Goal: Task Accomplishment & Management: Manage account settings

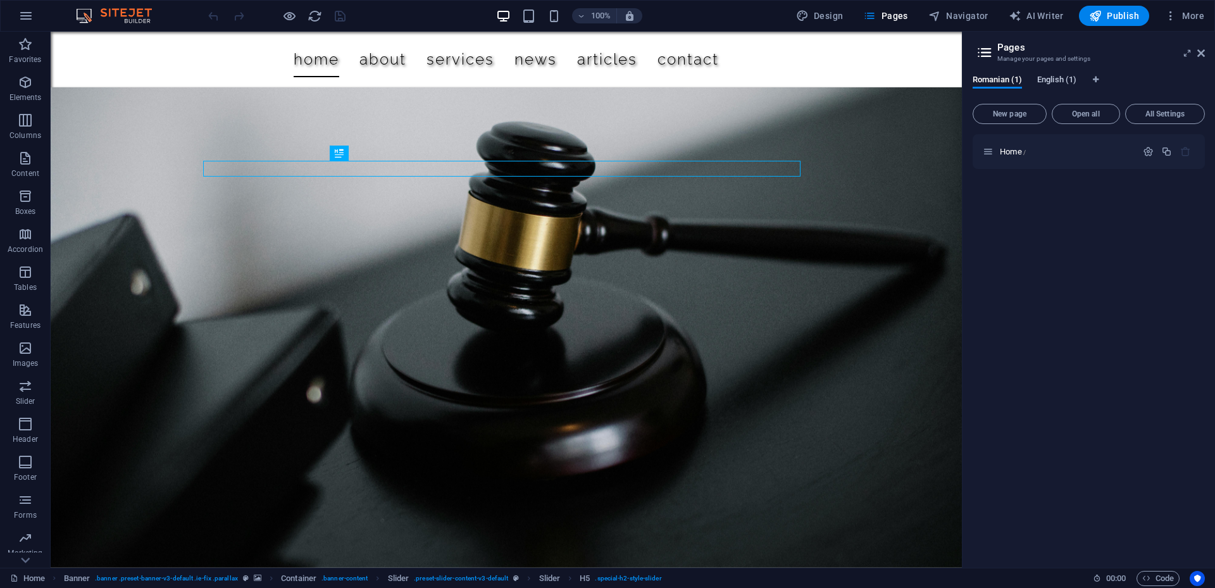
click at [997, 77] on span "Romanian (1)" at bounding box center [997, 81] width 49 height 18
drag, startPoint x: 1070, startPoint y: 81, endPoint x: 965, endPoint y: 82, distance: 105.1
click at [0, 0] on button "More" at bounding box center [0, 0] width 0 height 0
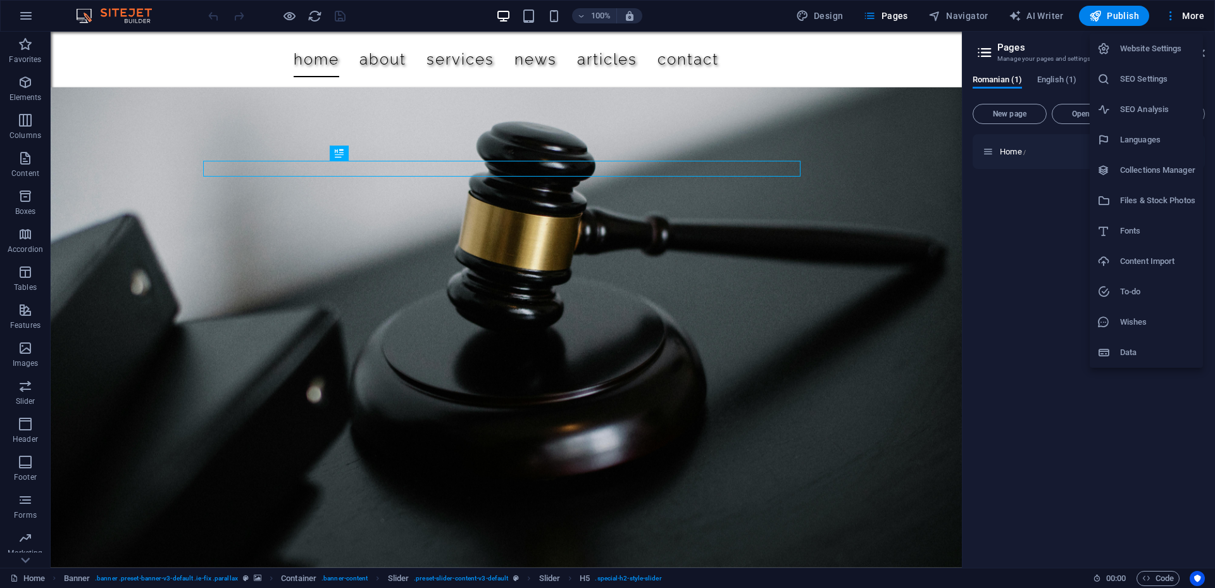
select select "131"
select select "41"
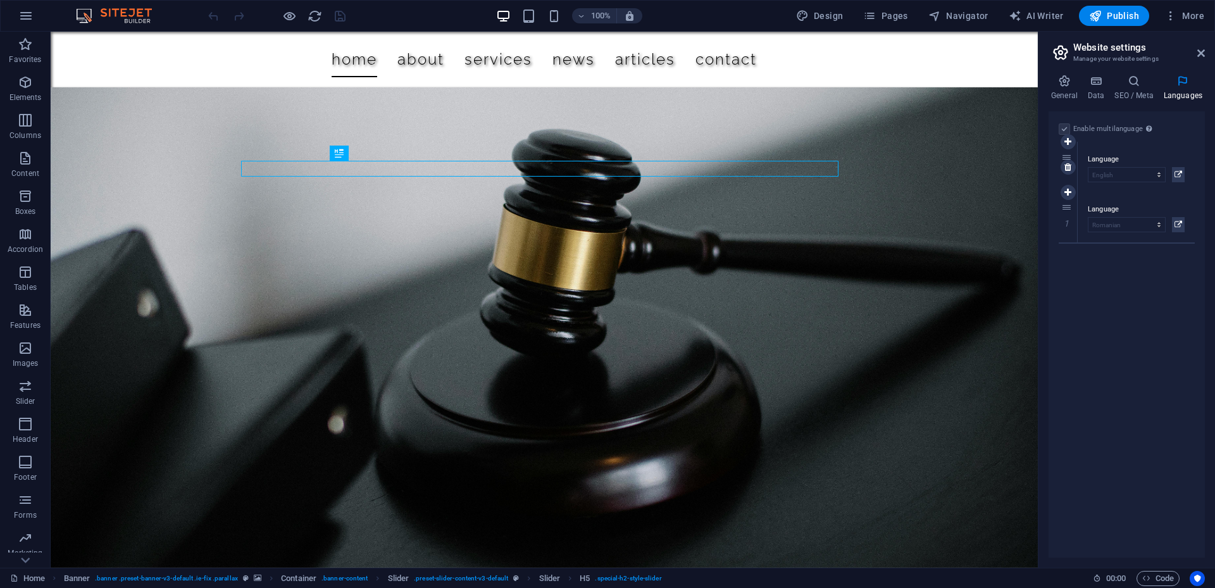
drag, startPoint x: 1070, startPoint y: 206, endPoint x: 1070, endPoint y: 154, distance: 51.3
select select "41"
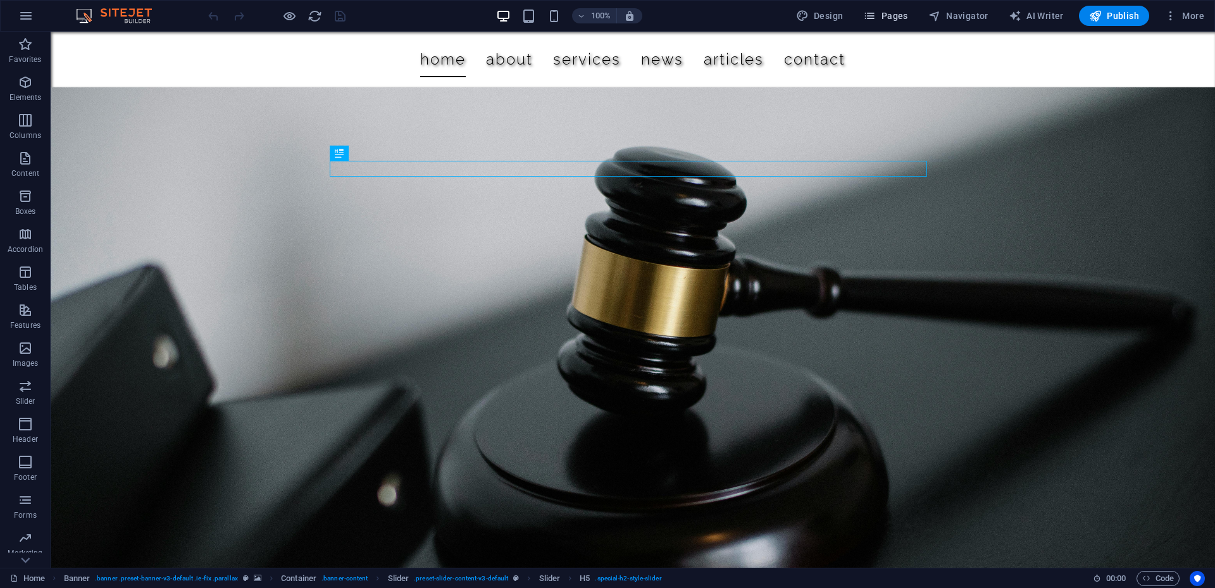
click at [0, 0] on span "Pages" at bounding box center [0, 0] width 0 height 0
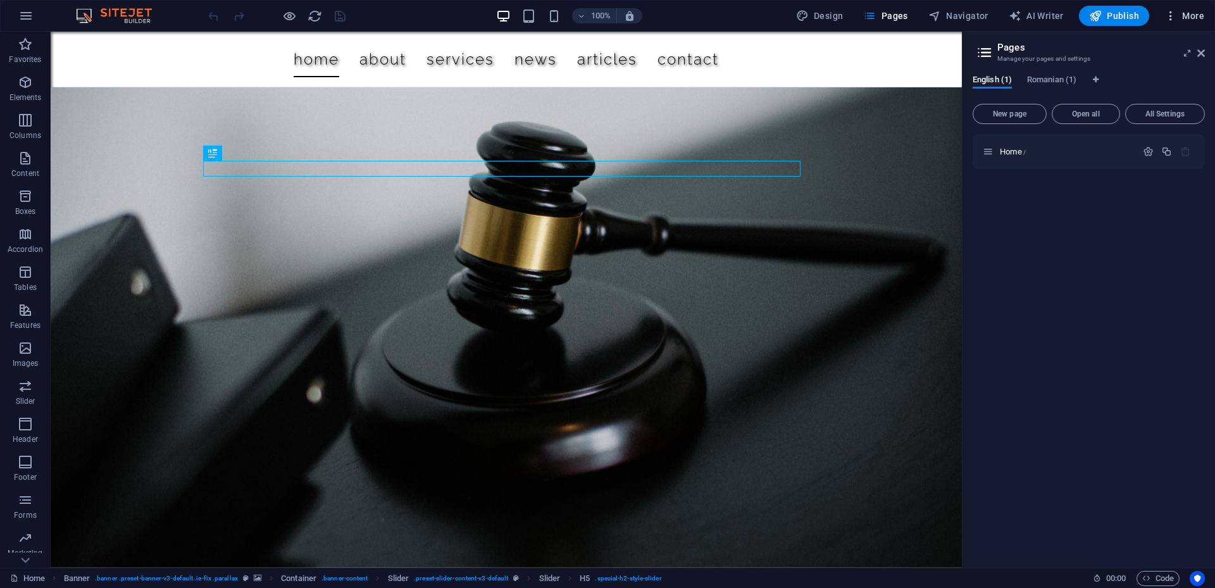
click at [0, 0] on icon "button" at bounding box center [0, 0] width 0 height 0
select select "41"
select select "131"
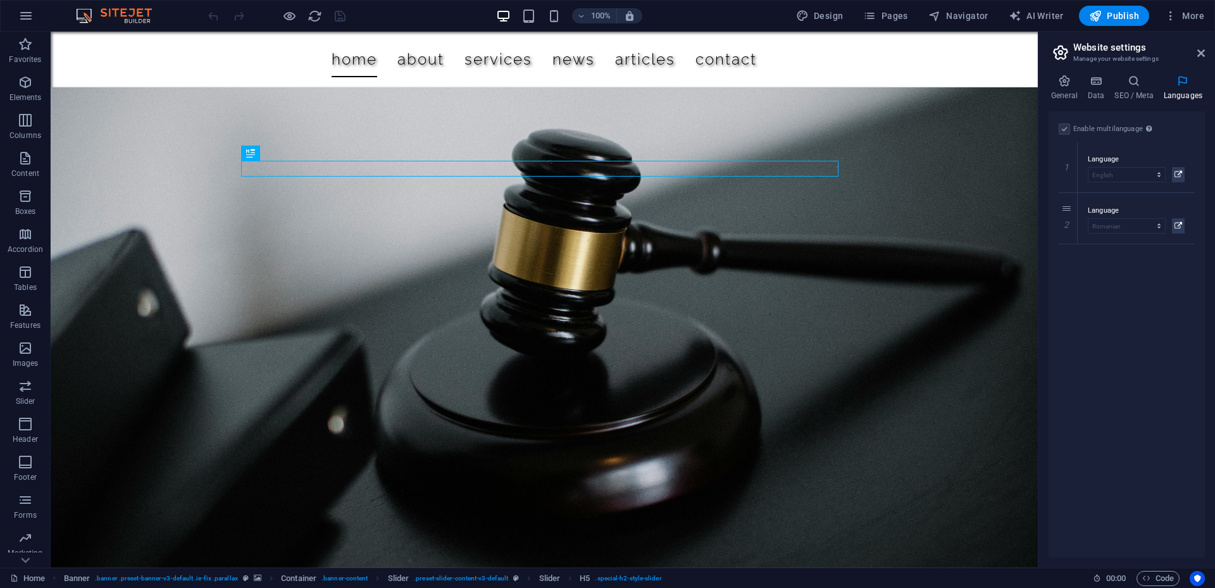
click at [1066, 130] on label at bounding box center [1064, 128] width 11 height 11
click at [1073, 221] on link at bounding box center [1068, 218] width 15 height 15
click at [1179, 174] on icon at bounding box center [1179, 174] width 8 height 15
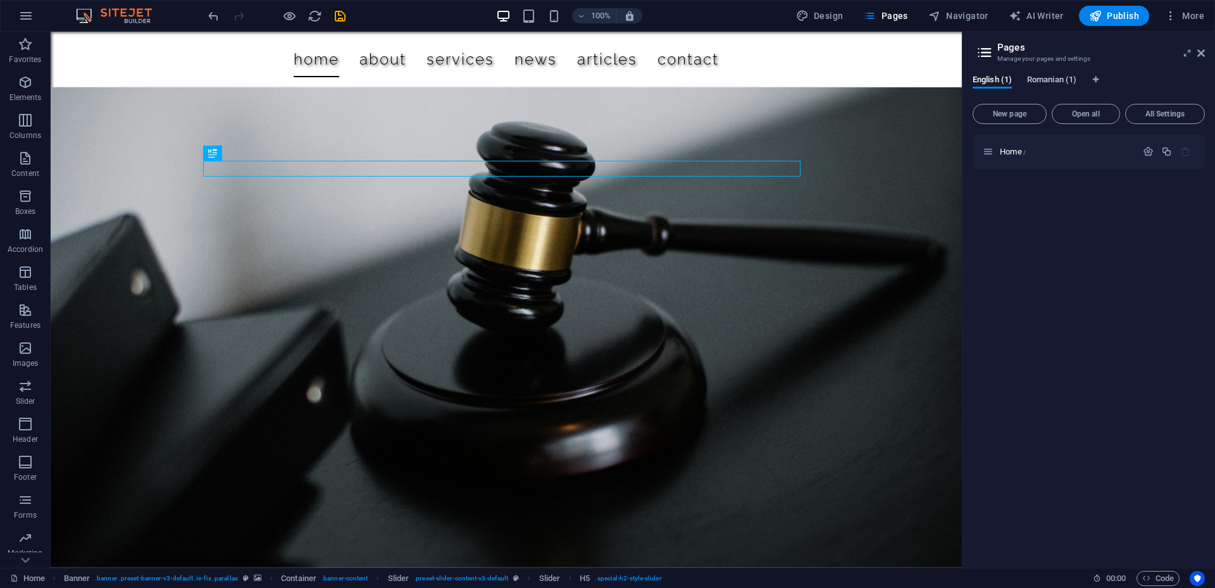
click at [1062, 84] on span "Romanian (1)" at bounding box center [1051, 81] width 49 height 18
click at [996, 85] on span "English (1)" at bounding box center [992, 81] width 39 height 18
click at [0, 0] on icon "button" at bounding box center [0, 0] width 0 height 0
click at [1176, 16] on div at bounding box center [607, 294] width 1215 height 588
click at [1063, 87] on button "Romanian (1)" at bounding box center [1051, 82] width 49 height 14
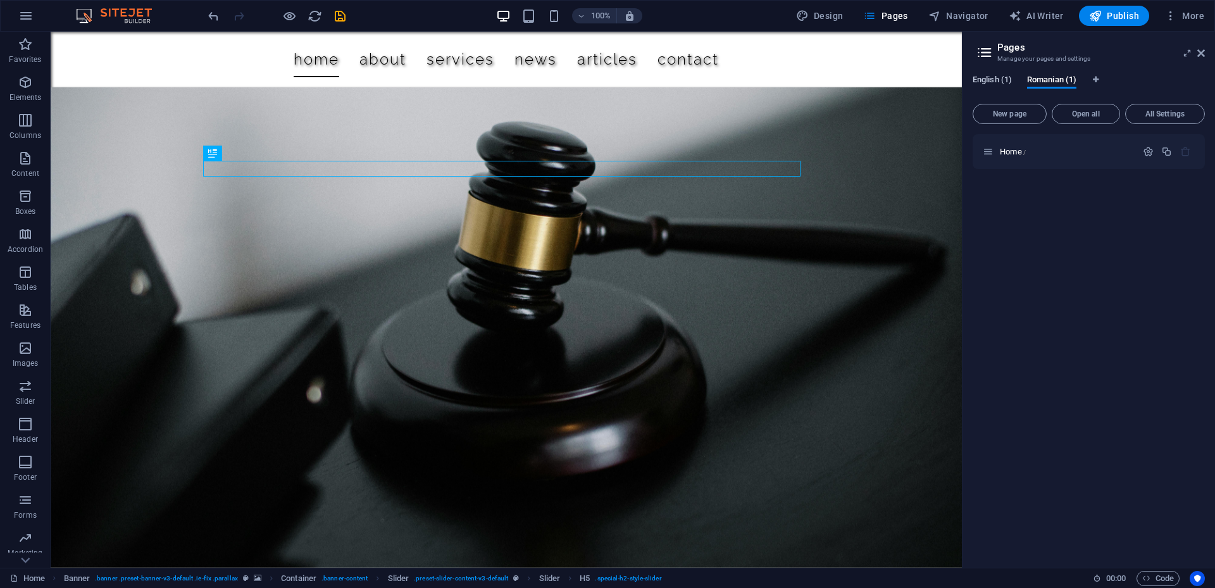
click at [991, 81] on span "English (1)" at bounding box center [992, 81] width 39 height 18
click at [1092, 82] on div "English (1) Romanian (1)" at bounding box center [1089, 87] width 232 height 24
click at [1098, 81] on icon "Language Tabs" at bounding box center [1096, 80] width 6 height 8
select select "41"
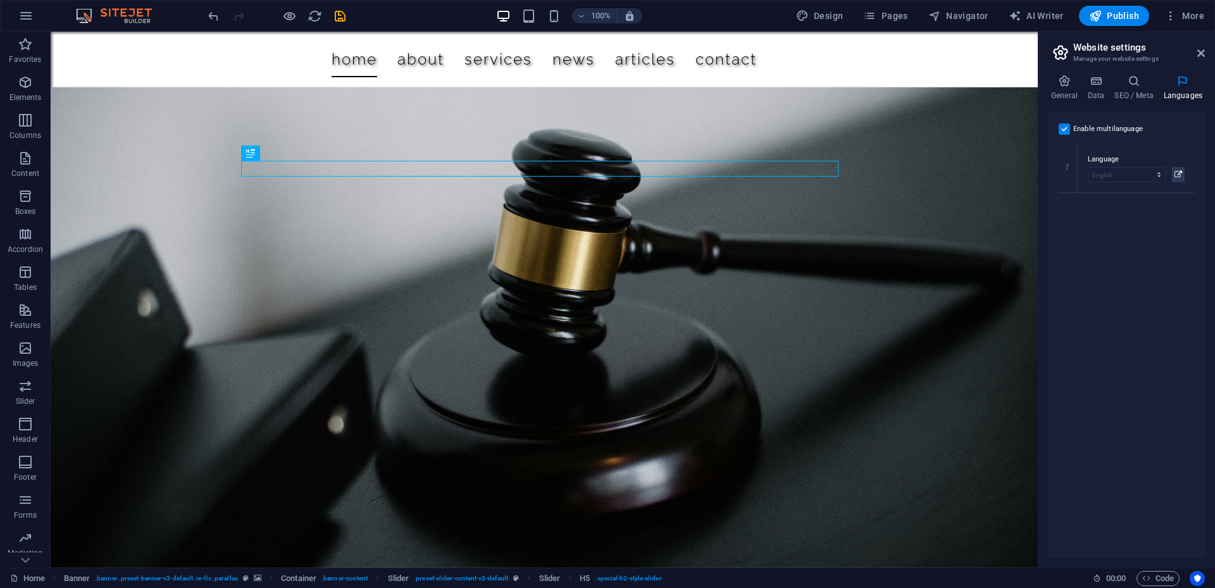
click at [1066, 125] on label at bounding box center [1064, 128] width 11 height 11
click at [0, 0] on input "Enable multilanguage To disable multilanguage delete all languages until only o…" at bounding box center [0, 0] width 0 height 0
select select "41"
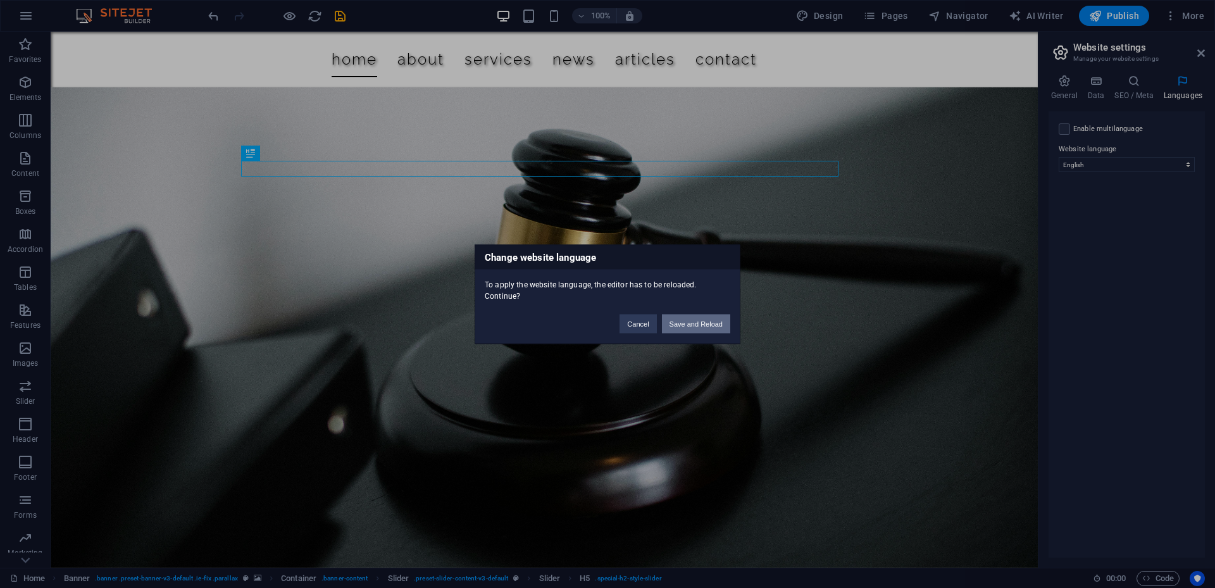
click at [701, 330] on button "Save and Reload" at bounding box center [696, 323] width 68 height 19
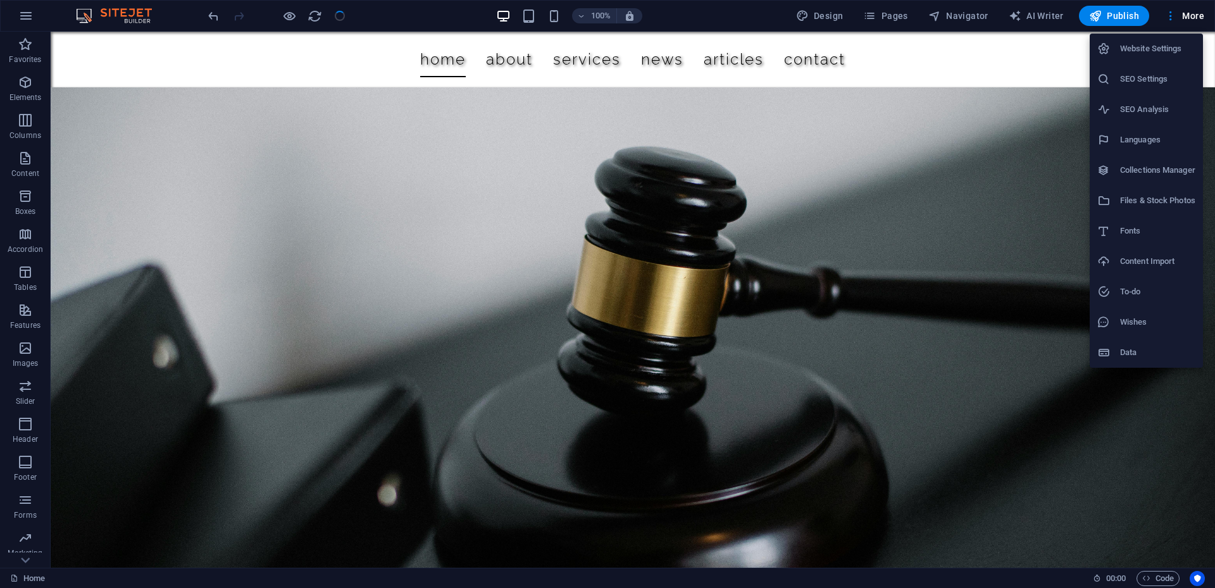
click at [1128, 148] on li "Languages" at bounding box center [1146, 140] width 113 height 30
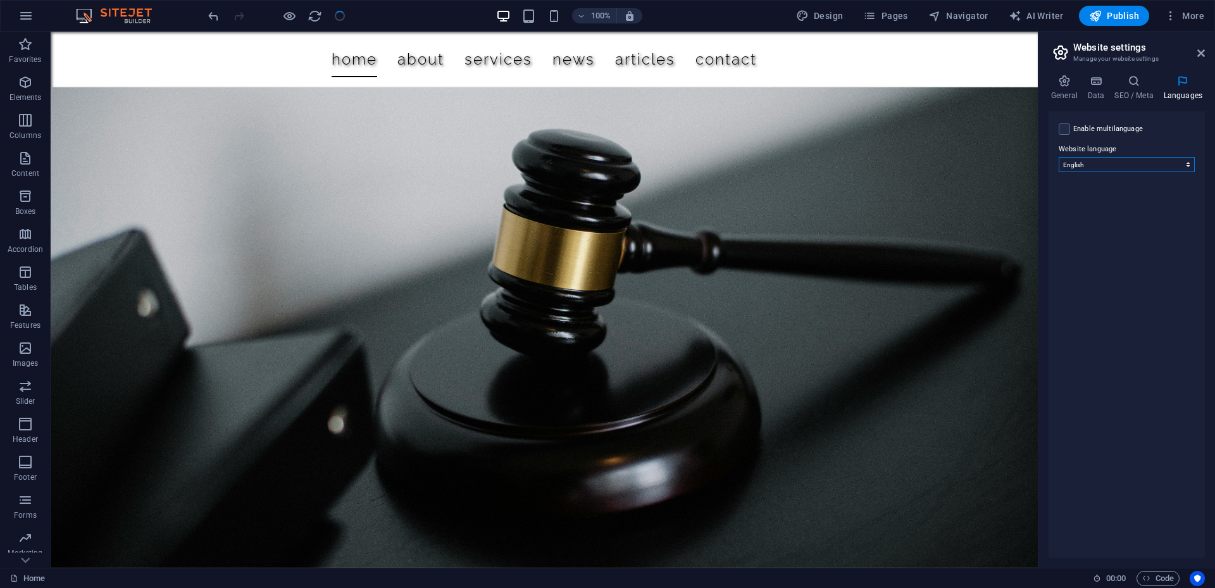
click at [1100, 165] on select "Abkhazian Afar Afrikaans Akan Albanian Amharic Arabic Aragonese Armenian Assame…" at bounding box center [1127, 164] width 136 height 15
select select "131"
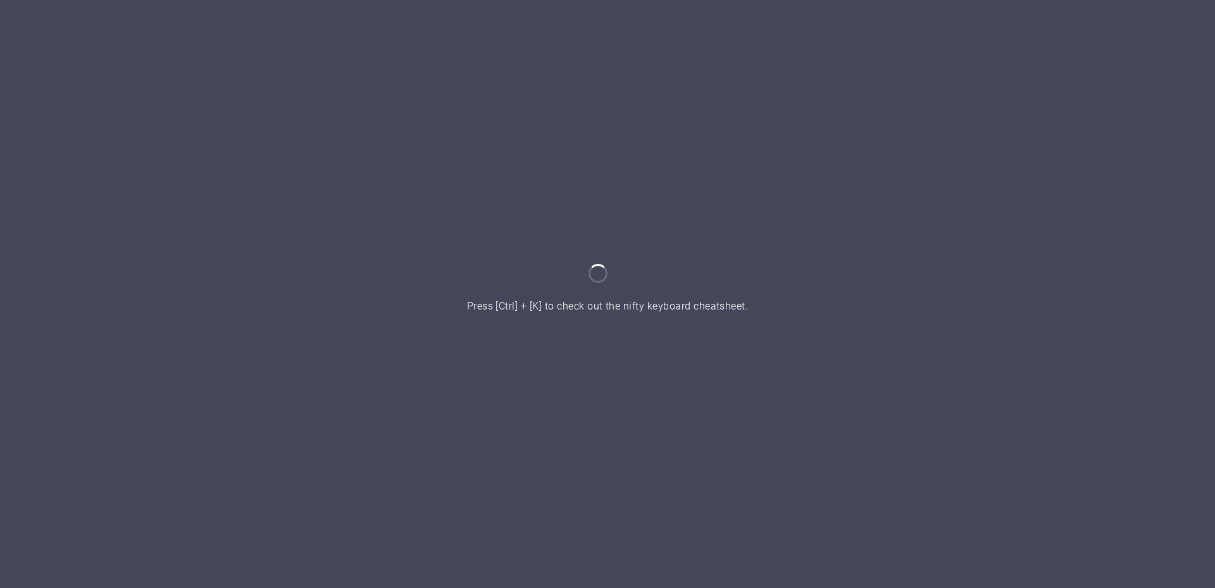
click at [705, 330] on div at bounding box center [607, 294] width 1215 height 588
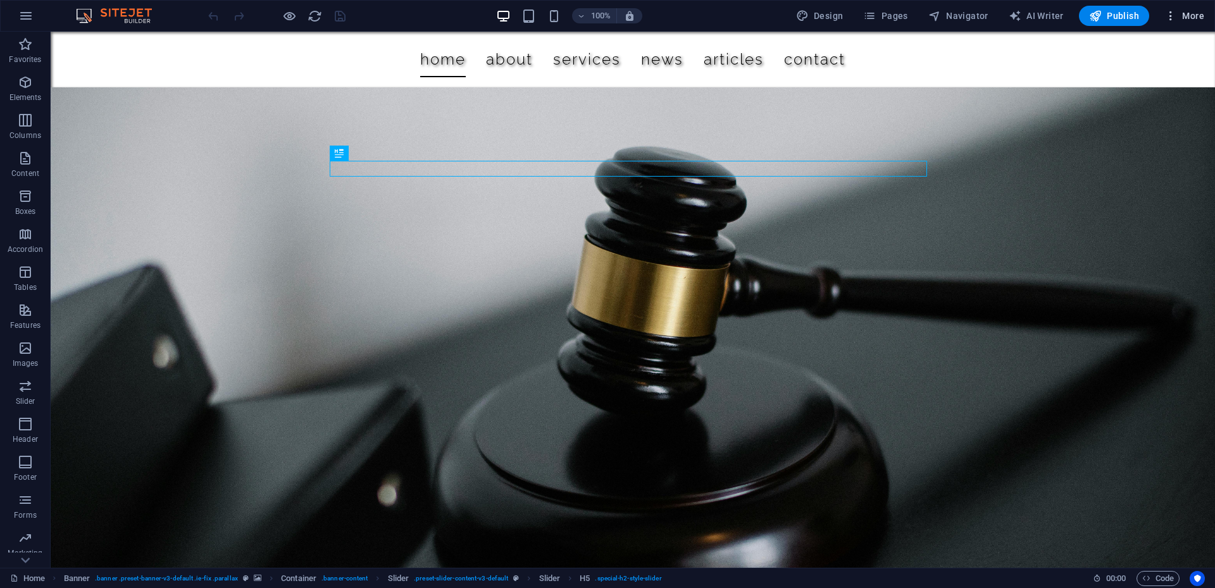
click at [0, 0] on button "More" at bounding box center [0, 0] width 0 height 0
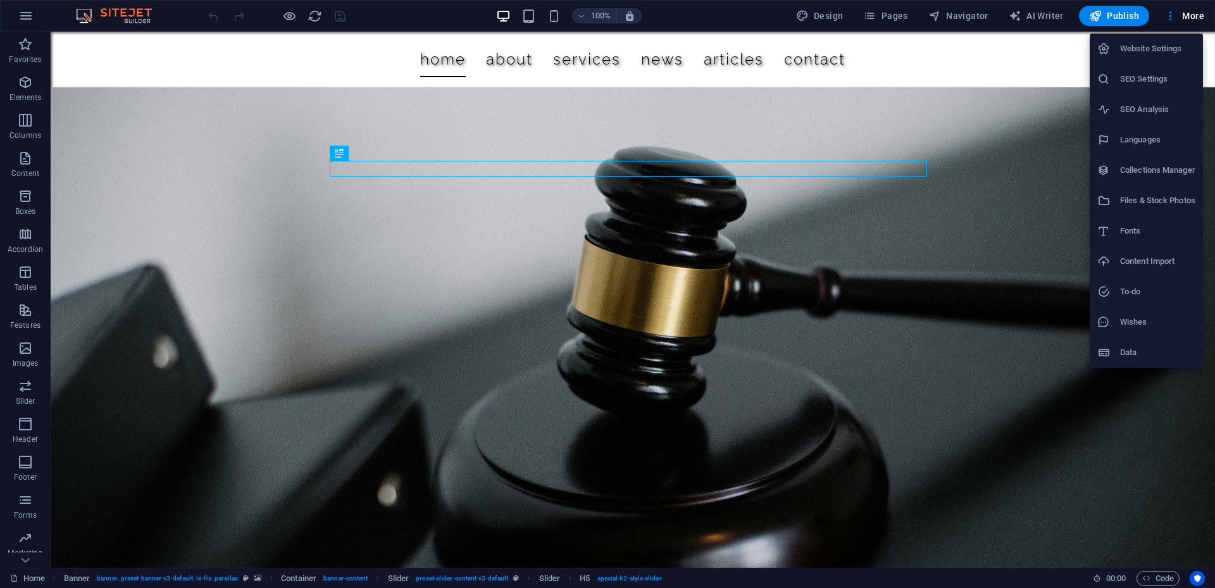
click at [0, 0] on li "Languages" at bounding box center [0, 0] width 0 height 0
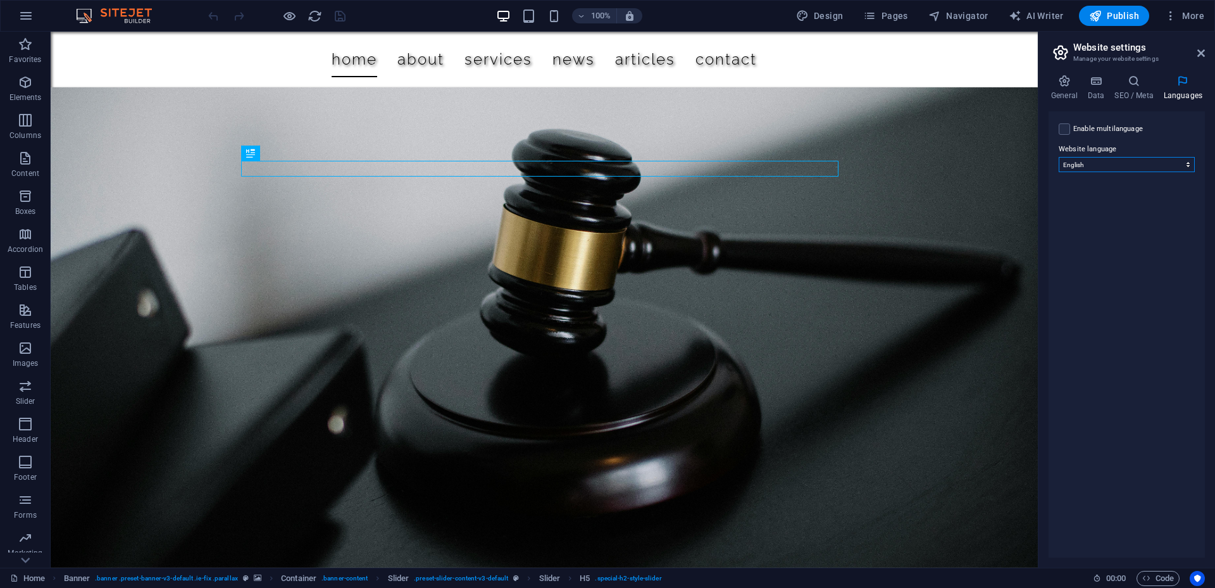
click at [1098, 161] on select "Abkhazian Afar Afrikaans Akan Albanian Amharic Arabic Aragonese Armenian Assame…" at bounding box center [1127, 164] width 136 height 15
select select "131"
click at [1059, 157] on select "Abkhazian Afar Afrikaans Akan Albanian Amharic Arabic Aragonese Armenian Assame…" at bounding box center [1127, 164] width 136 height 15
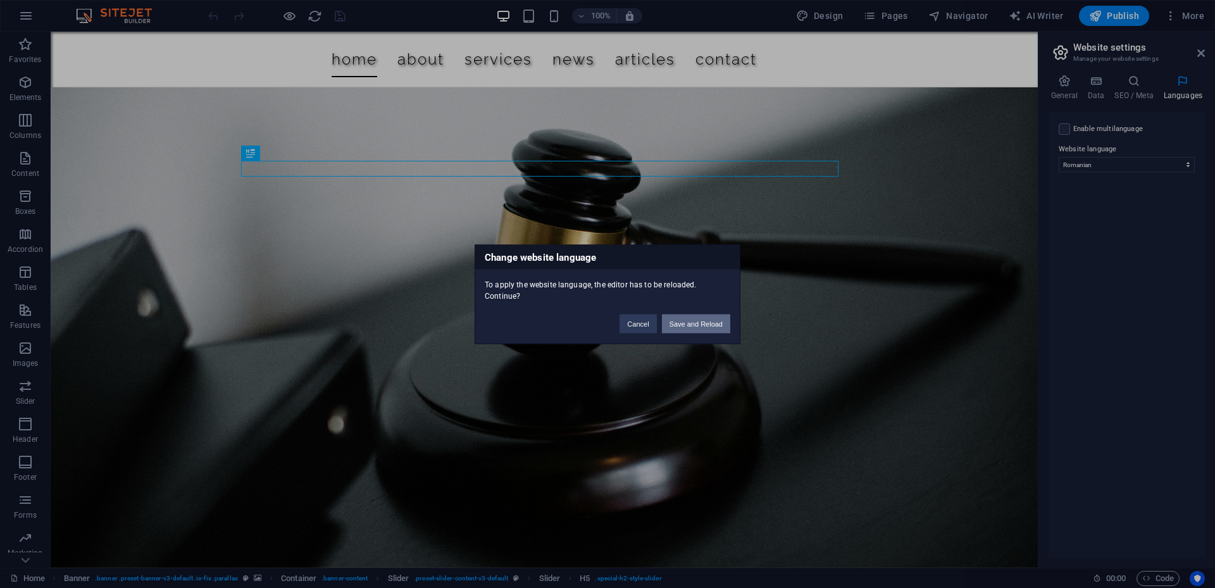
click at [686, 332] on button "Save and Reload" at bounding box center [696, 323] width 68 height 19
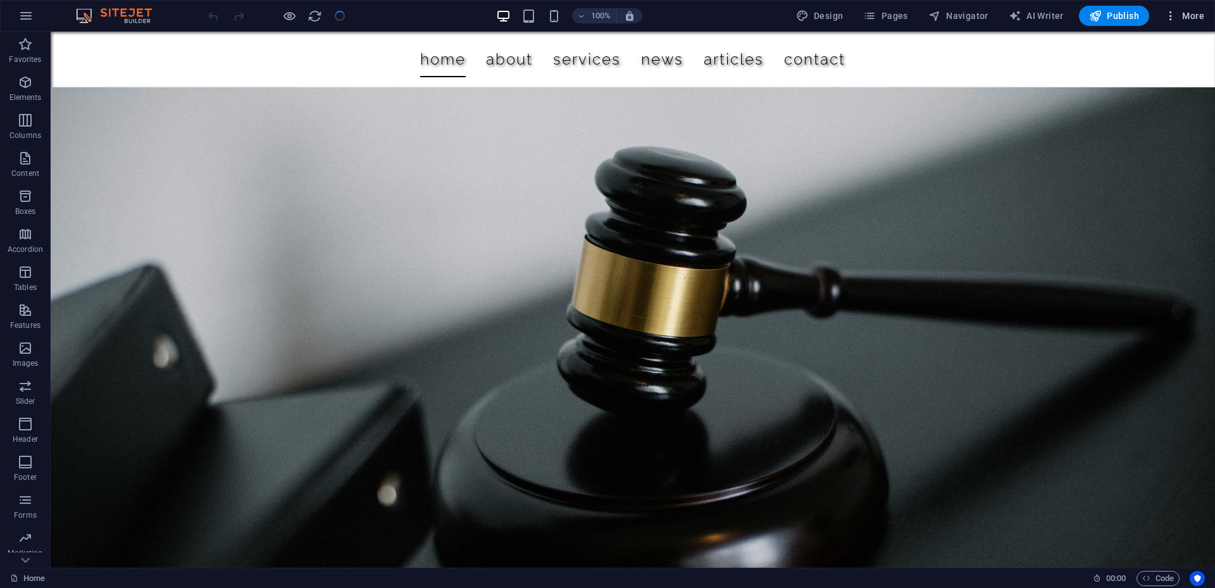
click at [1195, 14] on span "More" at bounding box center [1185, 15] width 40 height 13
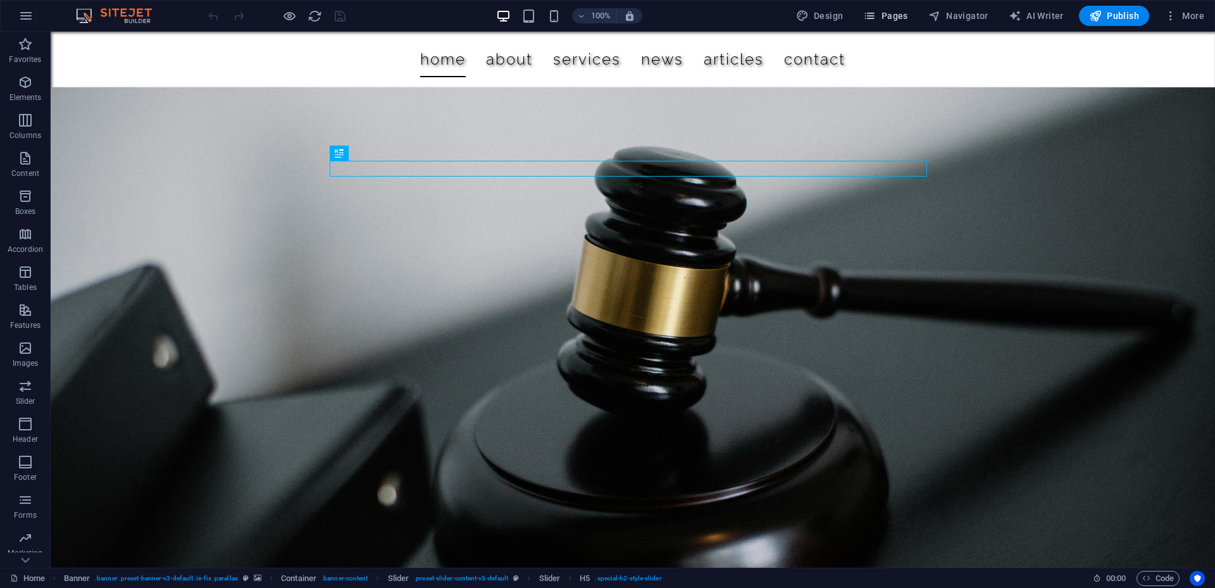
click at [0, 0] on span "Pages" at bounding box center [0, 0] width 0 height 0
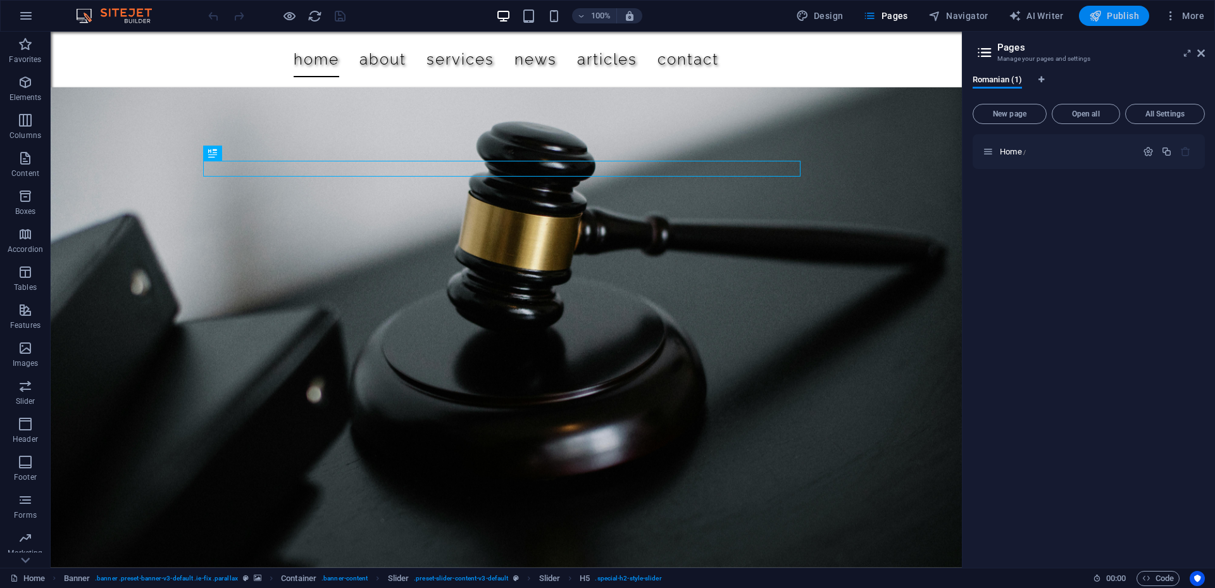
click at [1115, 20] on span "Publish" at bounding box center [1114, 15] width 50 height 13
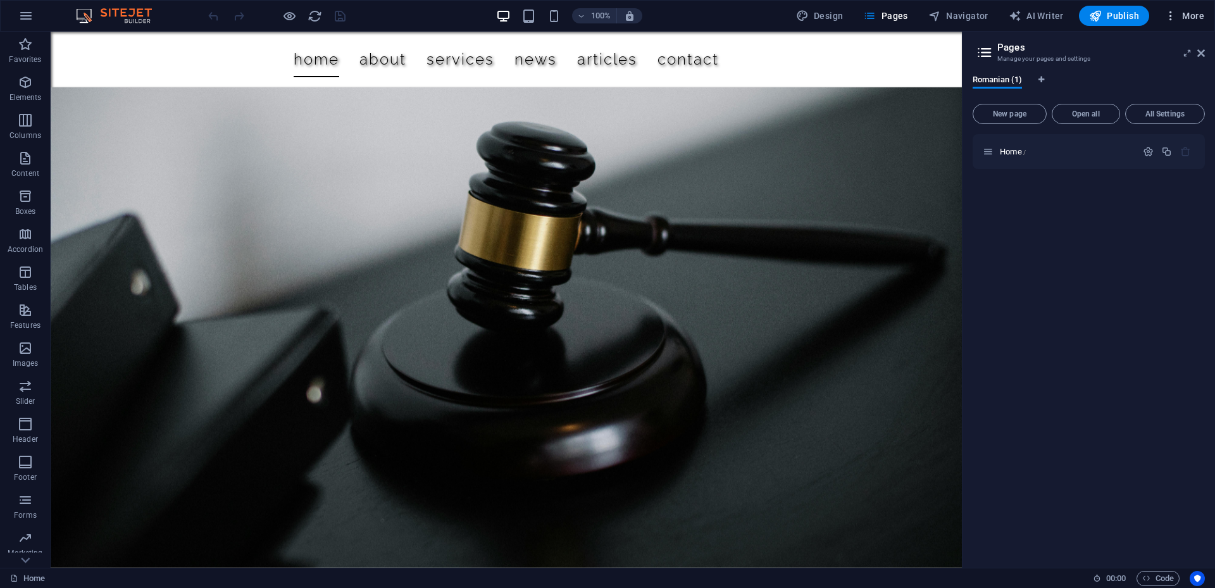
click at [0, 0] on h6 "Languages" at bounding box center [0, 0] width 0 height 0
select select "131"
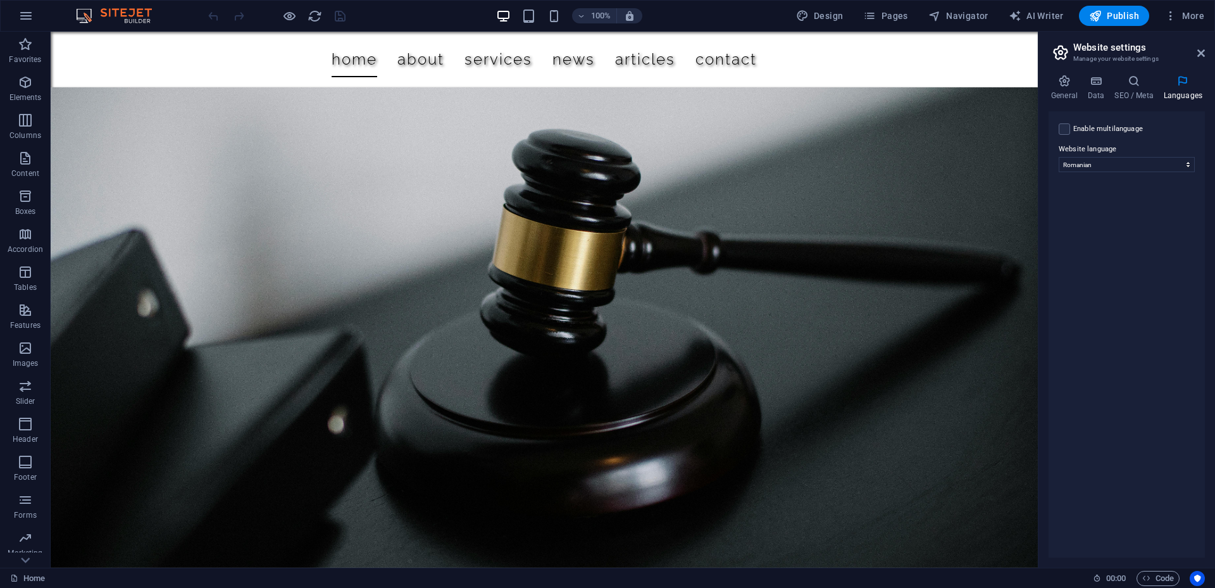
click at [1070, 127] on div "Enable multilanguage To disable multilanguage delete all languages until only o…" at bounding box center [1127, 129] width 136 height 15
click at [1066, 129] on label at bounding box center [1064, 128] width 11 height 11
click at [0, 0] on input "Enable multilanguage To disable multilanguage delete all languages until only o…" at bounding box center [0, 0] width 0 height 0
click at [1150, 224] on select "Abkhazian Afar Afrikaans Akan Albanian Amharic Arabic Aragonese Armenian Assame…" at bounding box center [1127, 225] width 78 height 15
drag, startPoint x: 1166, startPoint y: 415, endPoint x: 1170, endPoint y: 297, distance: 117.8
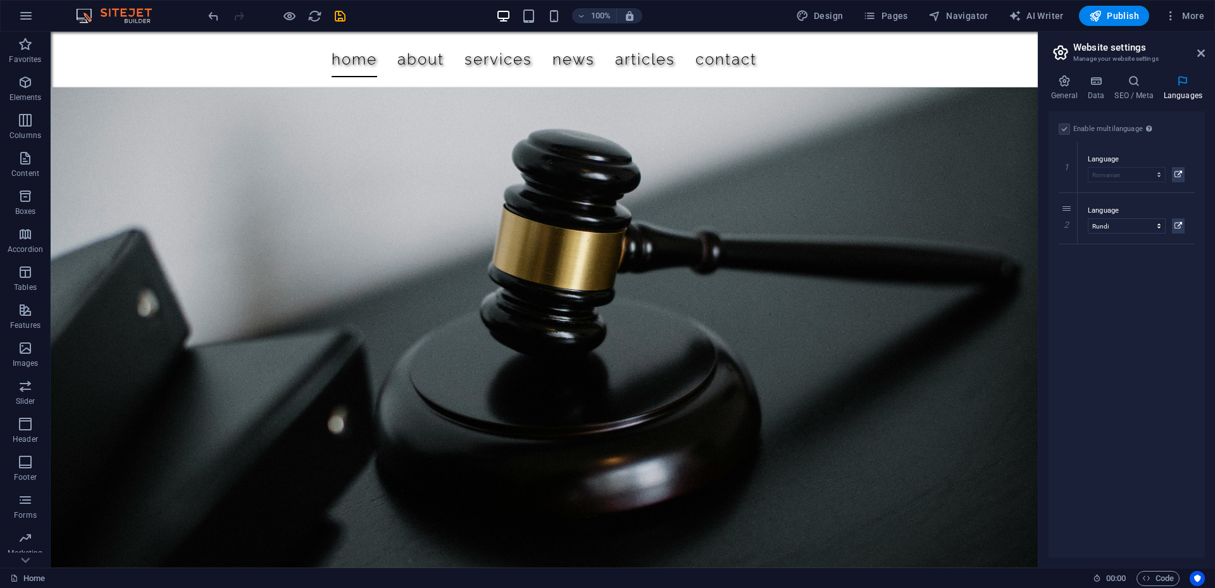
click at [1170, 297] on div "Enable multilanguage To disable multilanguage delete all languages until only o…" at bounding box center [1127, 334] width 156 height 446
click at [1153, 229] on select "Abkhazian Afar Afrikaans Akan Albanian Amharic Arabic Aragonese Armenian Assame…" at bounding box center [1127, 225] width 78 height 15
select select "41"
click at [1088, 218] on select "Abkhazian Afar Afrikaans Akan Albanian Amharic Arabic Aragonese Armenian Assame…" at bounding box center [1127, 225] width 78 height 15
click at [1128, 16] on span "Publish" at bounding box center [1114, 15] width 50 height 13
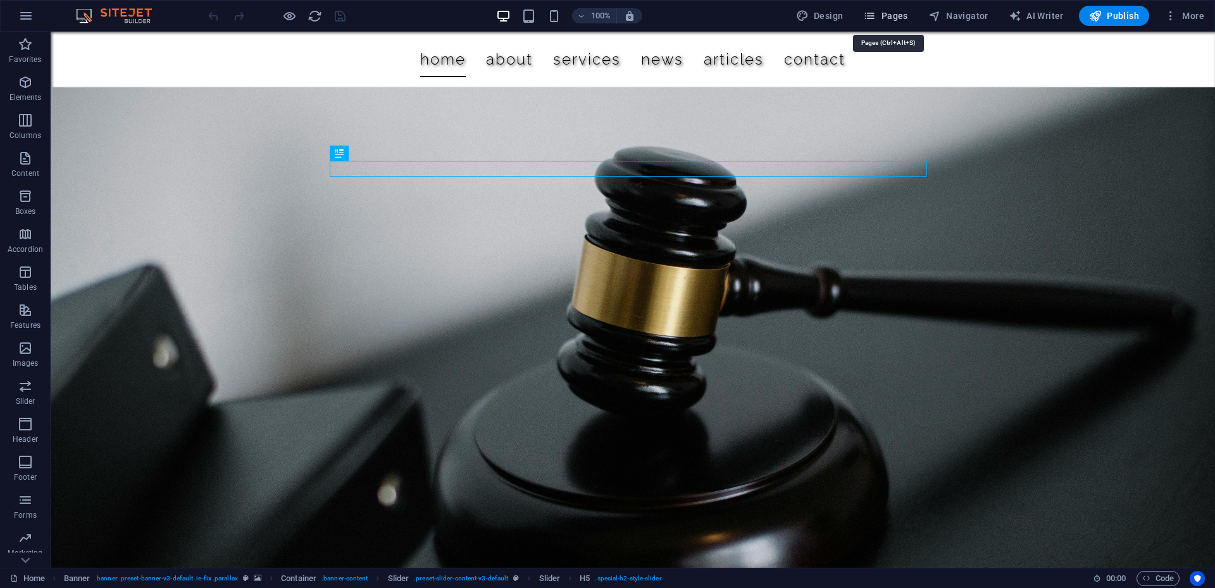
click at [896, 12] on span "Pages" at bounding box center [885, 15] width 44 height 13
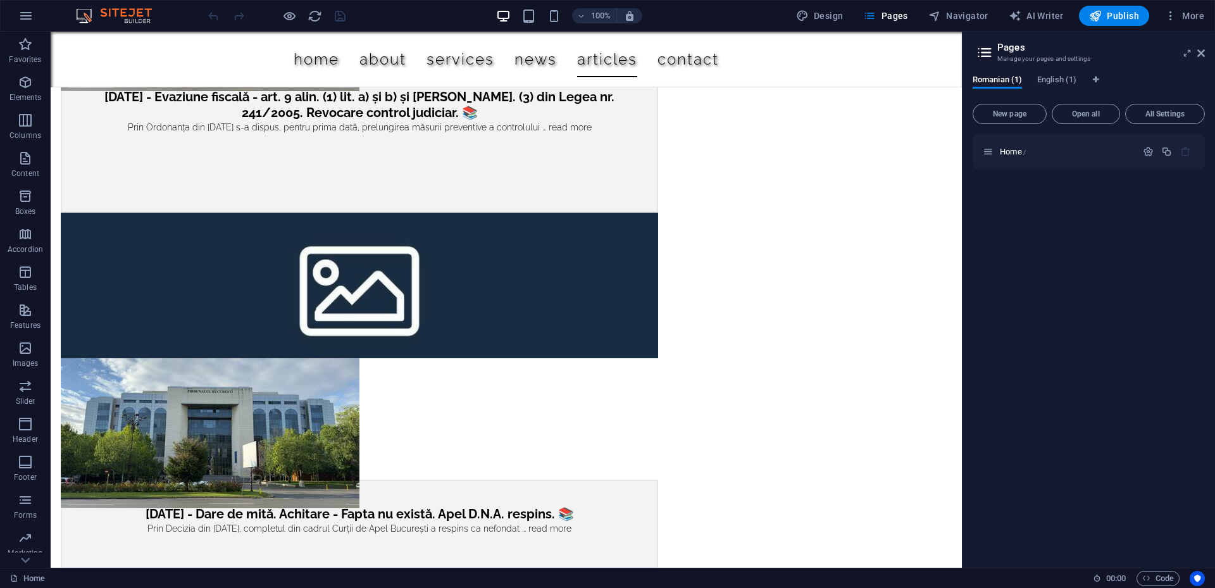
scroll to position [3366, 0]
drag, startPoint x: 958, startPoint y: 120, endPoint x: 1071, endPoint y: 439, distance: 338.3
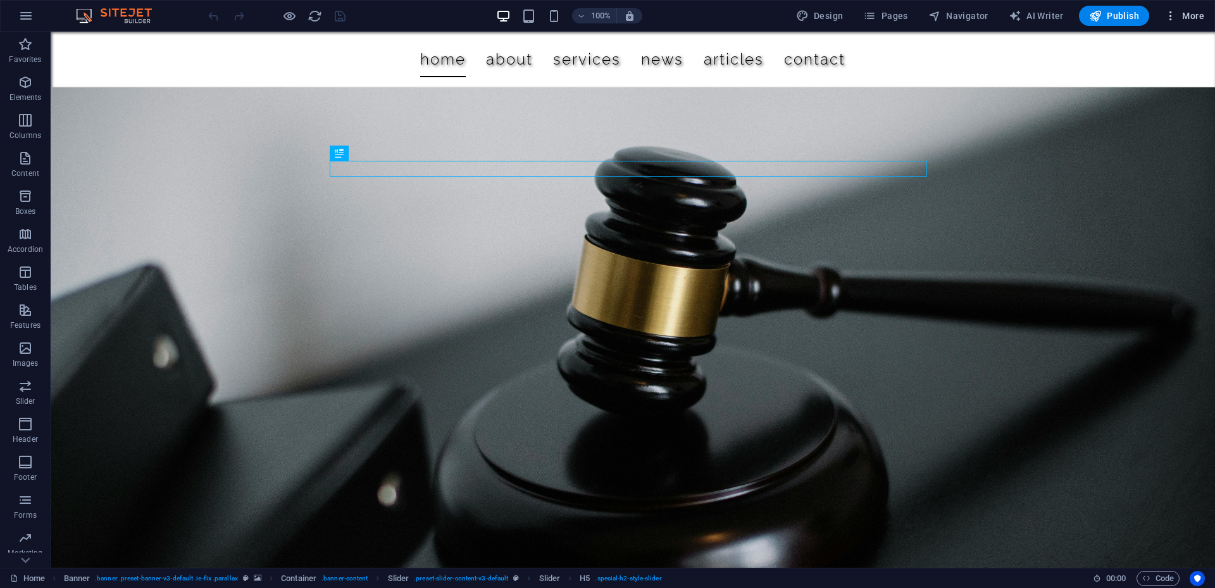
click at [1174, 21] on icon "button" at bounding box center [1171, 15] width 13 height 13
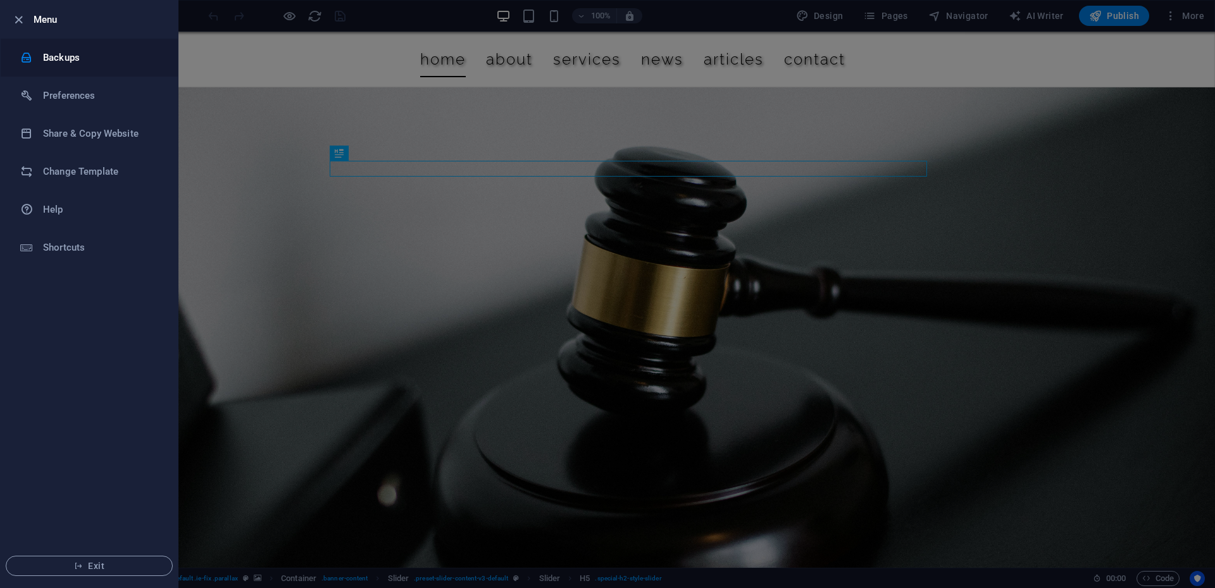
click at [80, 59] on h6 "Backups" at bounding box center [101, 57] width 117 height 15
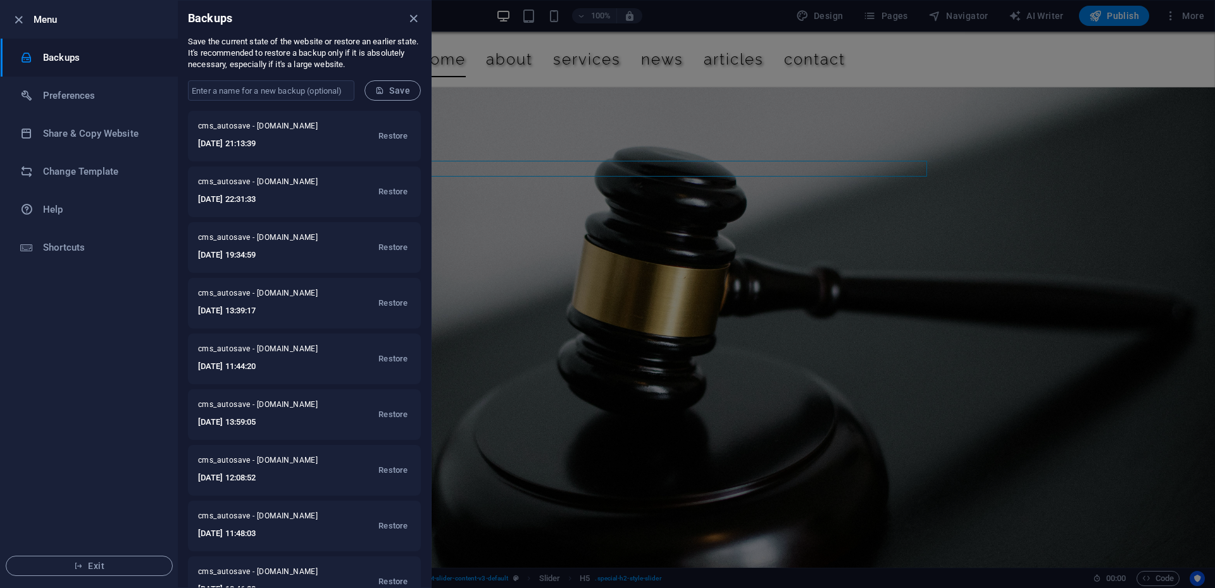
drag, startPoint x: 428, startPoint y: 134, endPoint x: 445, endPoint y: 311, distance: 178.7
click at [0, 0] on div "Menu Backups Preferences Share & Copy Website Change Template Help Shortcuts Ex…" at bounding box center [0, 0] width 0 height 0
drag, startPoint x: 428, startPoint y: 311, endPoint x: 437, endPoint y: 365, distance: 55.3
click at [0, 0] on div "Menu Backups Preferences Share & Copy Website Change Template Help Shortcuts Ex…" at bounding box center [0, 0] width 0 height 0
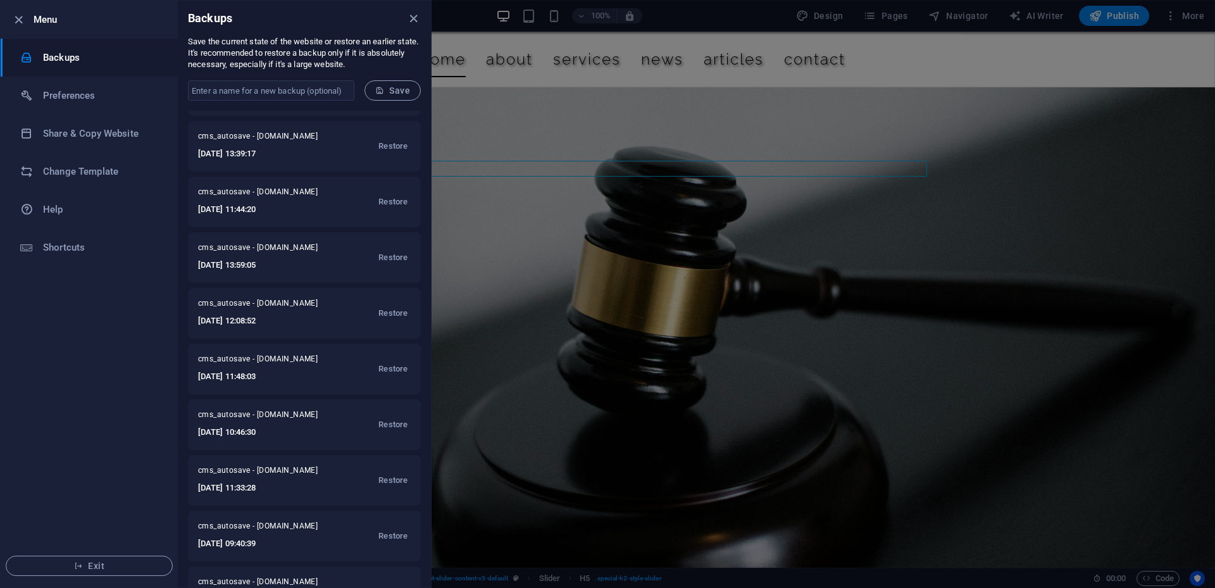
scroll to position [173, 0]
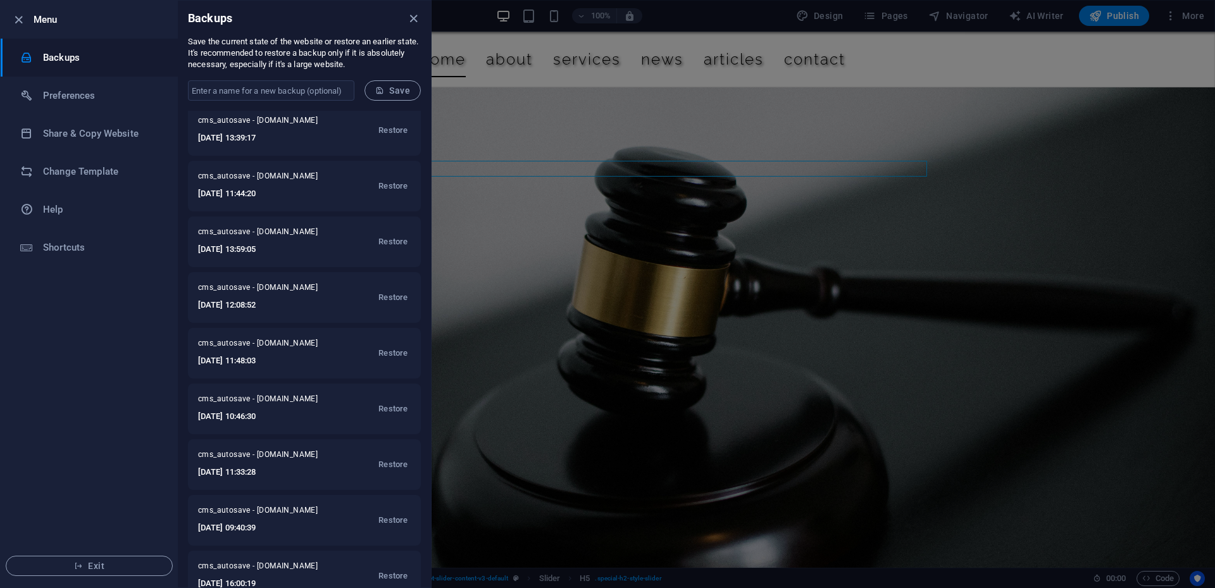
drag, startPoint x: 428, startPoint y: 351, endPoint x: 427, endPoint y: 513, distance: 162.0
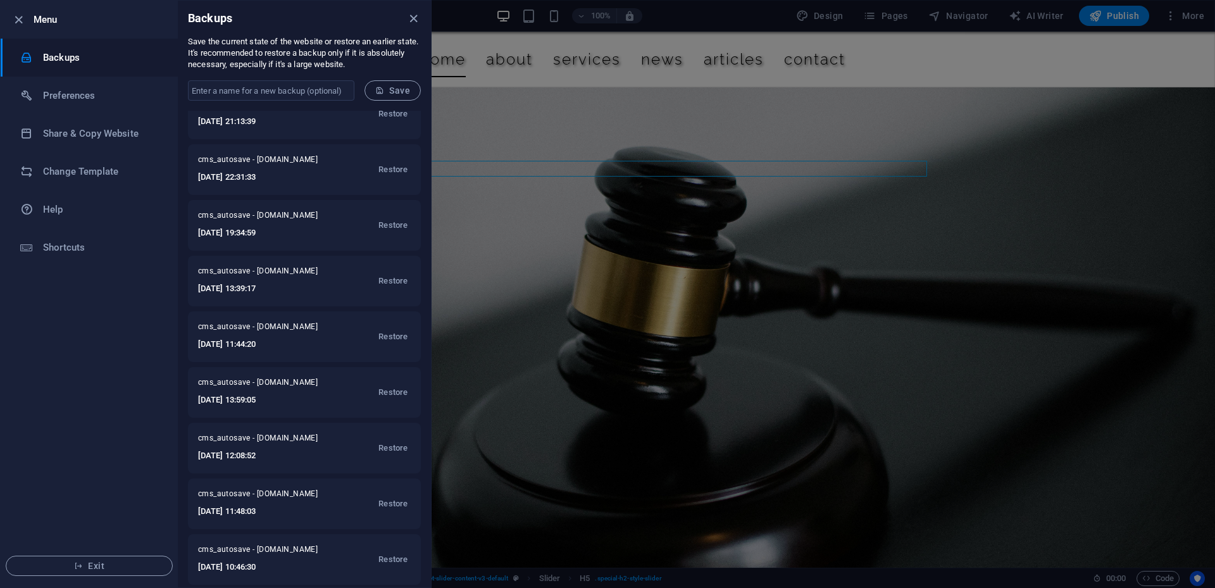
scroll to position [0, 0]
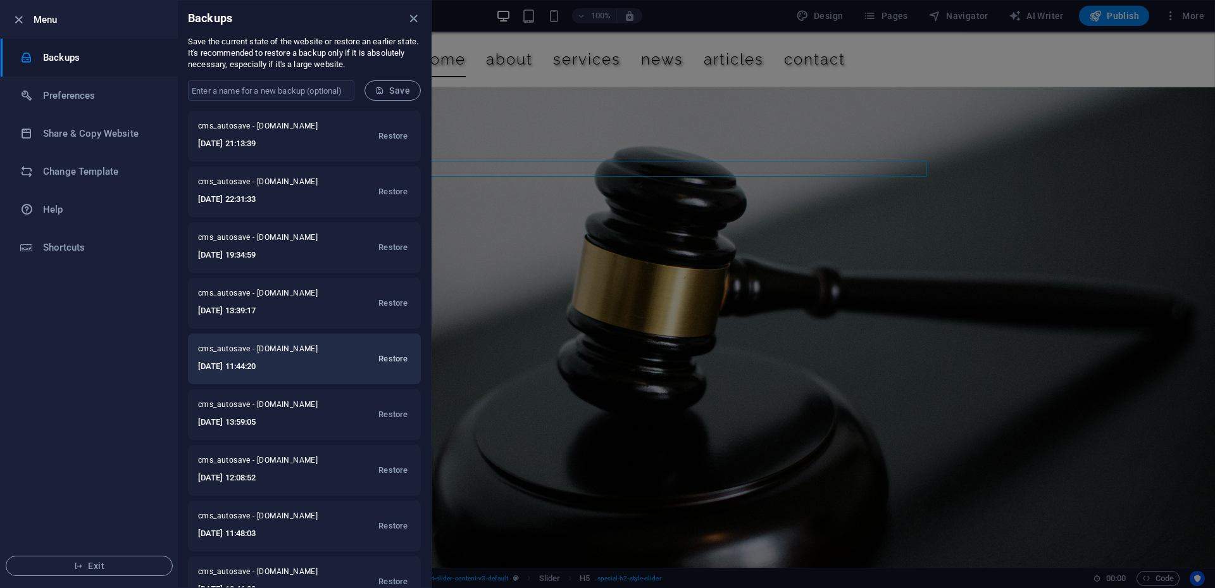
click at [0, 0] on span "Restore" at bounding box center [0, 0] width 0 height 0
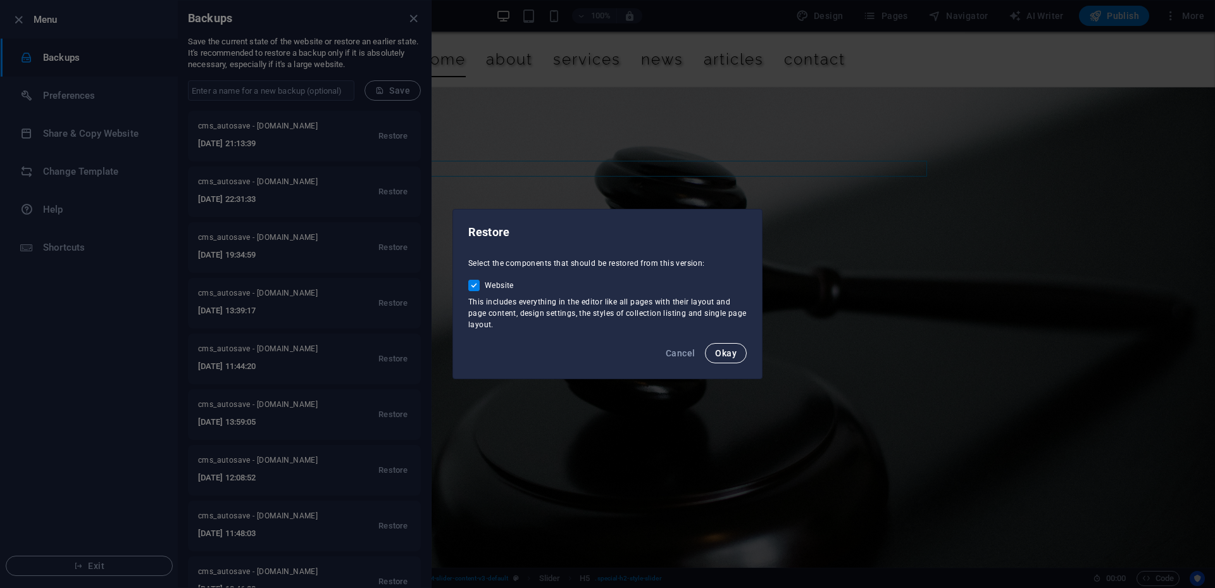
click at [0, 0] on span "Okay" at bounding box center [0, 0] width 0 height 0
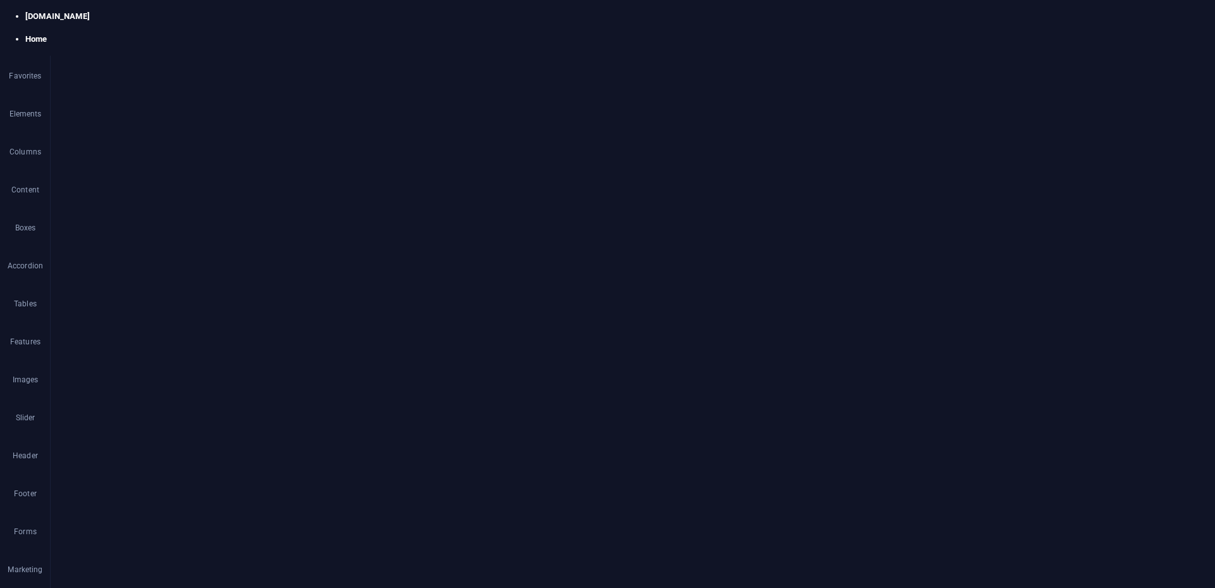
click at [0, 0] on icon "button" at bounding box center [0, 0] width 0 height 0
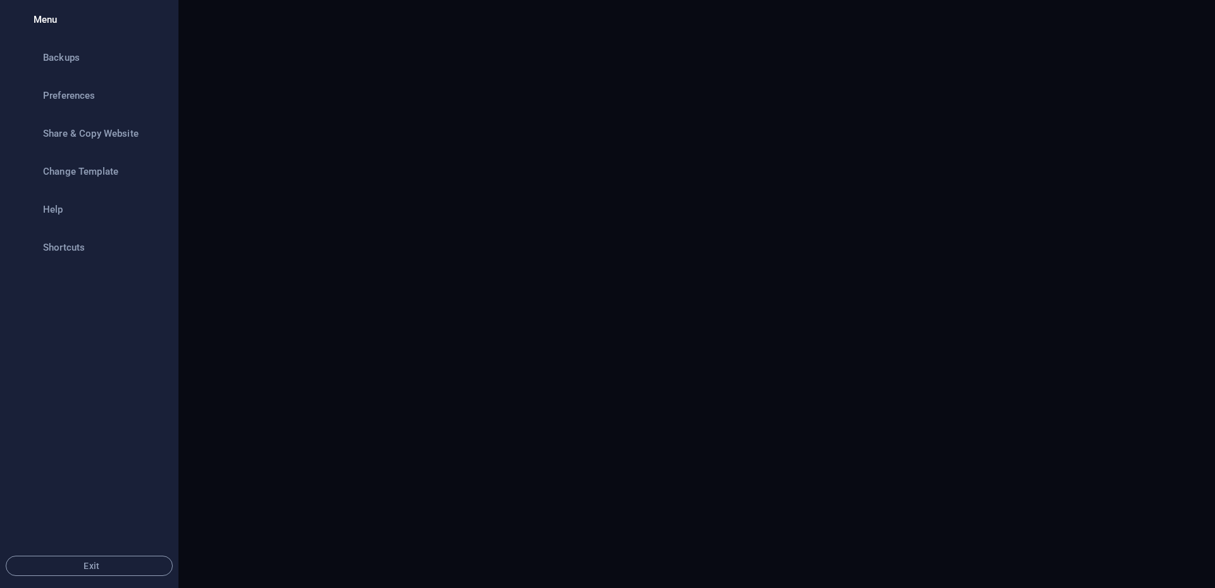
click at [18, 20] on icon "button" at bounding box center [18, 20] width 0 height 0
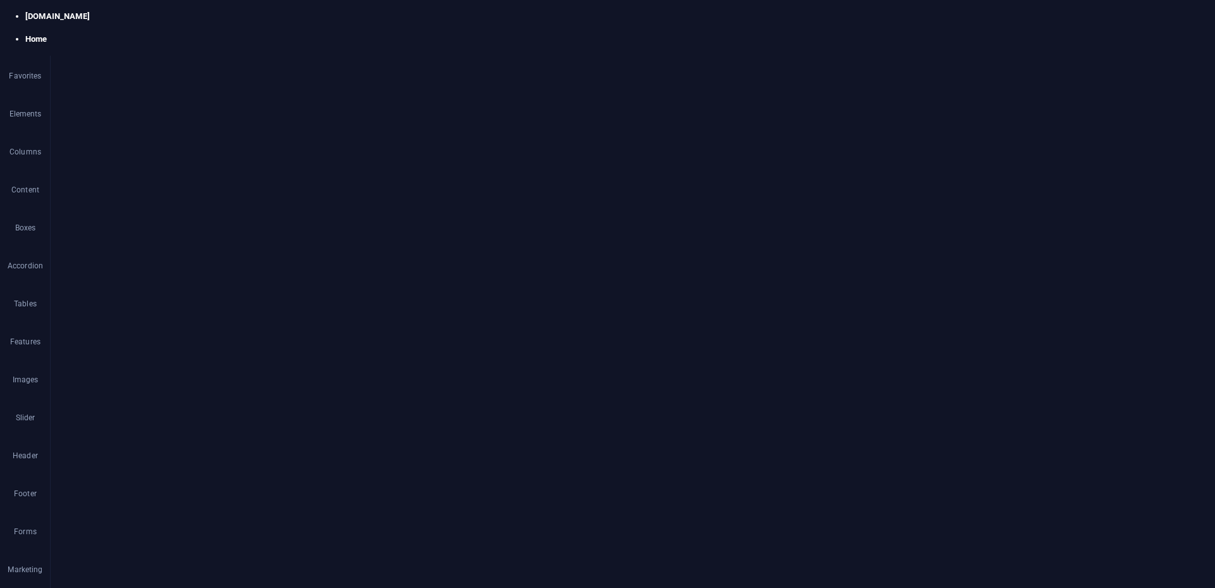
scroll to position [0, 0]
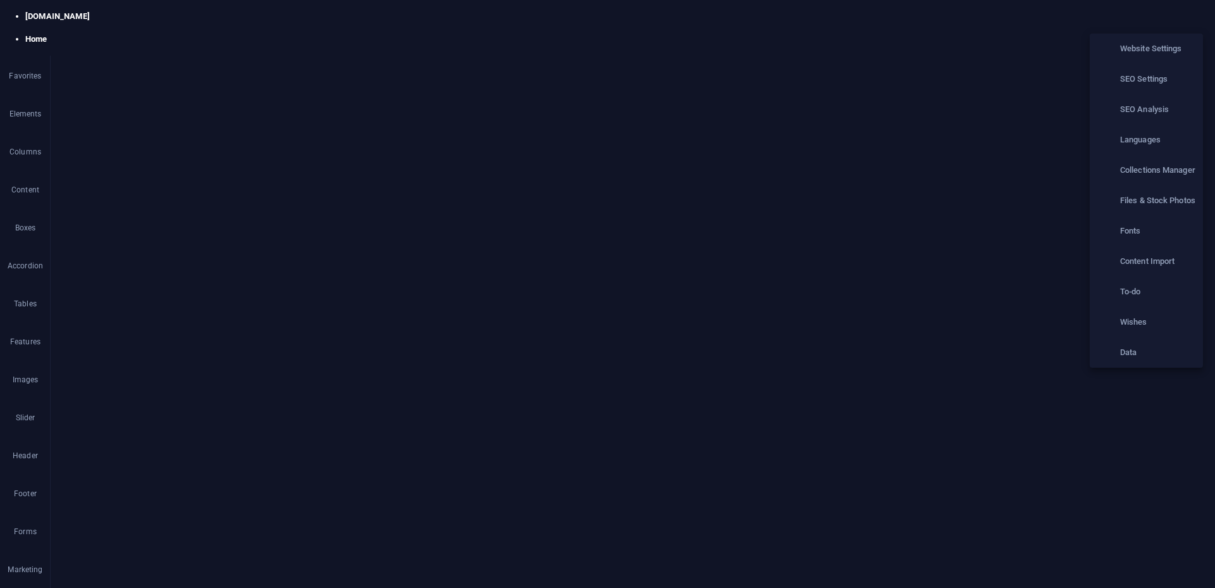
click at [19, 11] on div at bounding box center [607, 294] width 1215 height 588
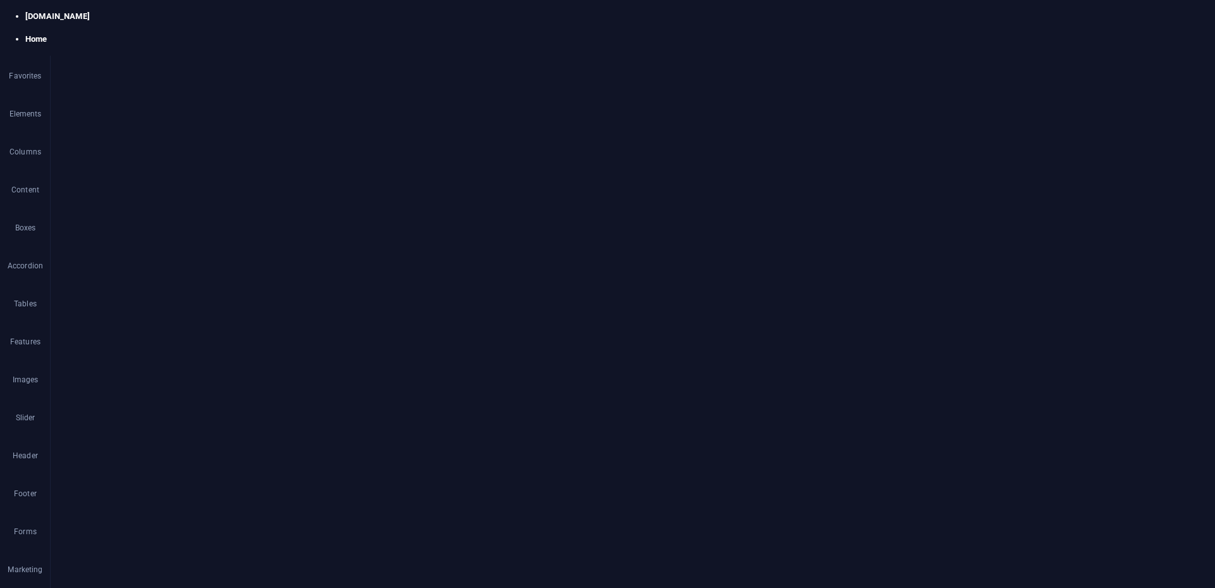
click at [0, 0] on icon "button" at bounding box center [0, 0] width 0 height 0
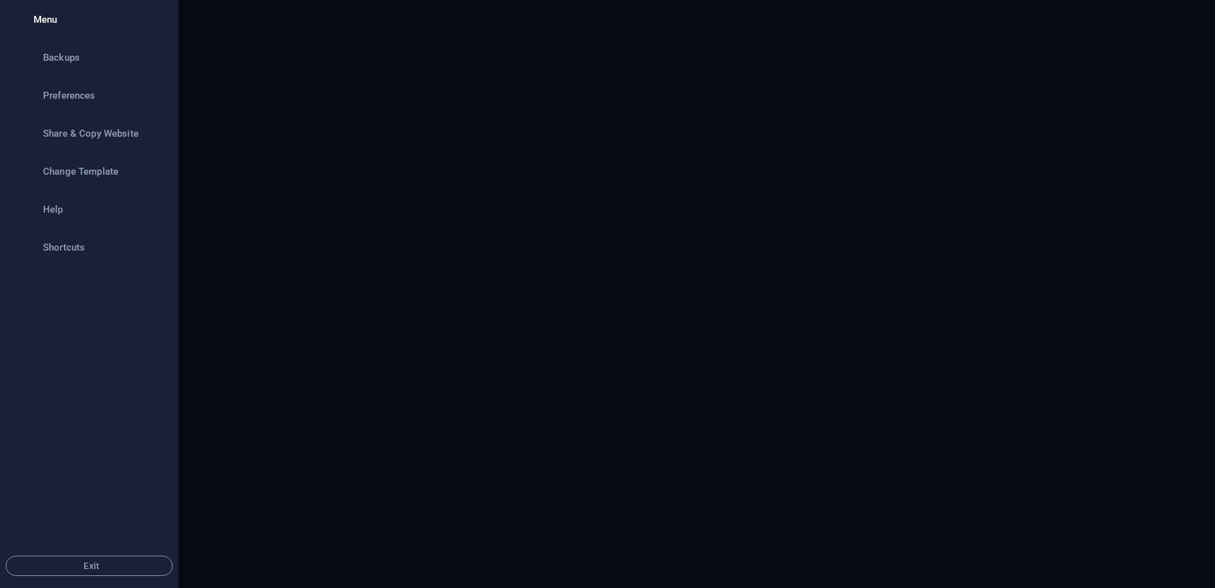
click at [1147, 79] on div at bounding box center [607, 294] width 1215 height 588
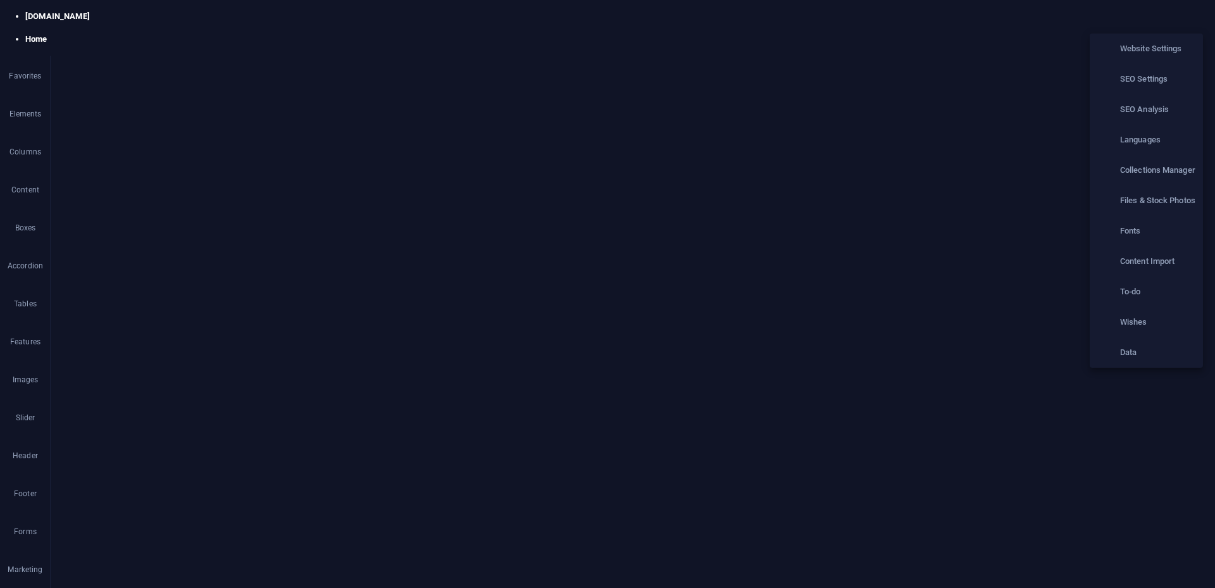
click at [1149, 145] on h6 "Languages" at bounding box center [1157, 139] width 75 height 15
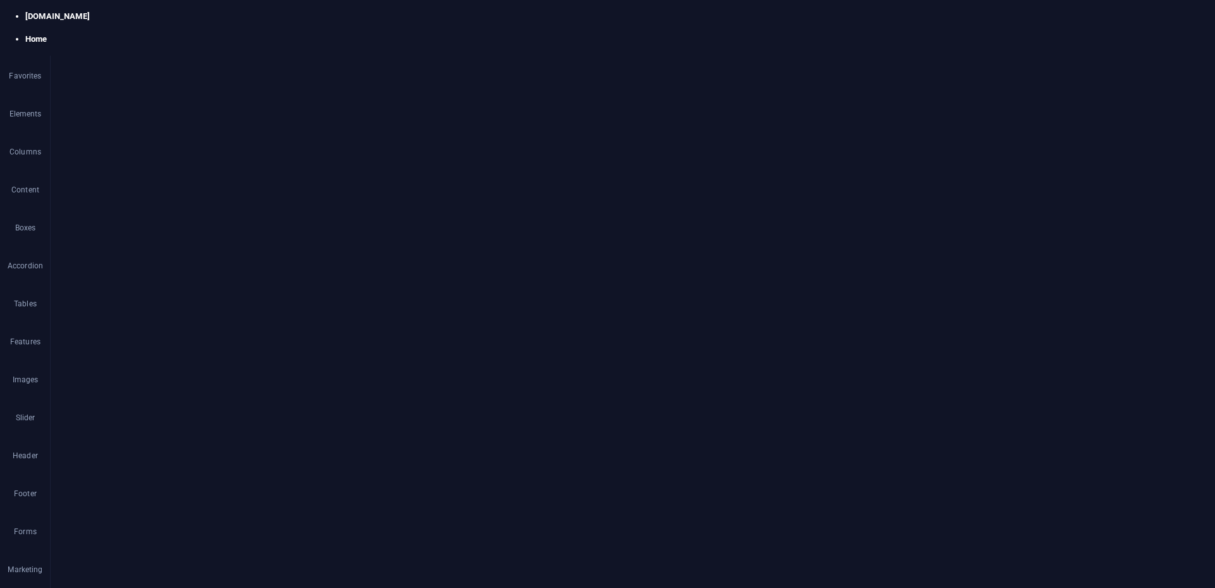
select select "131"
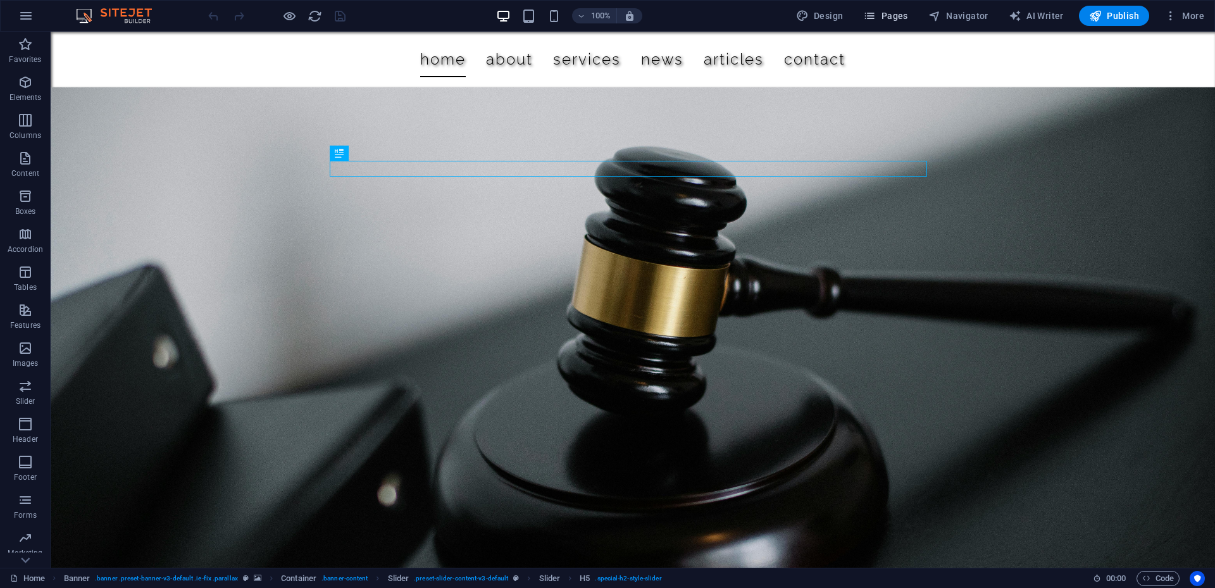
click at [0, 0] on span "Pages" at bounding box center [0, 0] width 0 height 0
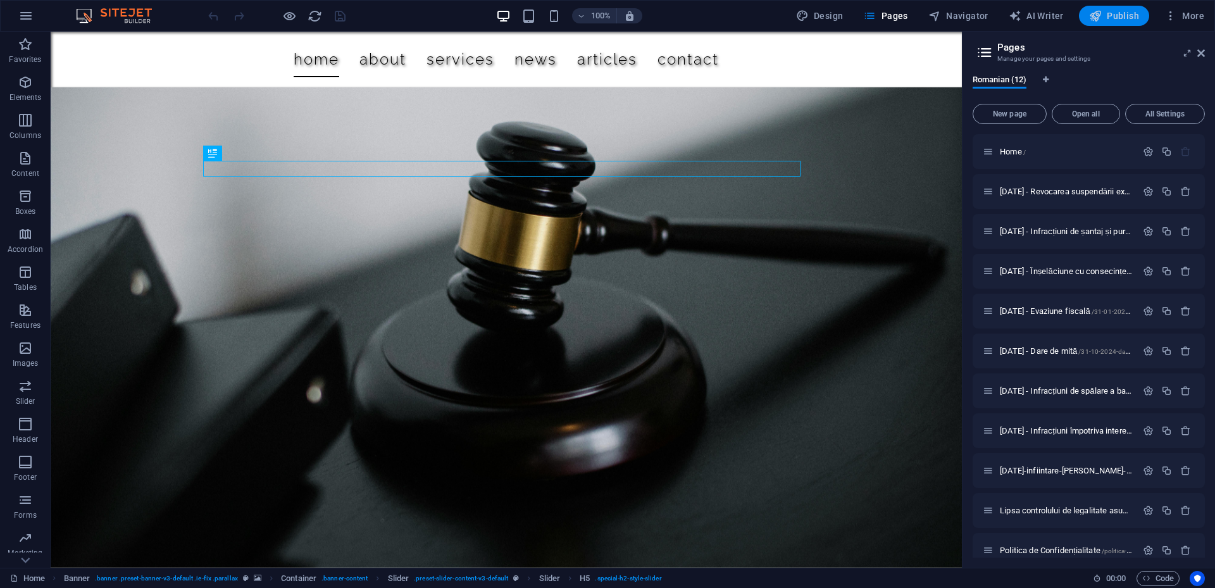
click at [1125, 20] on span "Publish" at bounding box center [1114, 15] width 50 height 13
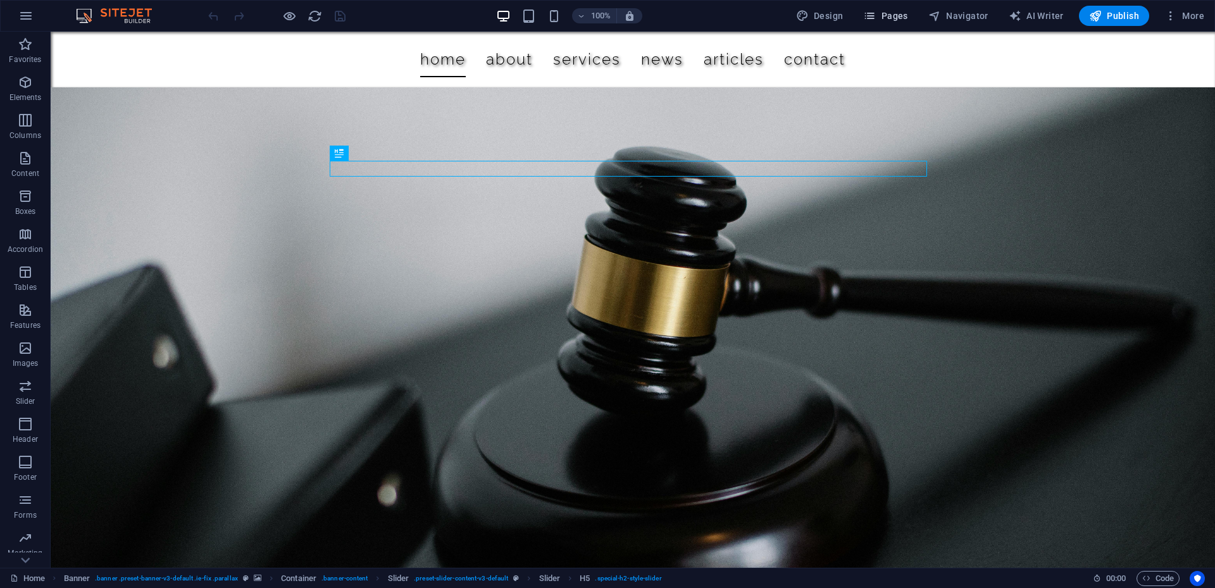
click at [904, 15] on span "Pages" at bounding box center [885, 15] width 44 height 13
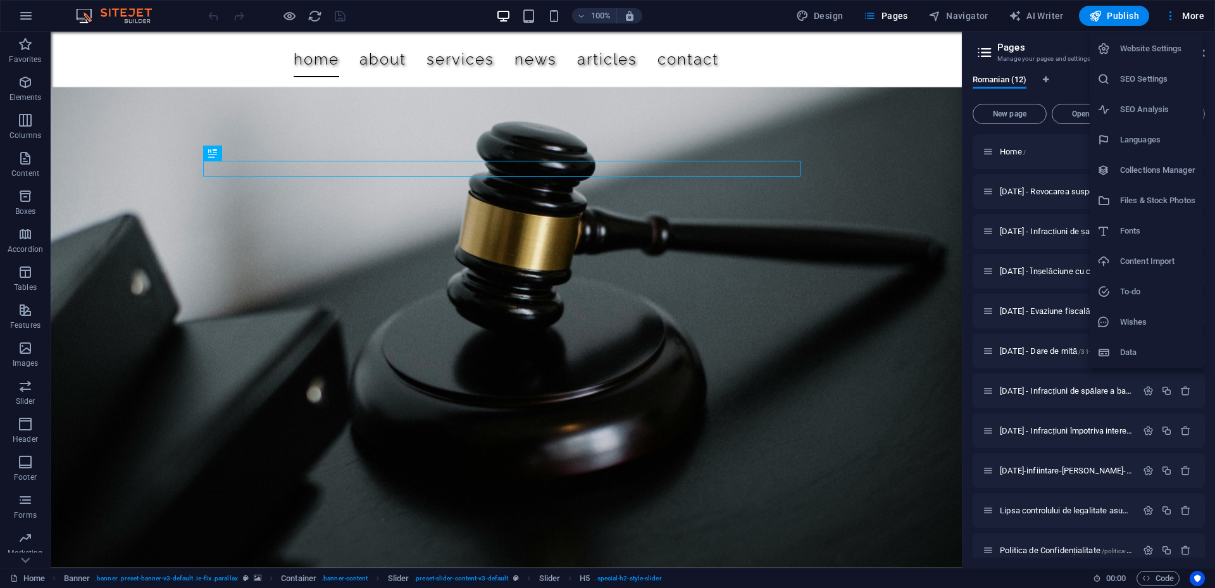
click at [1146, 150] on li "Languages" at bounding box center [1146, 140] width 113 height 30
select select "131"
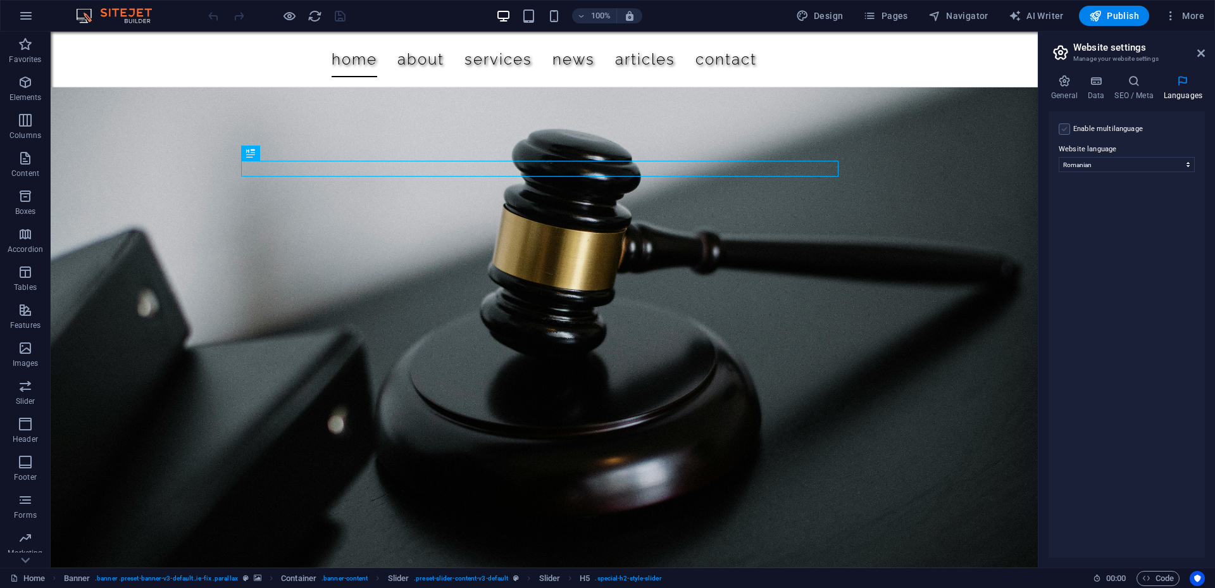
click at [1063, 128] on label at bounding box center [1064, 128] width 11 height 11
click at [0, 0] on input "Enable multilanguage To disable multilanguage delete all languages until only o…" at bounding box center [0, 0] width 0 height 0
click at [1117, 225] on select "Abkhazian Afar Afrikaans Akan Albanian Amharic Arabic Aragonese Armenian Assame…" at bounding box center [1127, 225] width 78 height 15
select select "41"
click at [1088, 218] on select "Abkhazian Afar Afrikaans Akan Albanian Amharic Arabic Aragonese Armenian Assame…" at bounding box center [1127, 225] width 78 height 15
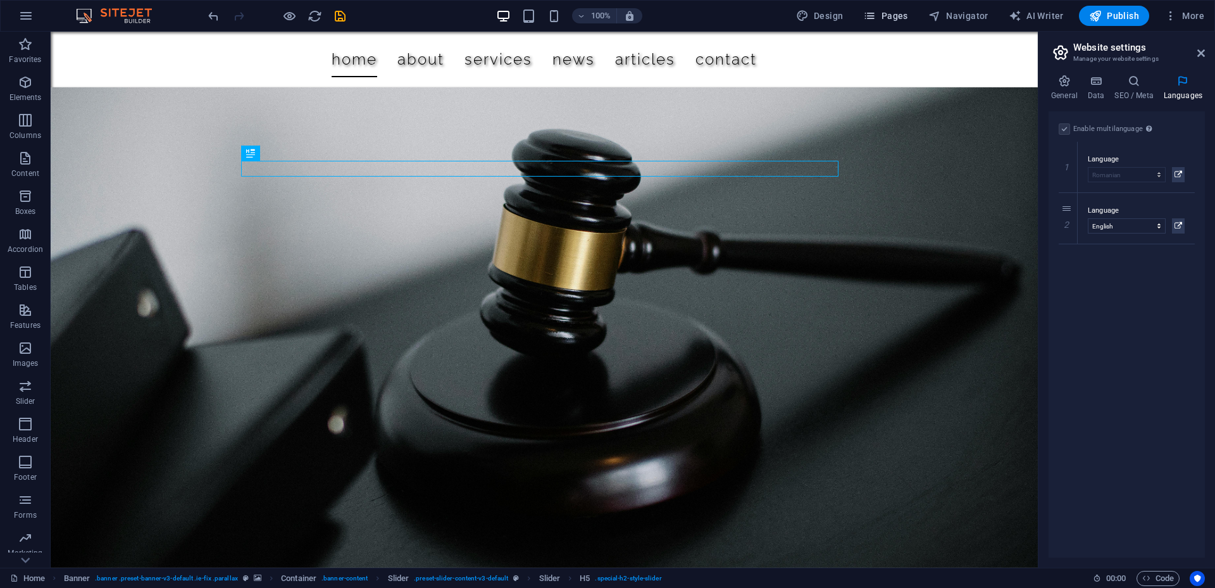
click at [905, 17] on span "Pages" at bounding box center [885, 15] width 44 height 13
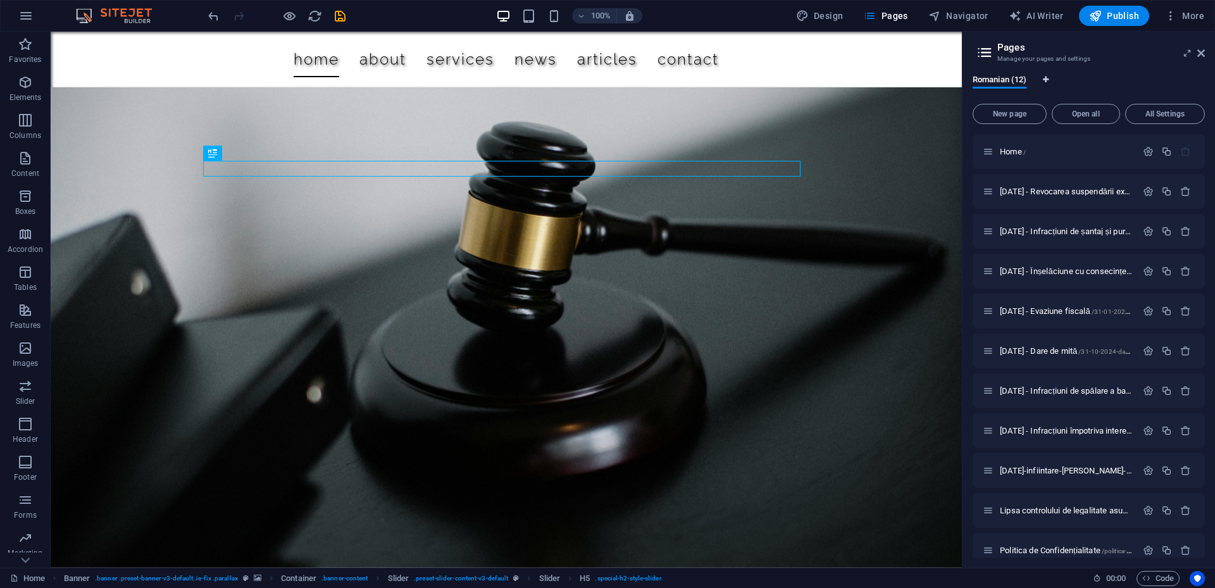
click at [1047, 83] on icon "Language Tabs" at bounding box center [1046, 80] width 6 height 8
select select "131"
select select "41"
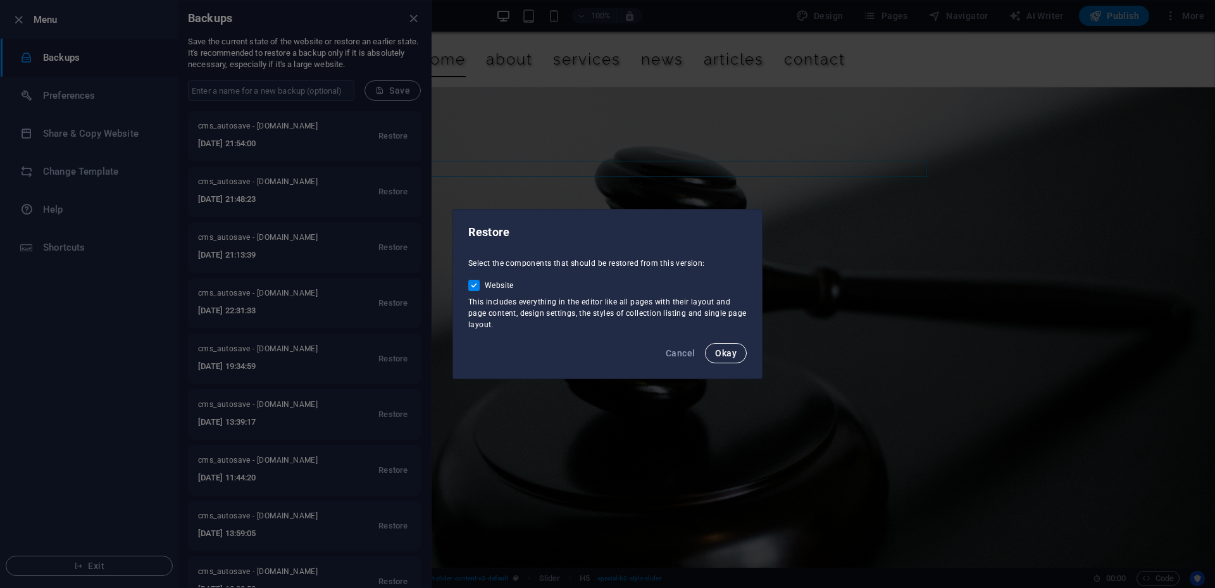
click at [0, 0] on span "Okay" at bounding box center [0, 0] width 0 height 0
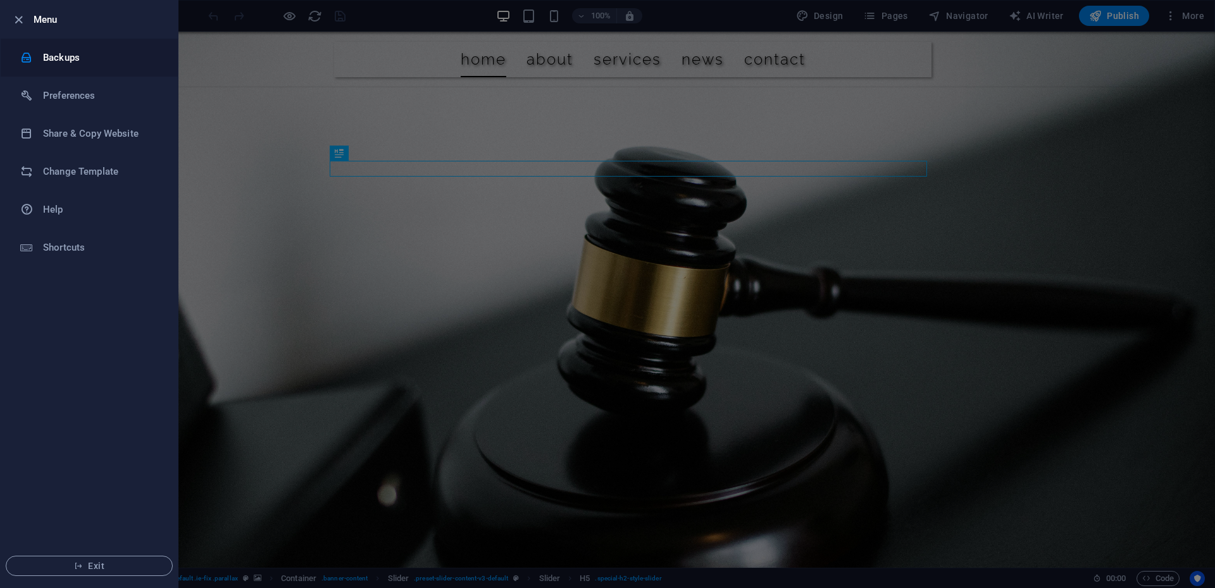
click at [54, 55] on h6 "Backups" at bounding box center [101, 57] width 117 height 15
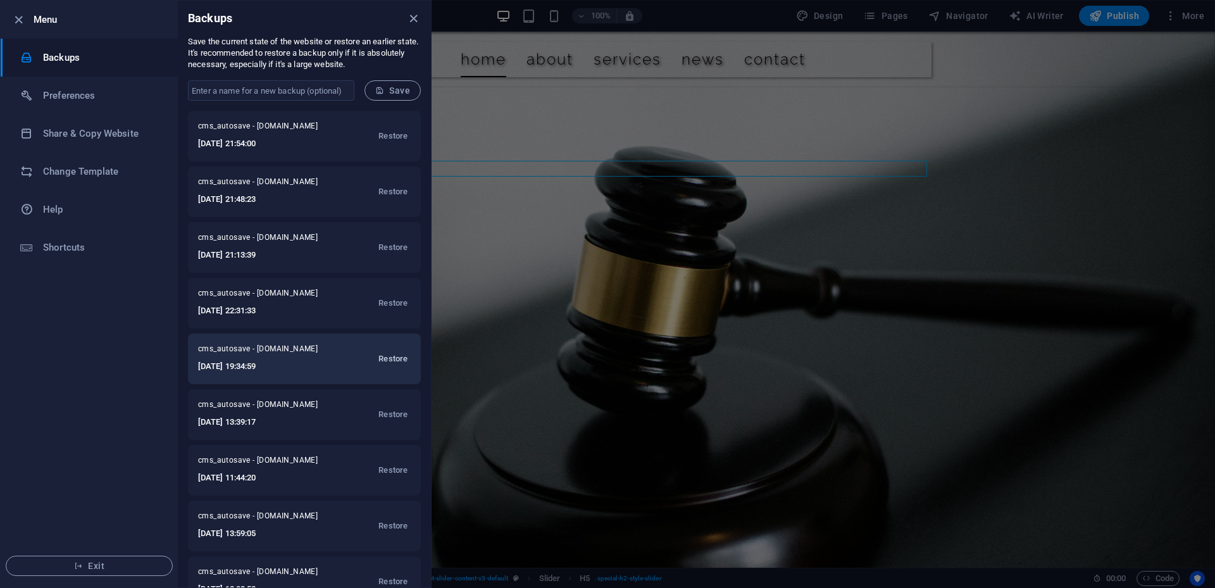
click at [395, 354] on span "Restore" at bounding box center [392, 358] width 29 height 15
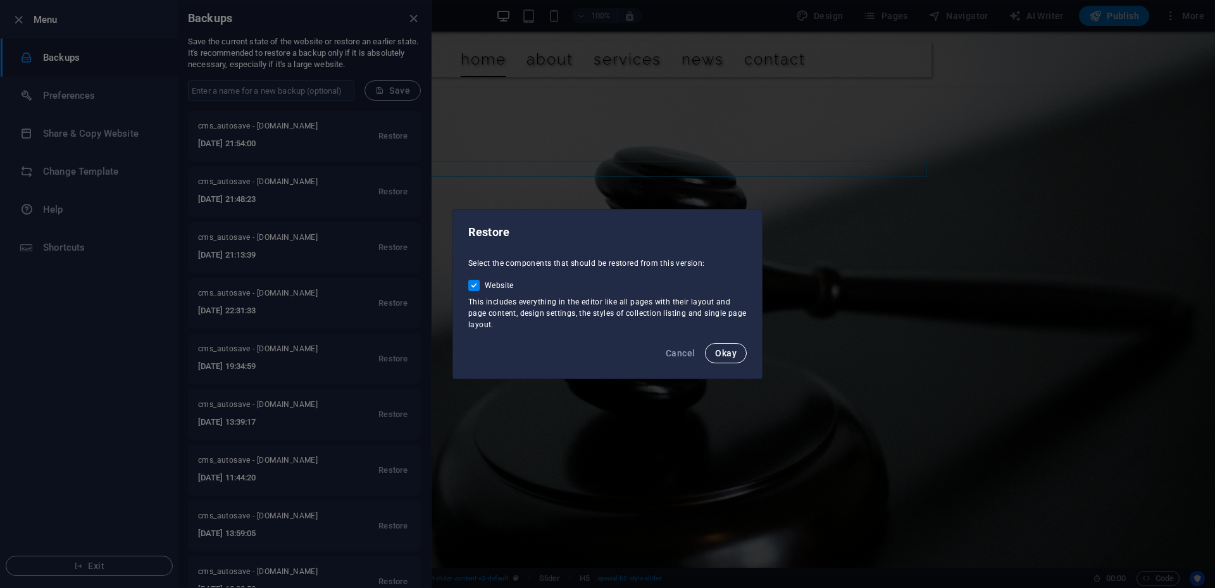
click at [727, 353] on span "Okay" at bounding box center [726, 353] width 22 height 10
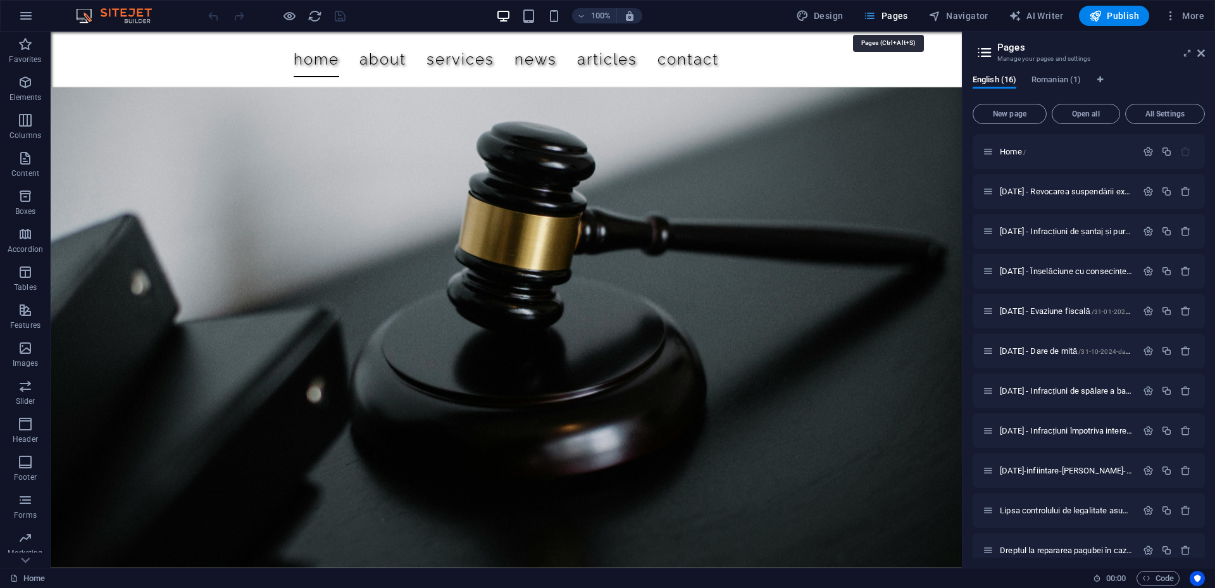
click at [1203, 54] on icon at bounding box center [1201, 53] width 8 height 10
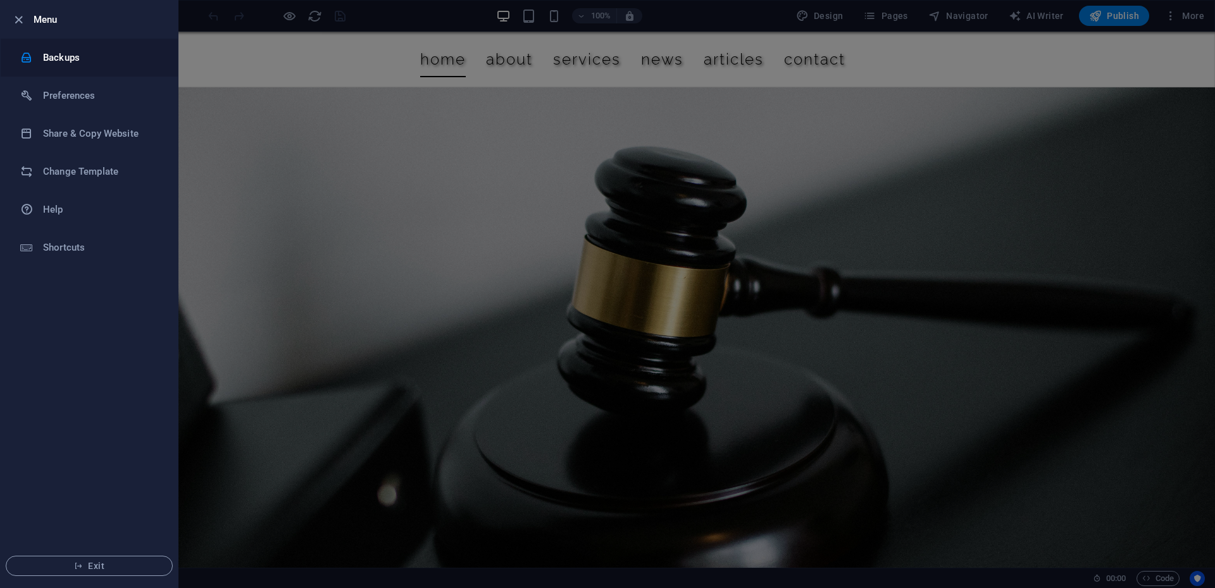
click at [77, 51] on h6 "Backups" at bounding box center [101, 57] width 117 height 15
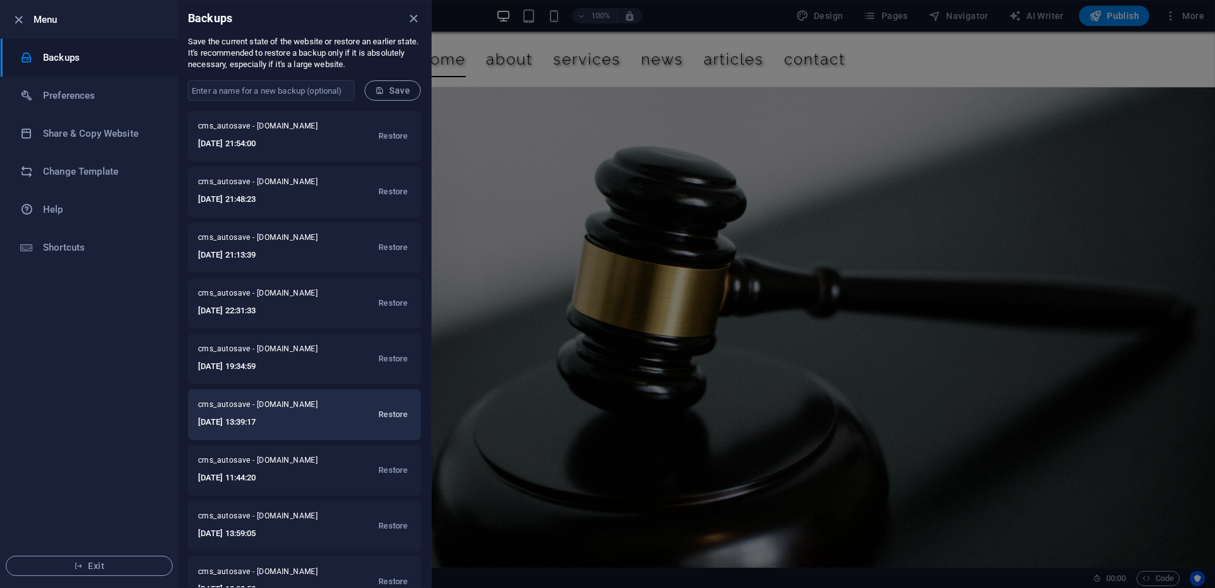
click at [395, 415] on span "Restore" at bounding box center [392, 414] width 29 height 15
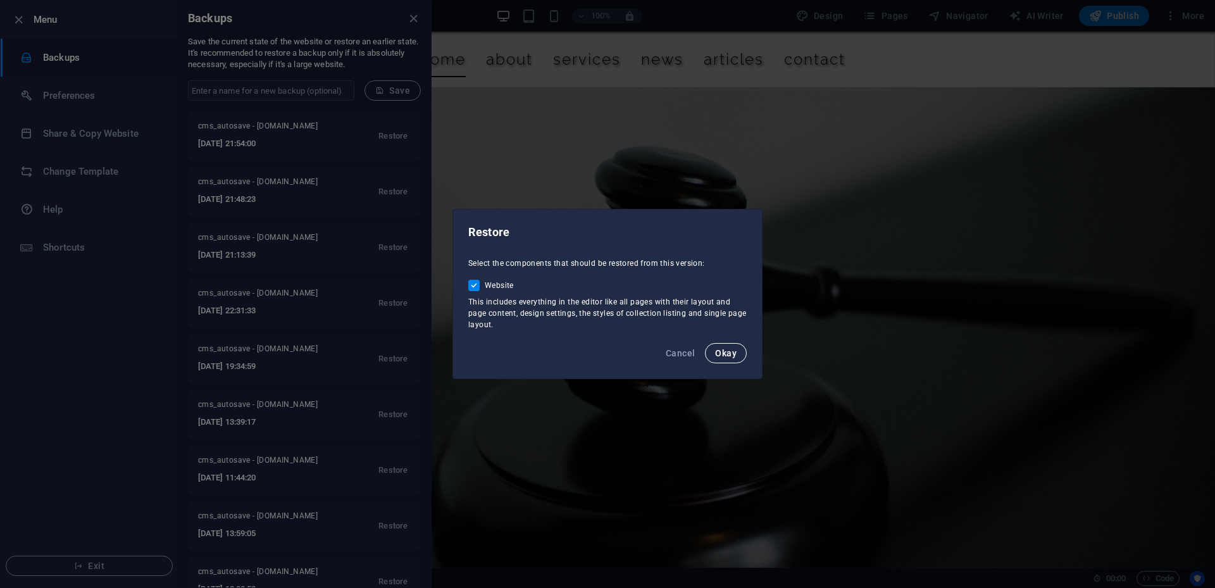
click at [728, 350] on span "Okay" at bounding box center [726, 353] width 22 height 10
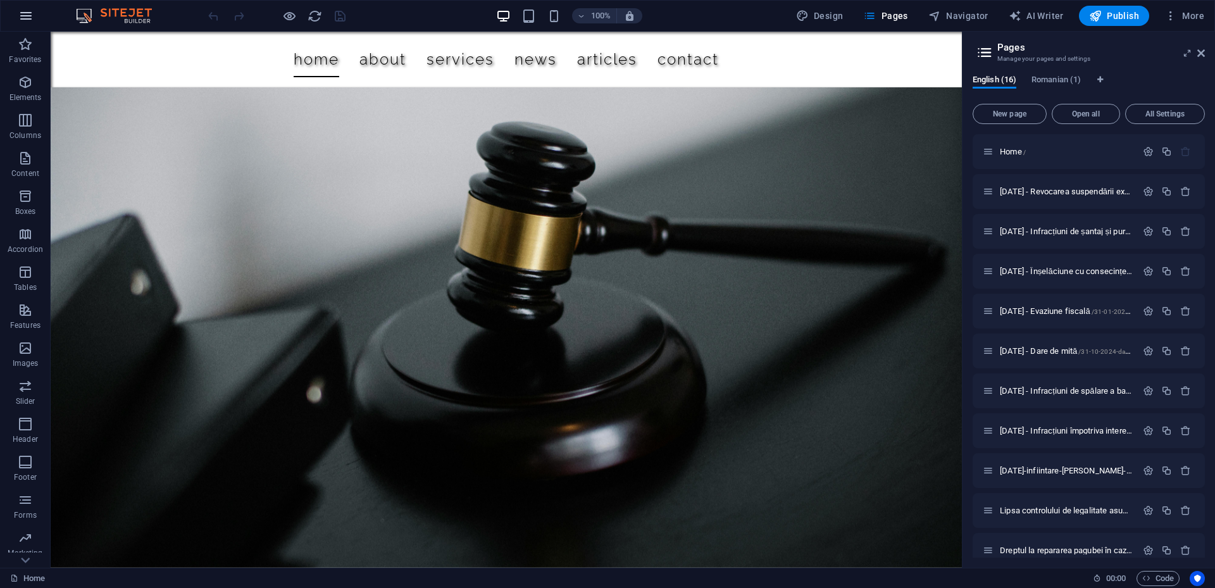
click at [27, 17] on icon "button" at bounding box center [25, 15] width 15 height 15
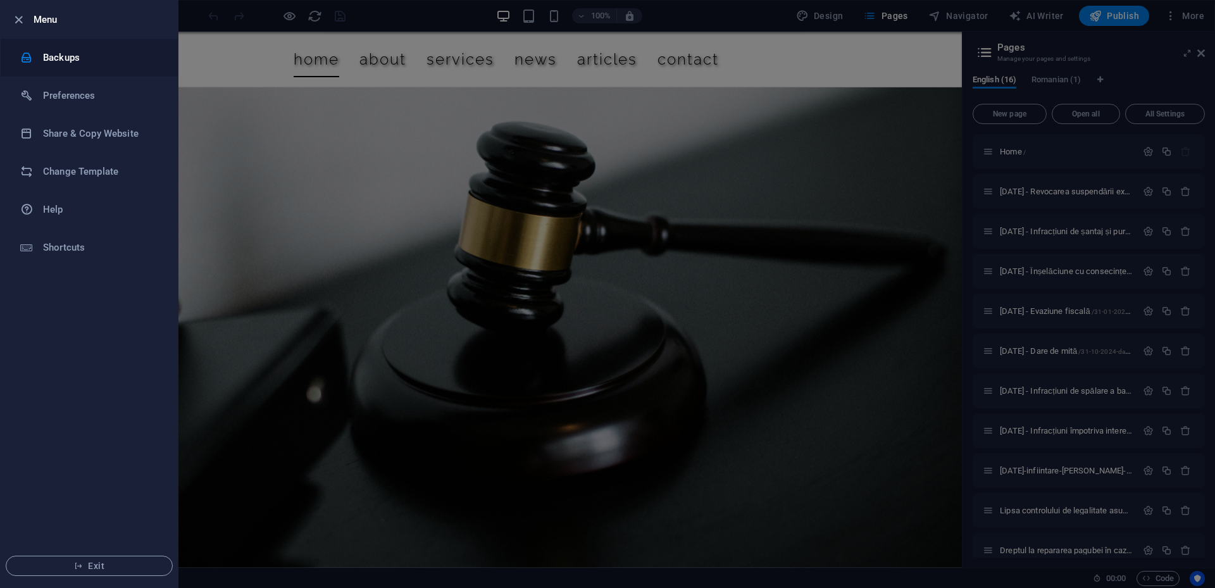
click at [68, 43] on li "Backups" at bounding box center [89, 58] width 177 height 38
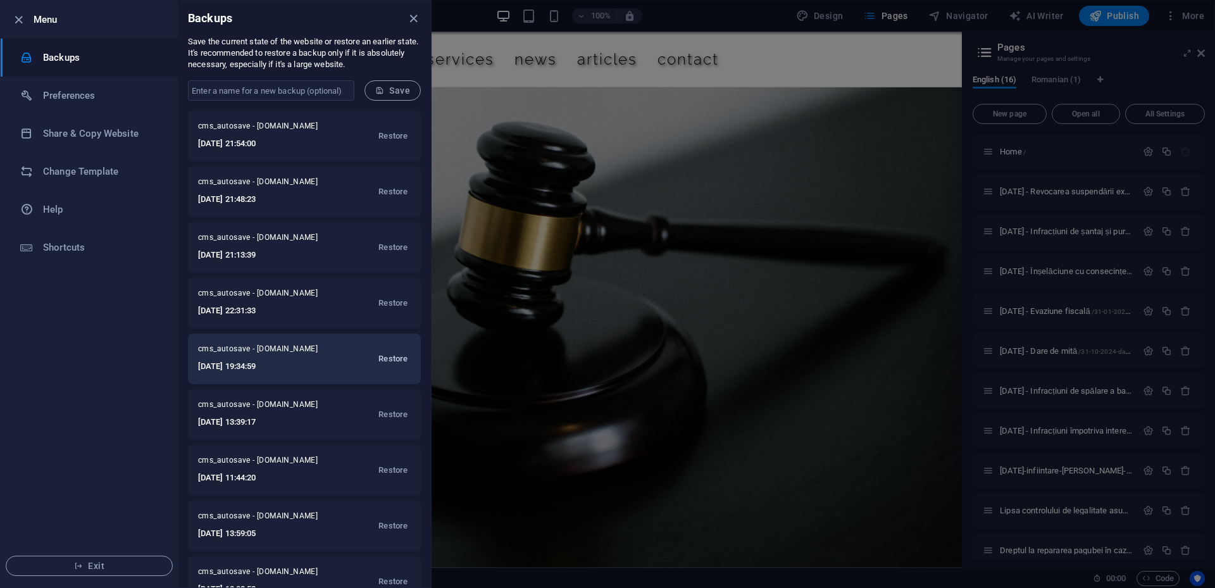
click at [392, 358] on span "Restore" at bounding box center [392, 358] width 29 height 15
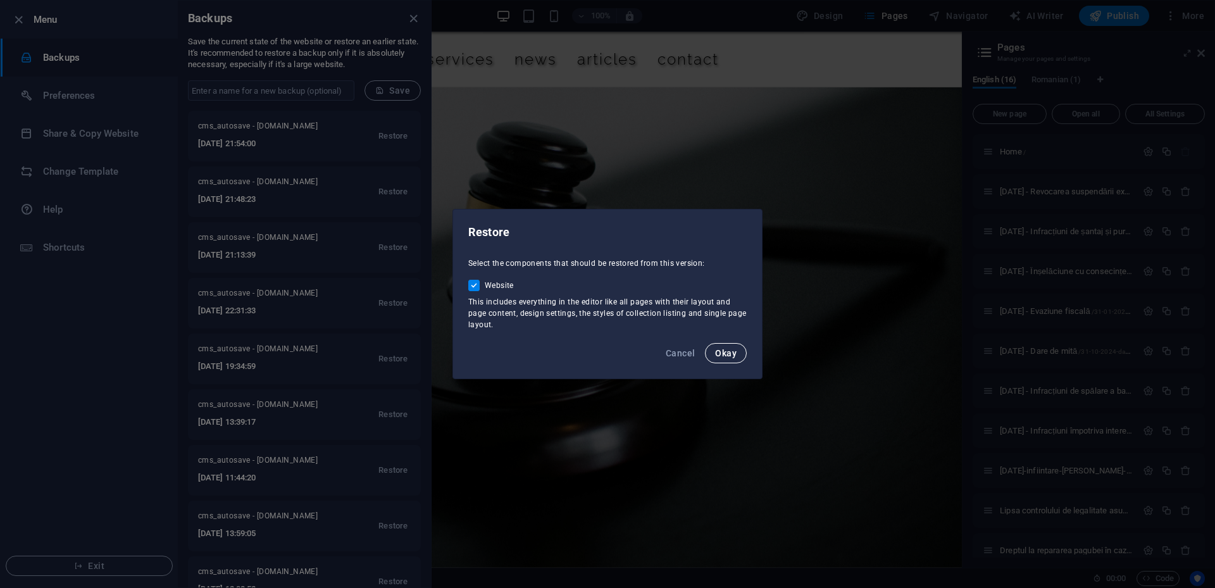
click at [724, 354] on span "Okay" at bounding box center [726, 353] width 22 height 10
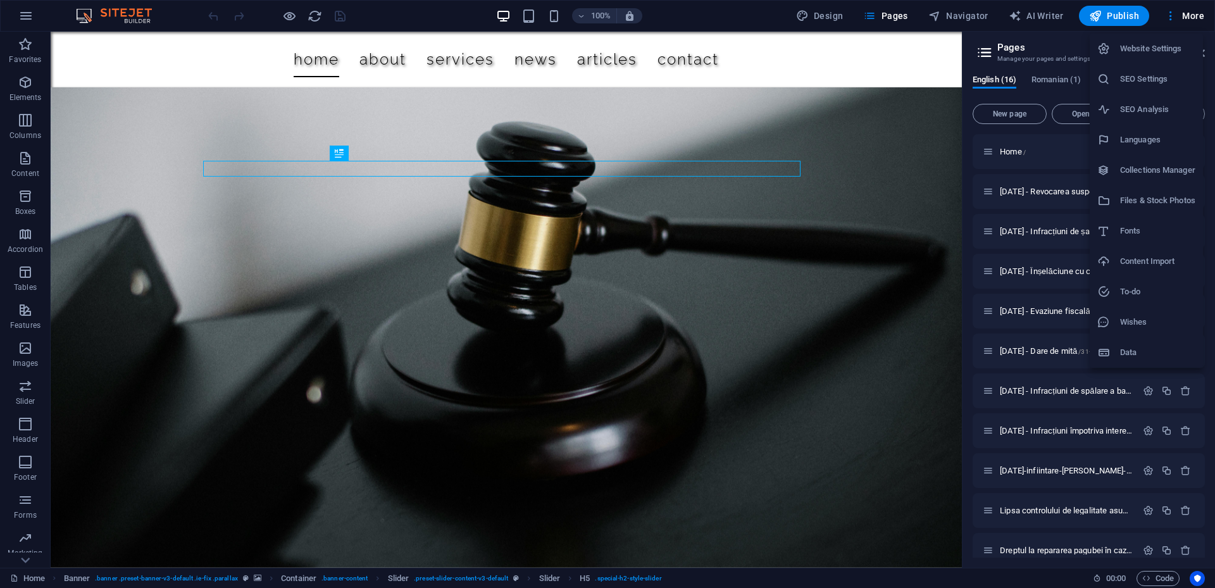
click at [1141, 128] on li "Languages" at bounding box center [1146, 140] width 113 height 30
select select "41"
select select "131"
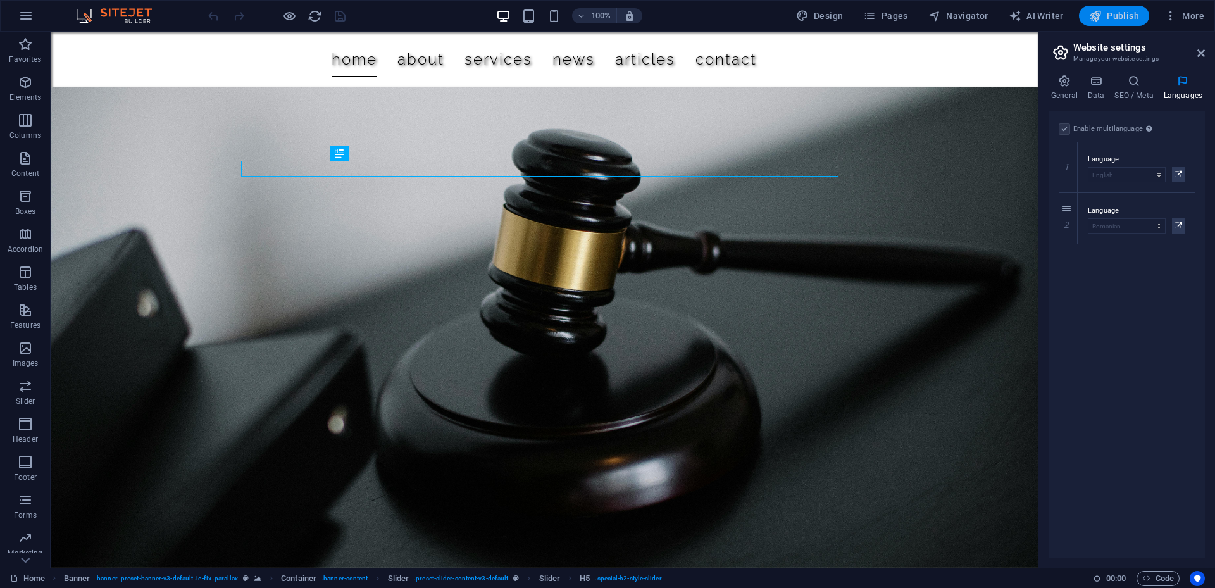
click at [0, 0] on span "Publish" at bounding box center [0, 0] width 0 height 0
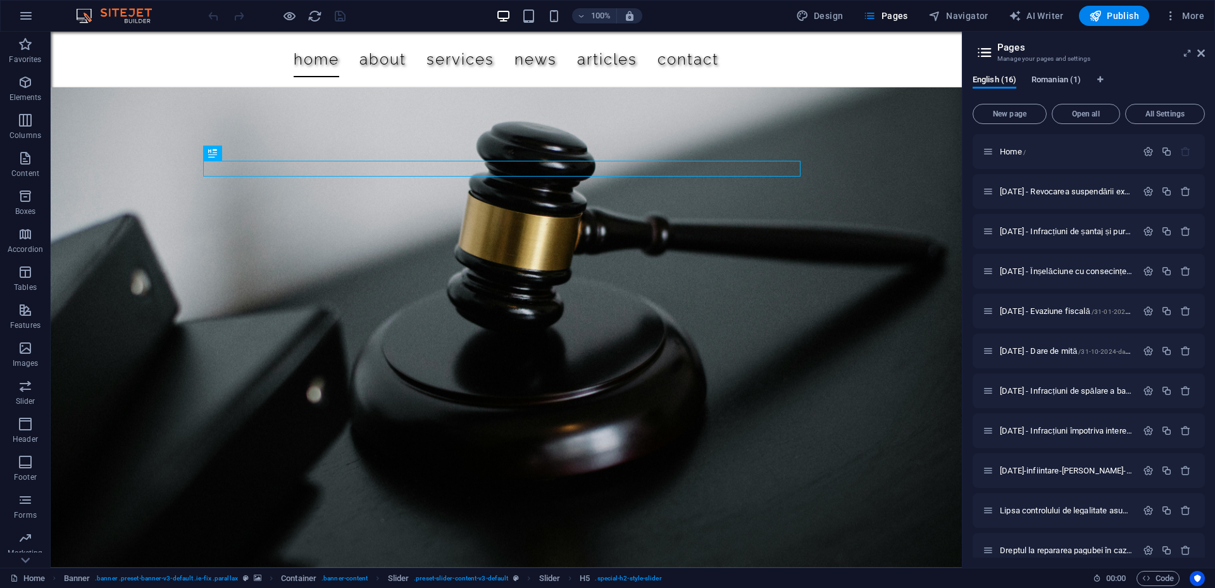
drag, startPoint x: 1069, startPoint y: 82, endPoint x: 1053, endPoint y: 80, distance: 15.9
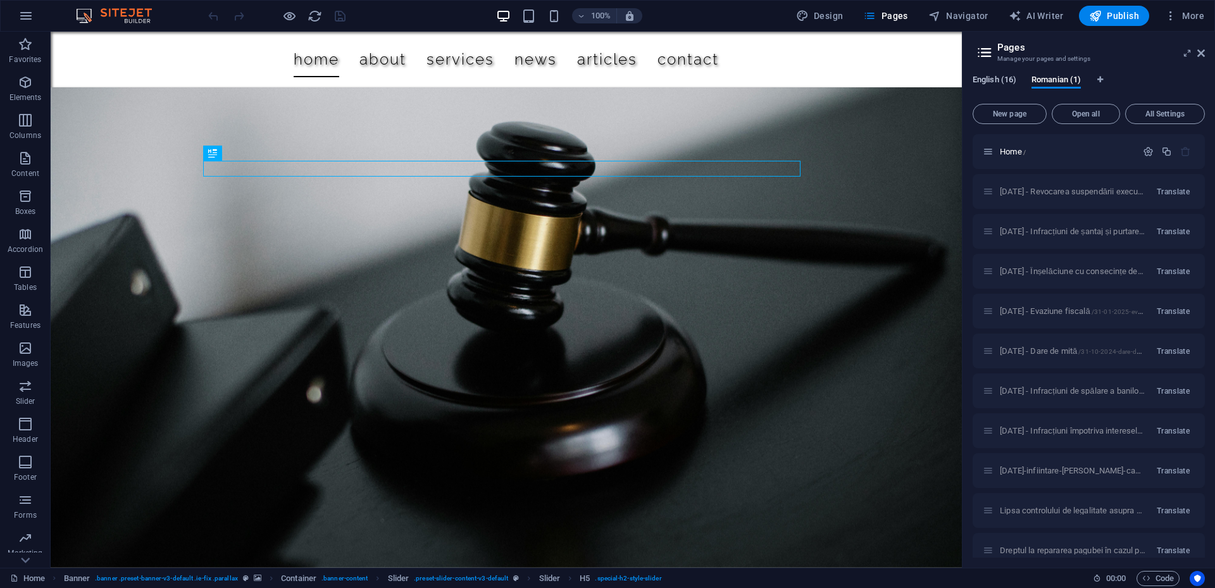
click at [993, 80] on span "English (16)" at bounding box center [995, 81] width 44 height 18
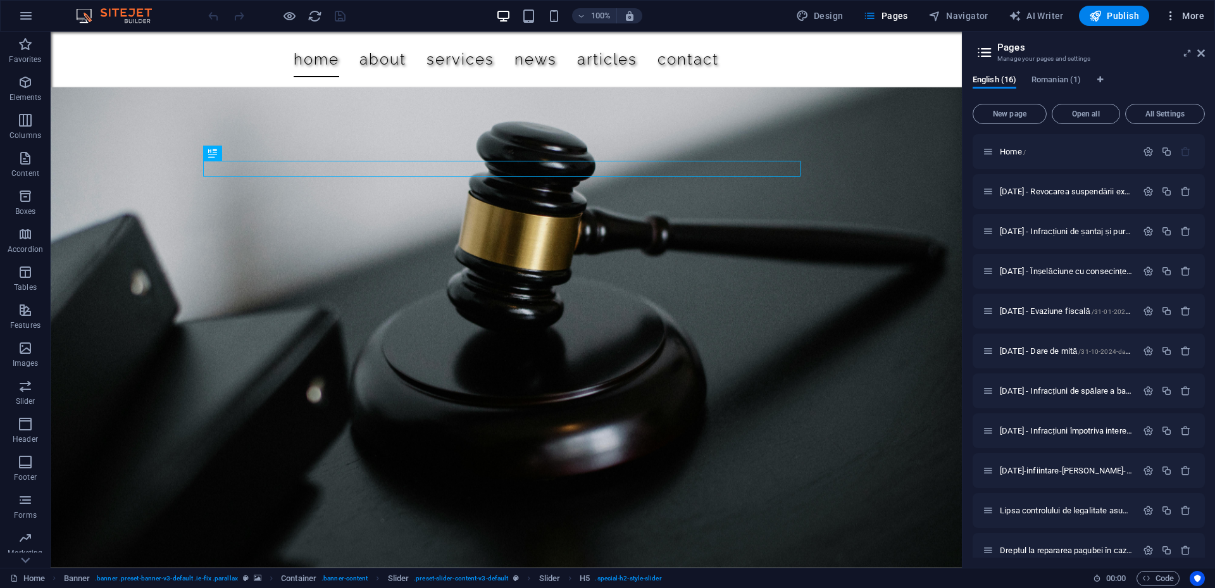
click at [0, 0] on span "More" at bounding box center [0, 0] width 0 height 0
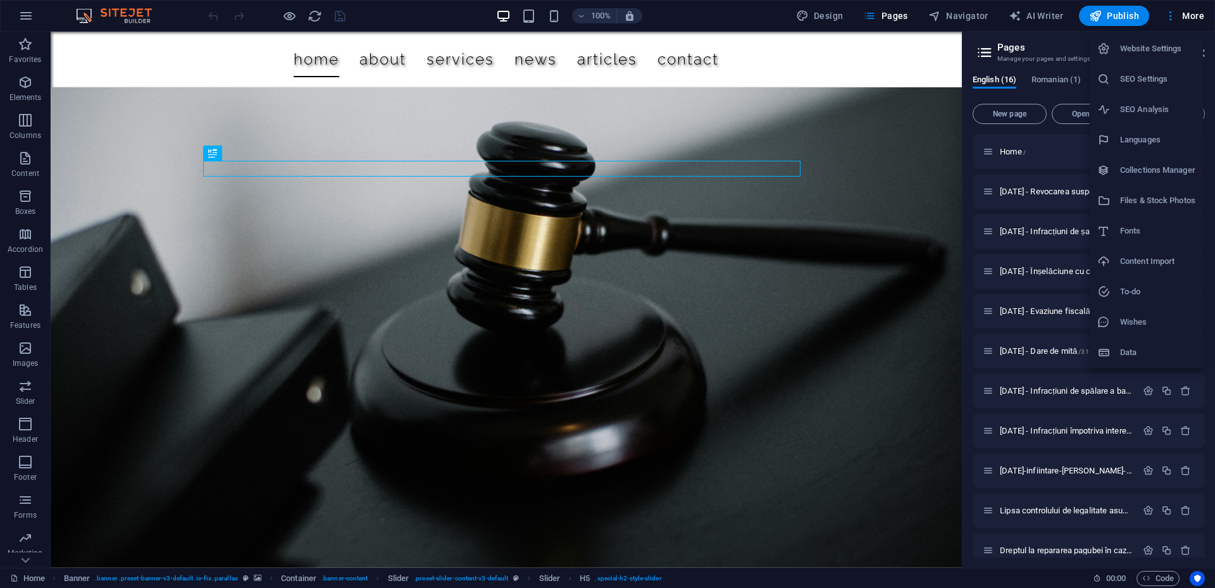
click at [1156, 144] on h6 "Languages" at bounding box center [1157, 139] width 75 height 15
select select "41"
select select "131"
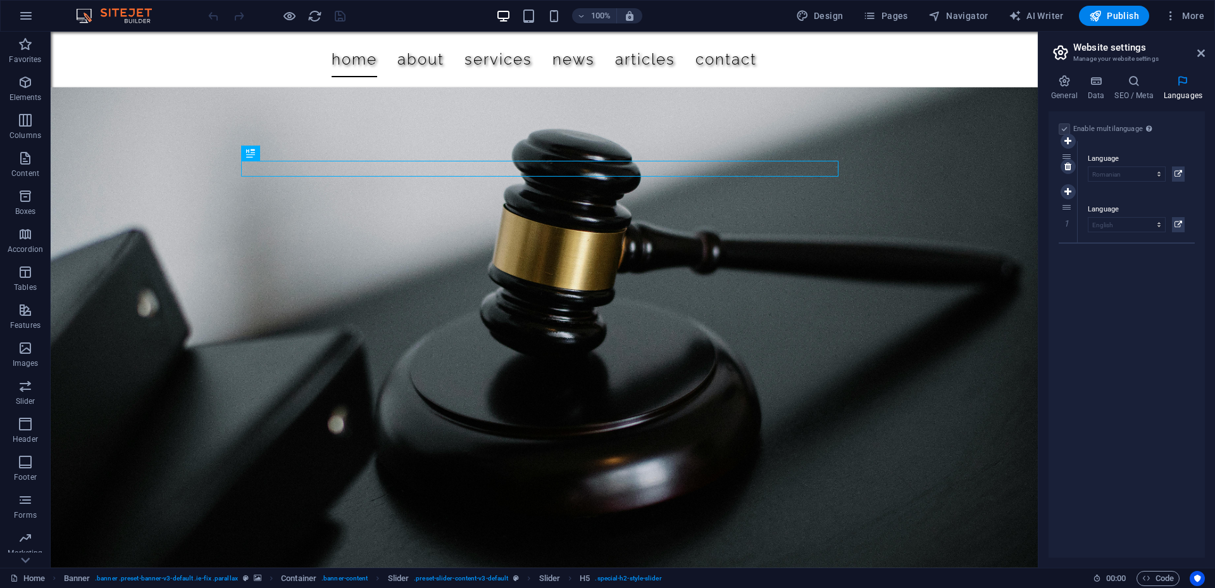
drag, startPoint x: 1068, startPoint y: 208, endPoint x: 1066, endPoint y: 156, distance: 51.9
select select "131"
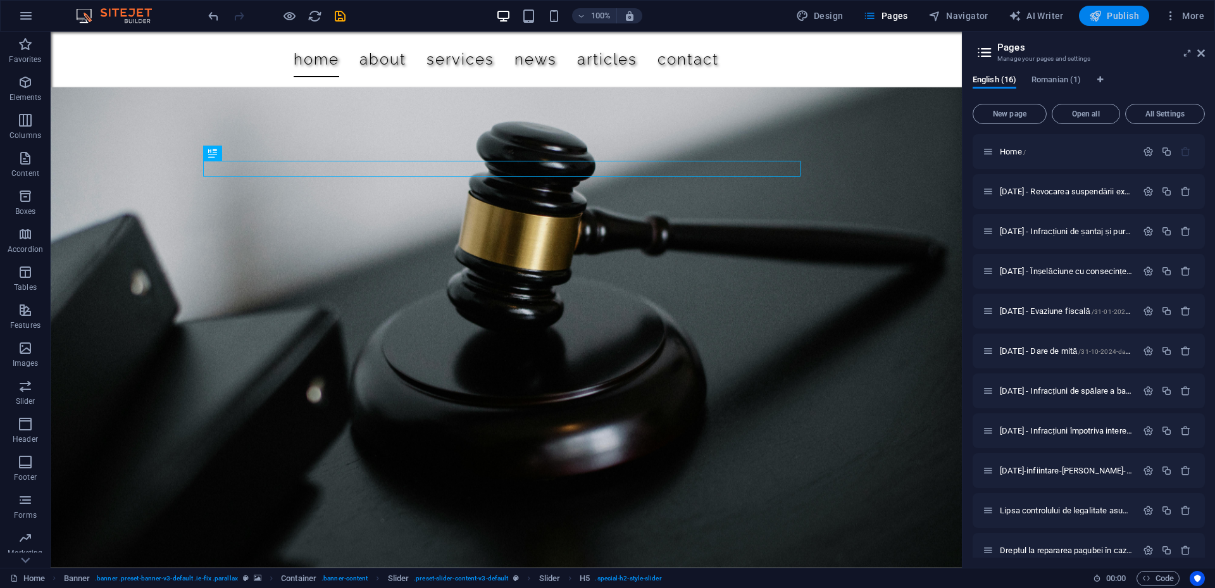
click at [0, 0] on span "Publish" at bounding box center [0, 0] width 0 height 0
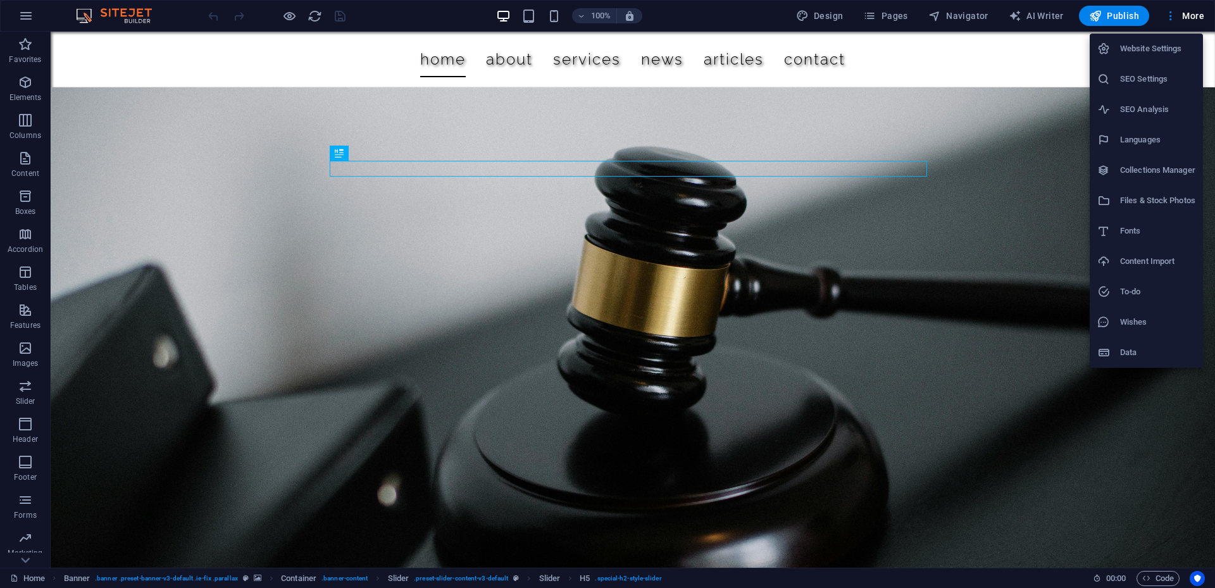
click at [0, 0] on h6 "Languages" at bounding box center [0, 0] width 0 height 0
select select "131"
select select "41"
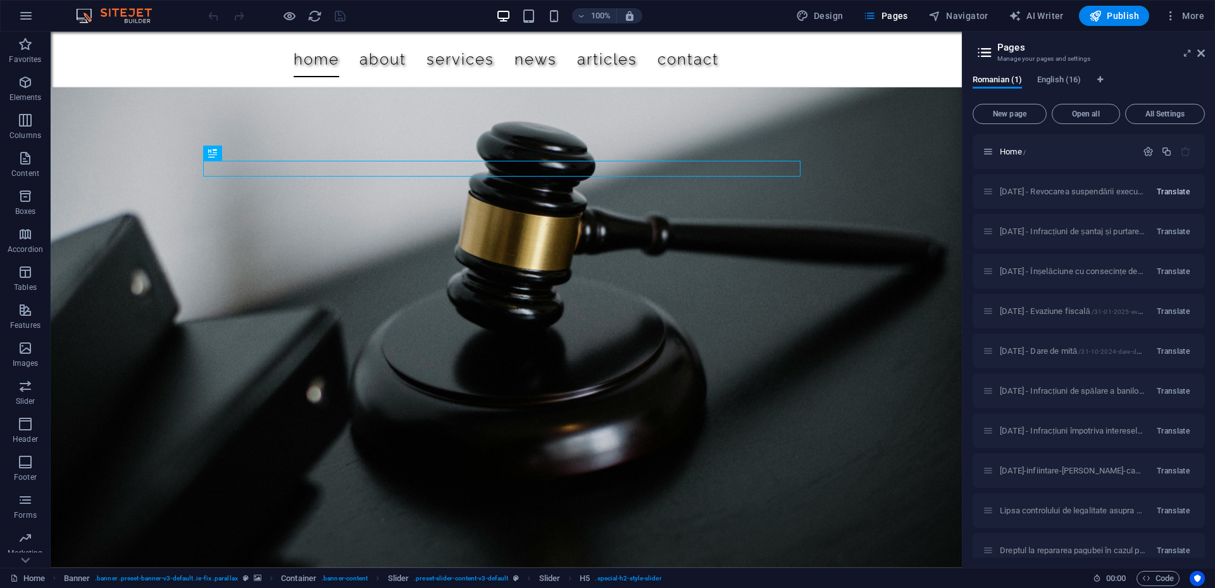
click at [1166, 191] on span "Translate" at bounding box center [1173, 192] width 33 height 10
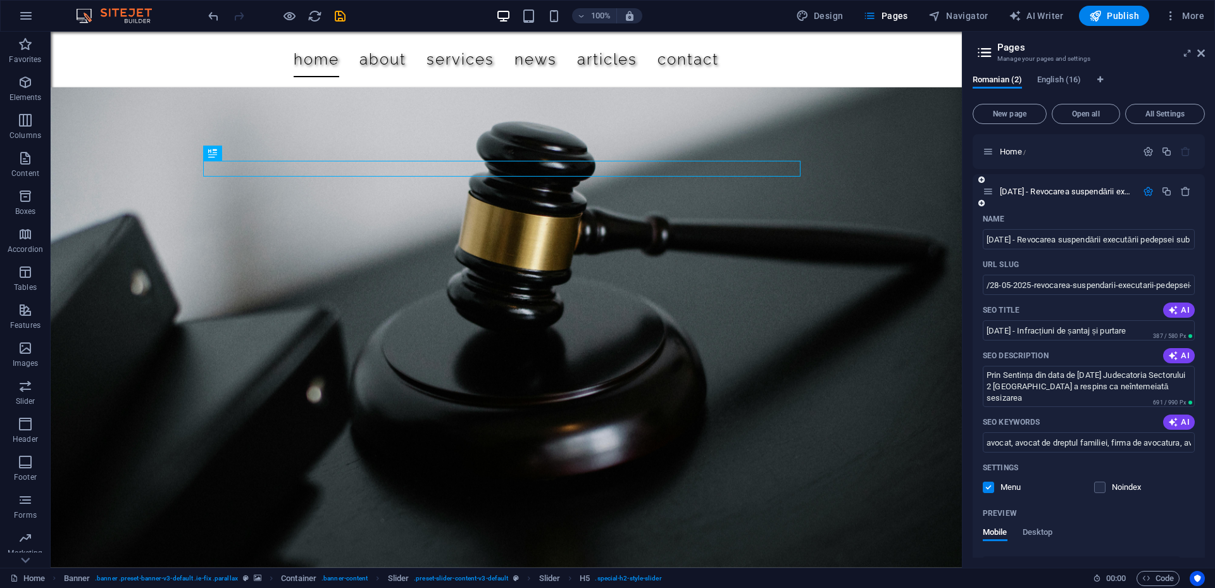
drag, startPoint x: 1200, startPoint y: 261, endPoint x: 1201, endPoint y: 271, distance: 9.6
click at [1201, 271] on div "Name [DATE] - Revocarea suspendării executării pedepsei sub supraveghere ​ URL …" at bounding box center [1089, 466] width 232 height 515
drag, startPoint x: 1202, startPoint y: 271, endPoint x: 1204, endPoint y: 283, distance: 12.2
click at [1204, 283] on div "Home / [DATE] - Revocarea suspendării executării pedepsei sub supraveghere /28-…" at bounding box center [1089, 345] width 232 height 423
drag, startPoint x: 1200, startPoint y: 274, endPoint x: 1203, endPoint y: 288, distance: 14.2
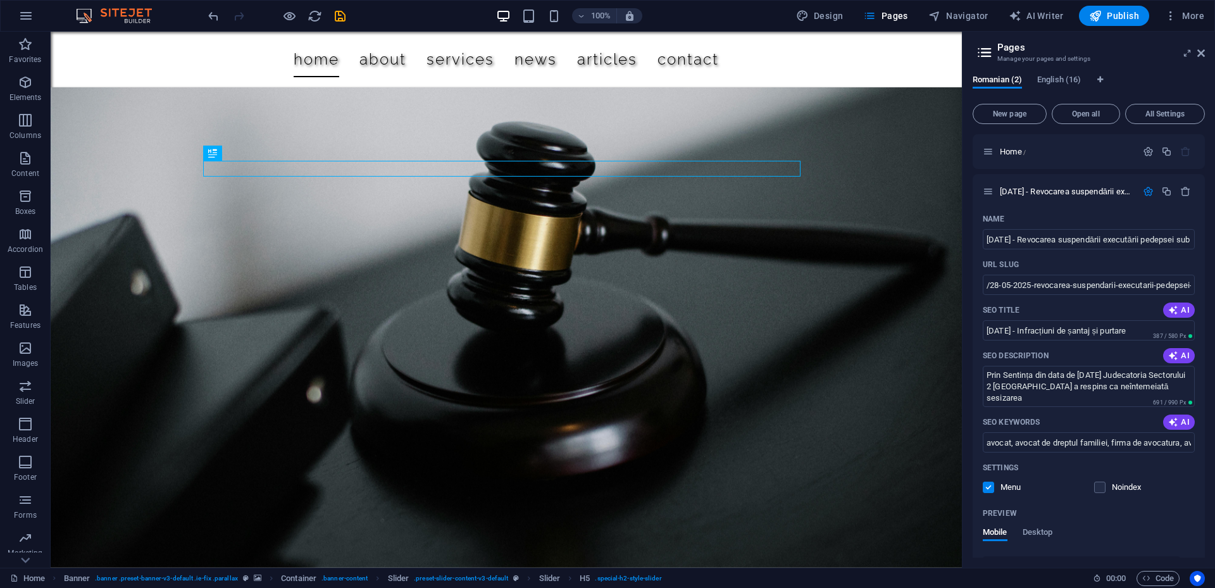
click at [1203, 288] on div "Home / [DATE] - Revocarea suspendării executării pedepsei sub supraveghere /28-…" at bounding box center [1089, 345] width 232 height 423
click at [1143, 190] on icon "button" at bounding box center [1148, 191] width 11 height 11
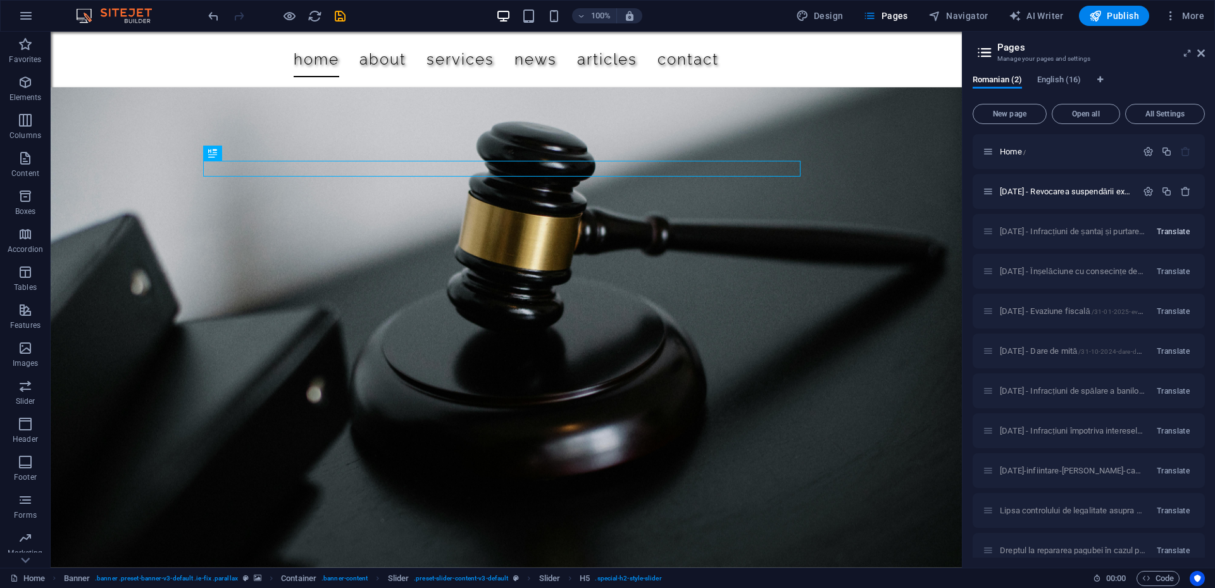
click at [1163, 232] on span "Translate" at bounding box center [1173, 232] width 33 height 10
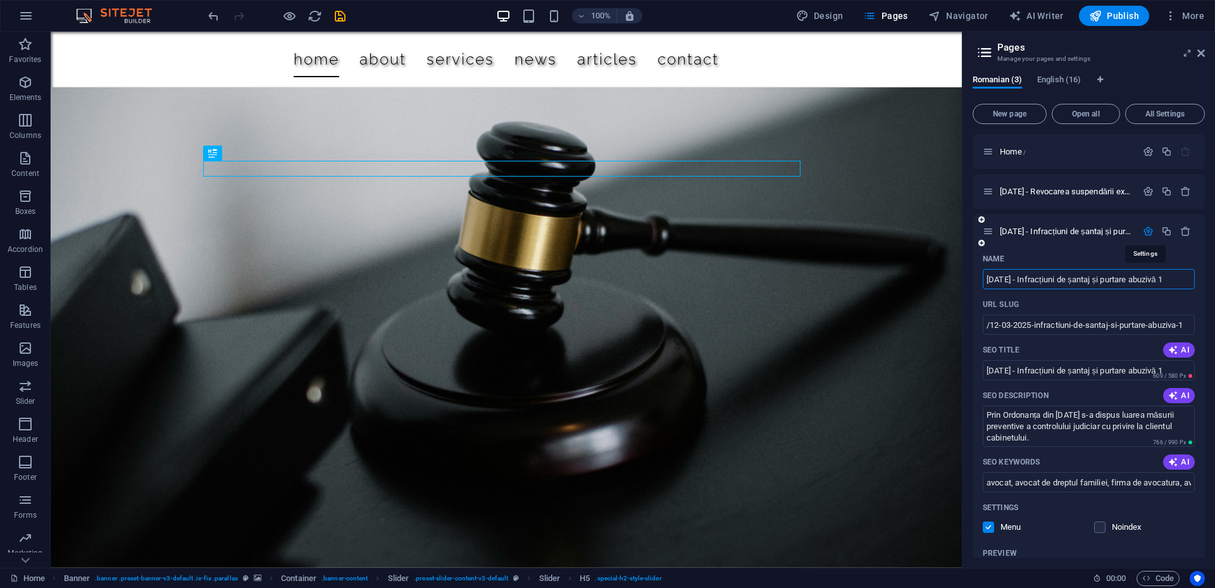
click at [1146, 233] on icon "button" at bounding box center [1148, 231] width 11 height 11
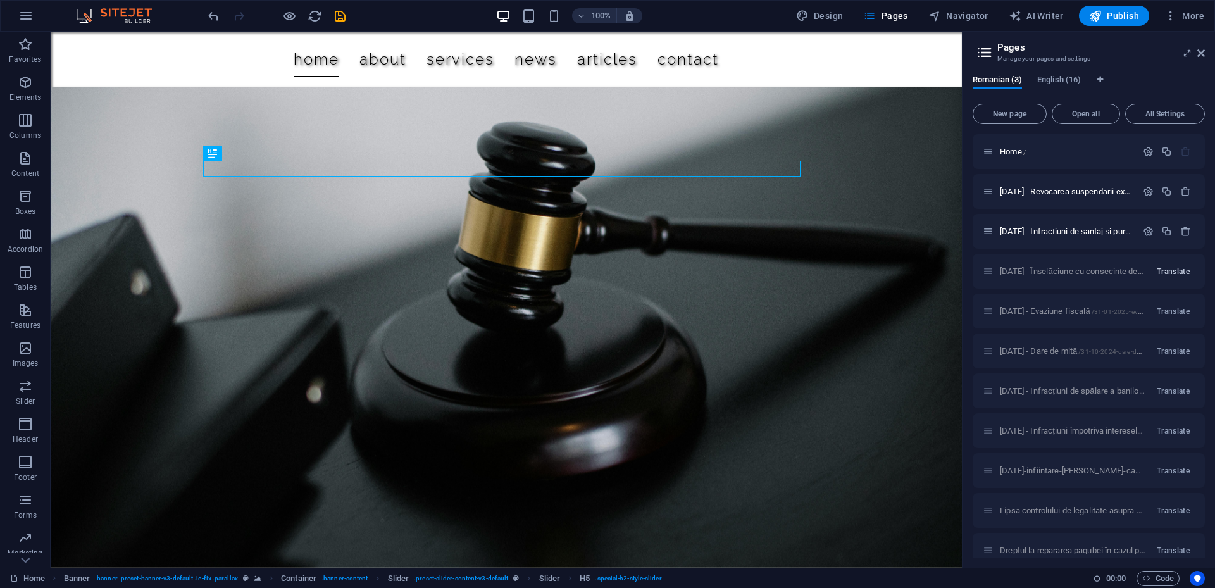
click at [1166, 272] on span "Translate" at bounding box center [1173, 271] width 33 height 10
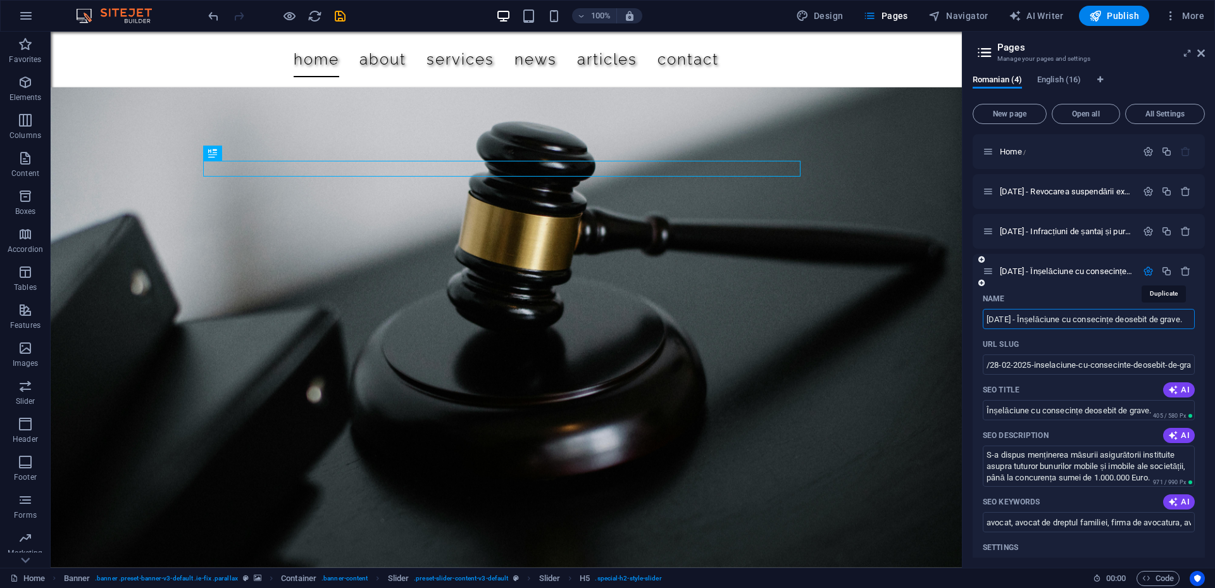
scroll to position [0, 15]
click at [1145, 271] on icon "button" at bounding box center [1148, 271] width 11 height 11
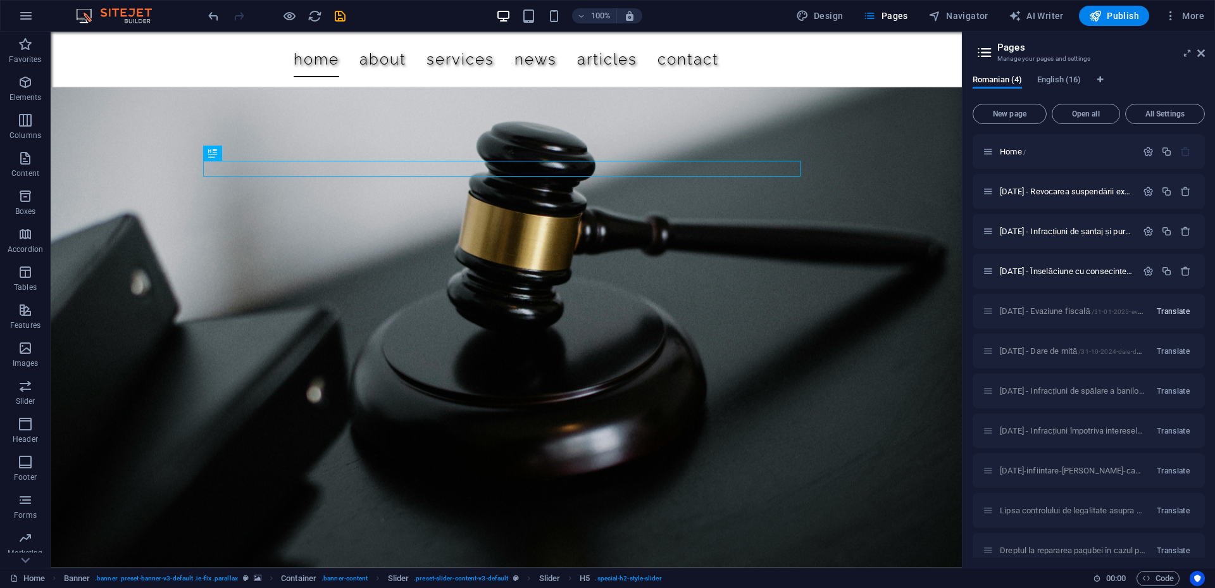
click at [1172, 309] on span "Translate" at bounding box center [1173, 311] width 33 height 10
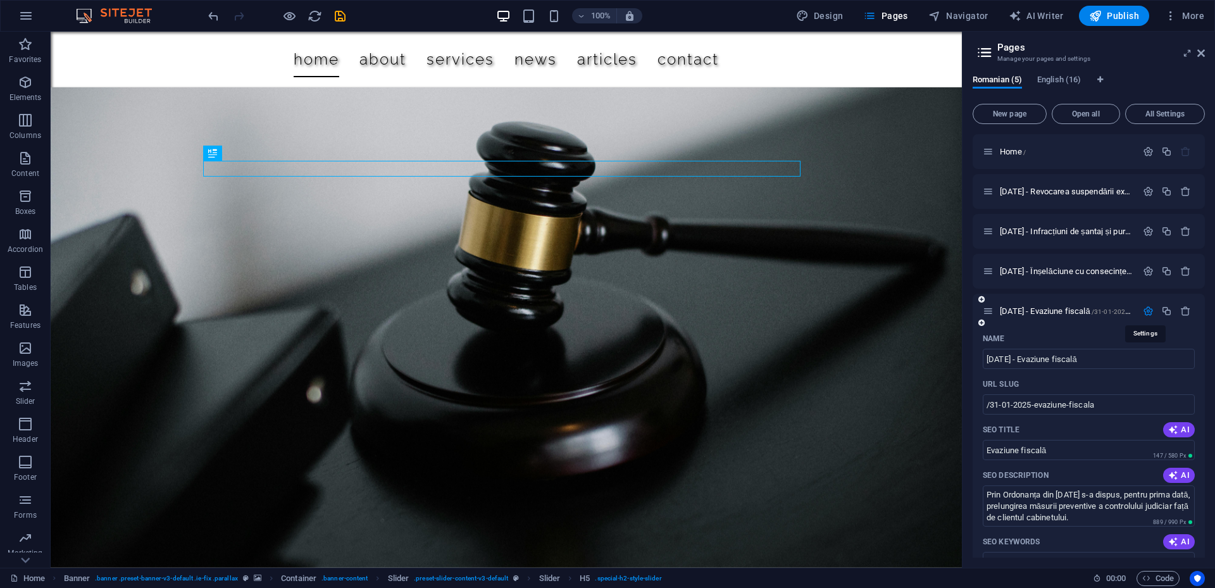
click at [1145, 311] on icon "button" at bounding box center [1148, 311] width 11 height 11
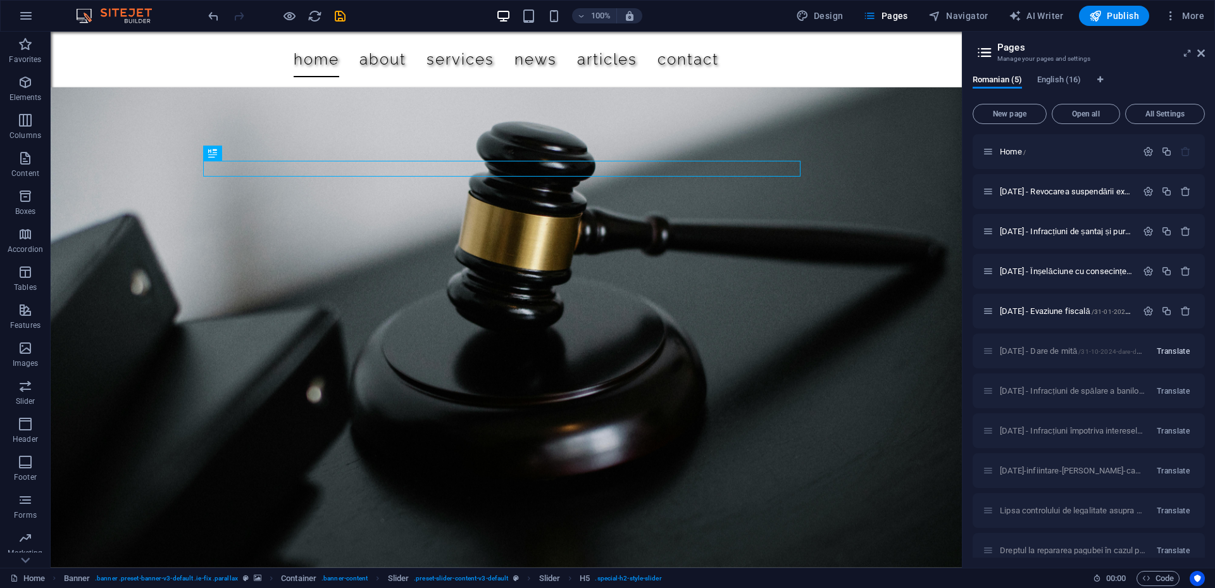
click at [1167, 347] on span "Translate" at bounding box center [1173, 351] width 33 height 10
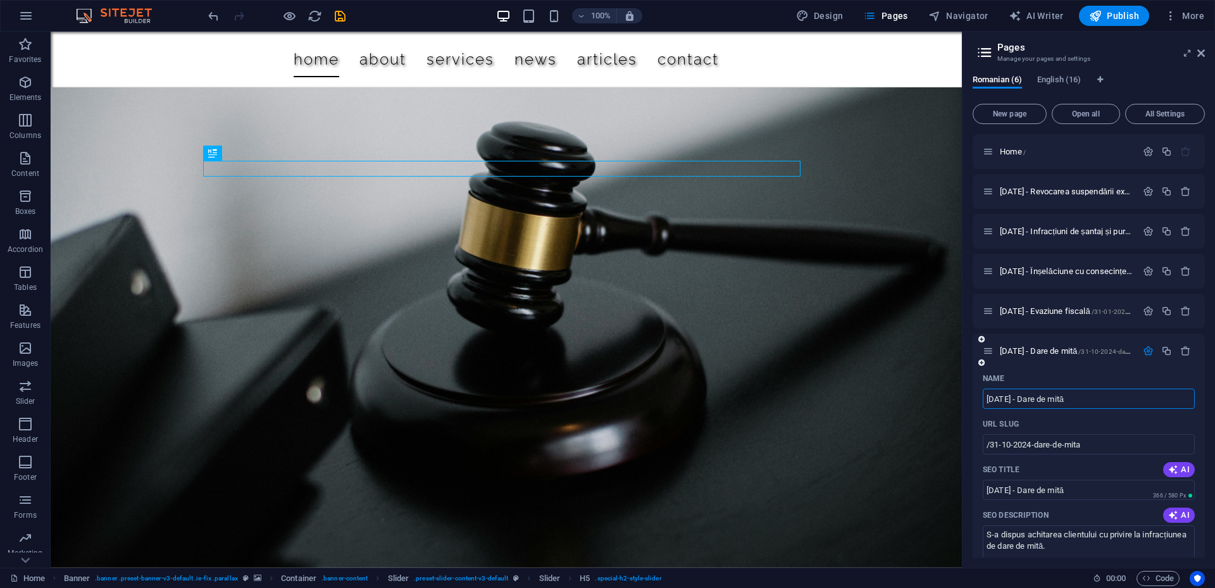
click at [1143, 345] on div at bounding box center [1167, 351] width 56 height 14
click at [1144, 353] on icon "button" at bounding box center [1148, 351] width 11 height 11
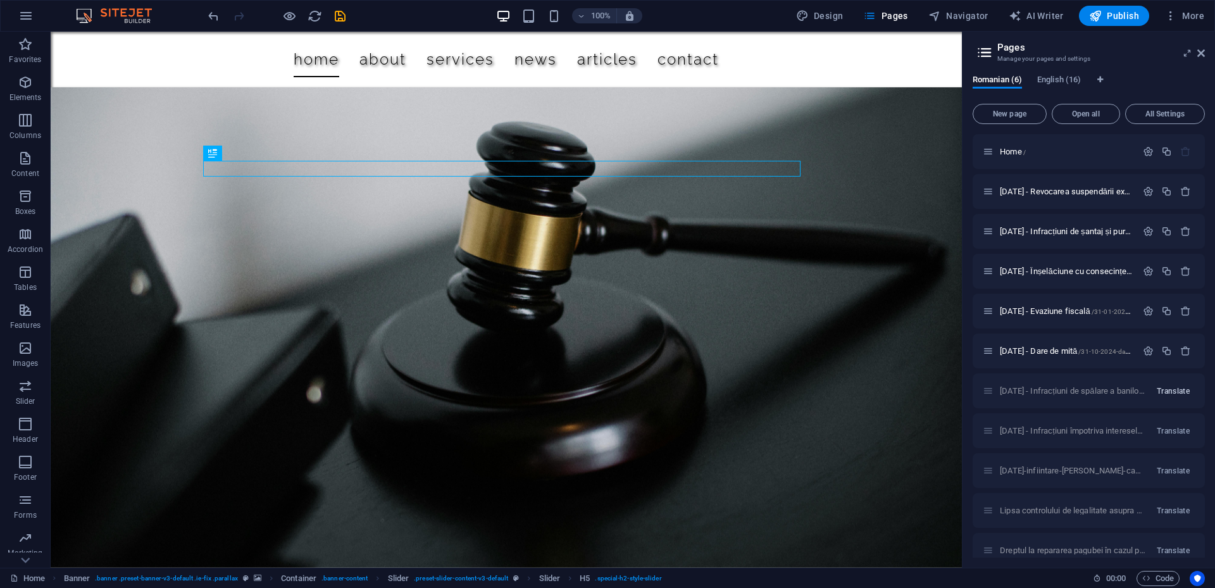
click at [1175, 392] on span "Translate" at bounding box center [1173, 391] width 33 height 10
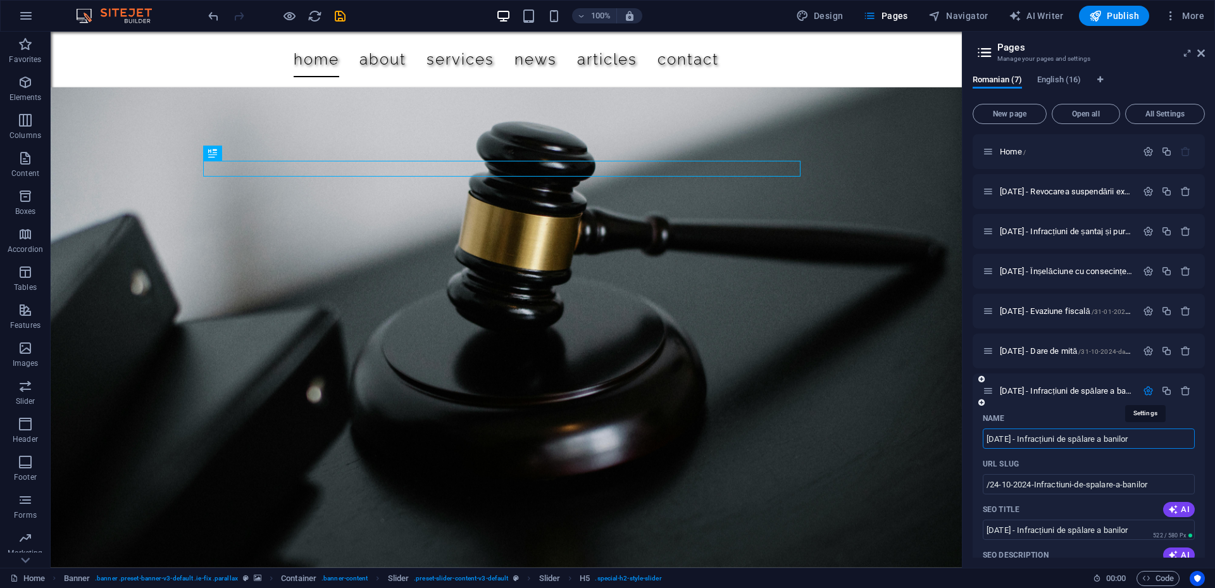
click at [1146, 392] on icon "button" at bounding box center [1148, 390] width 11 height 11
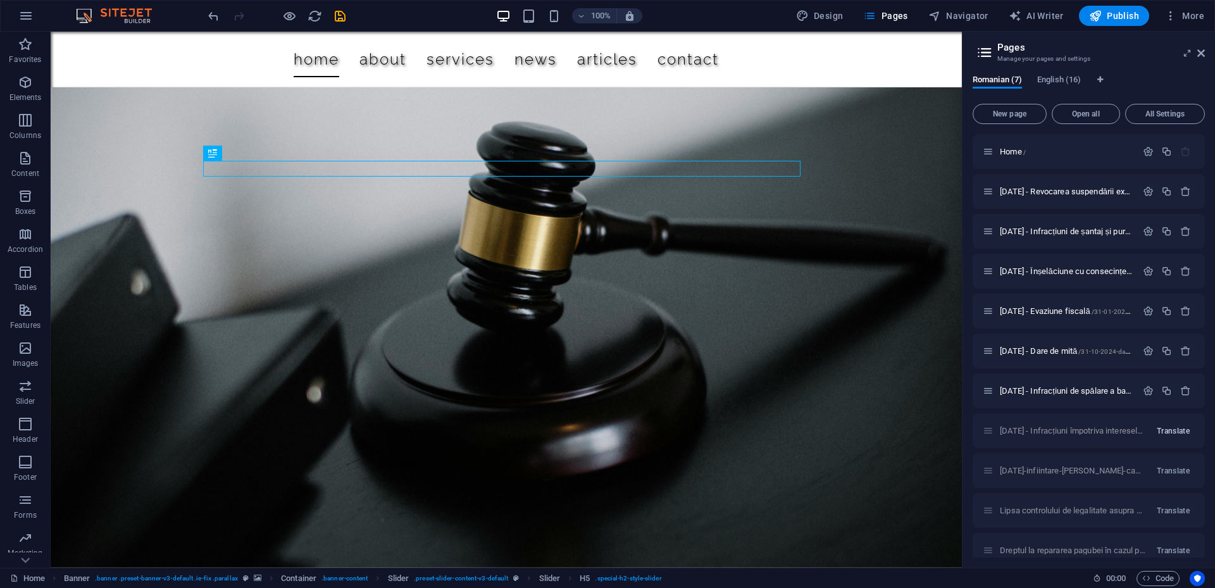
click at [1164, 432] on span "Translate" at bounding box center [1173, 431] width 33 height 10
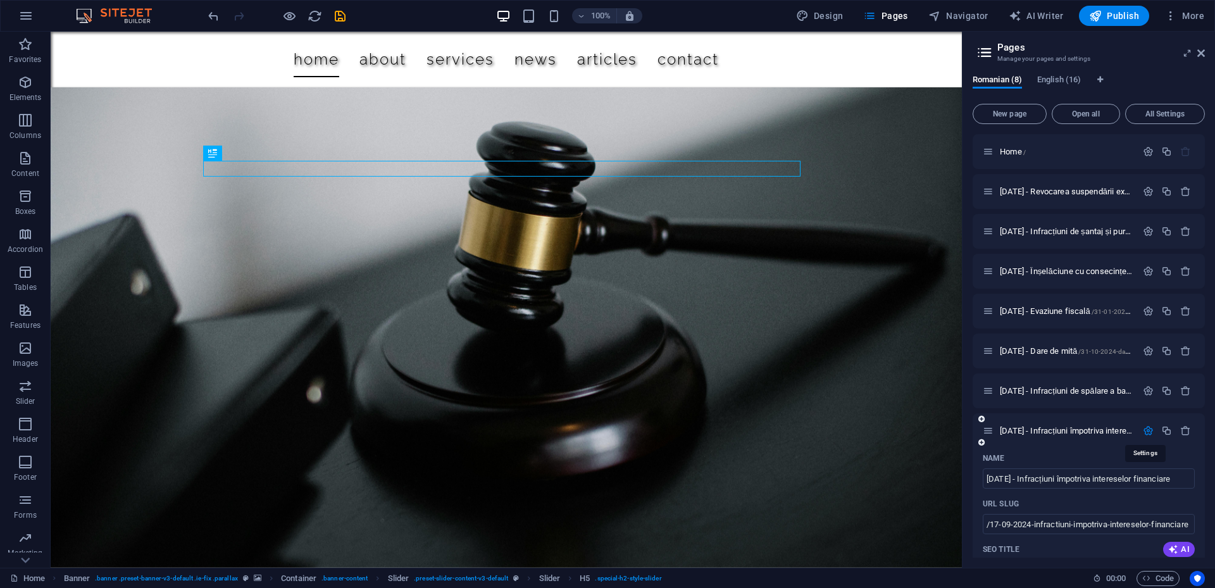
click at [1147, 427] on icon "button" at bounding box center [1148, 430] width 11 height 11
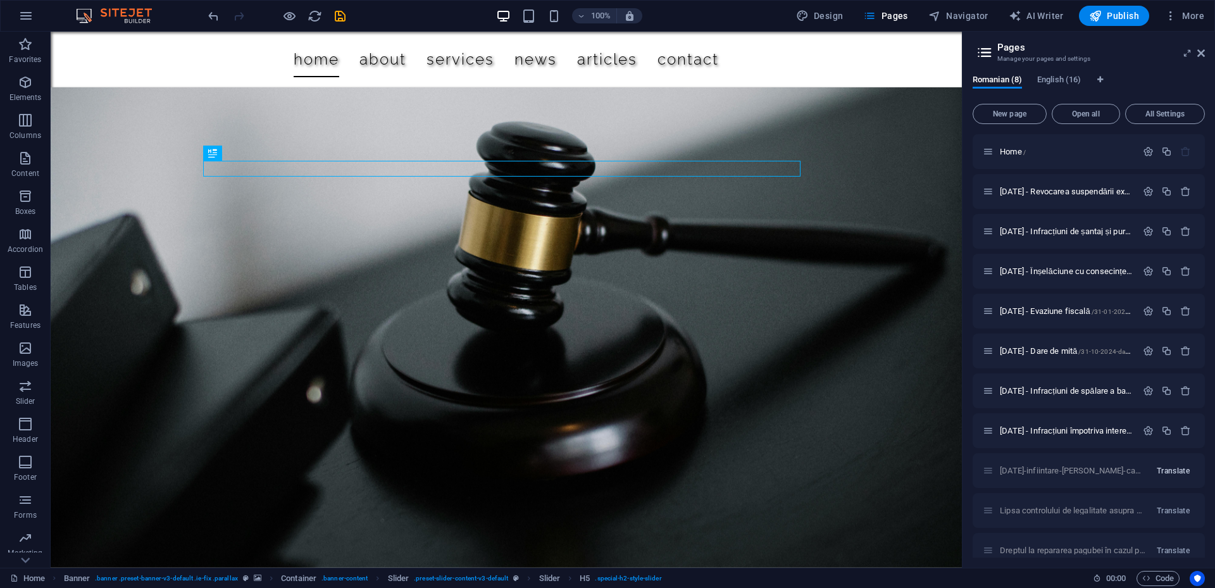
click at [1173, 474] on span "Translate" at bounding box center [1173, 471] width 33 height 10
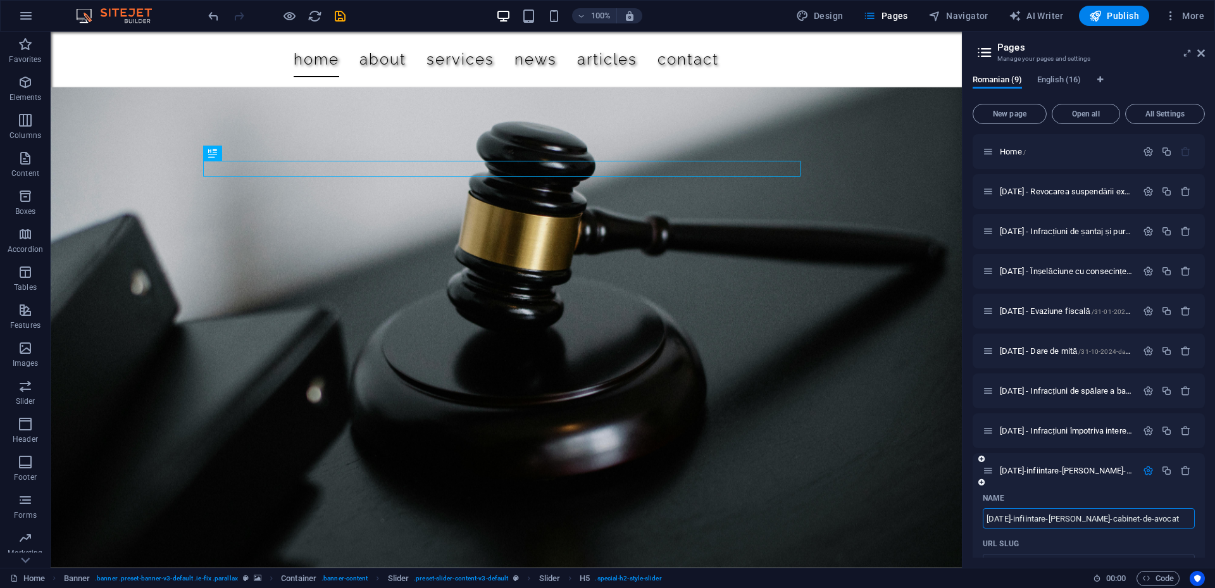
click at [1144, 468] on icon "button" at bounding box center [1148, 470] width 11 height 11
click at [1166, 513] on span "Translate" at bounding box center [1173, 511] width 33 height 10
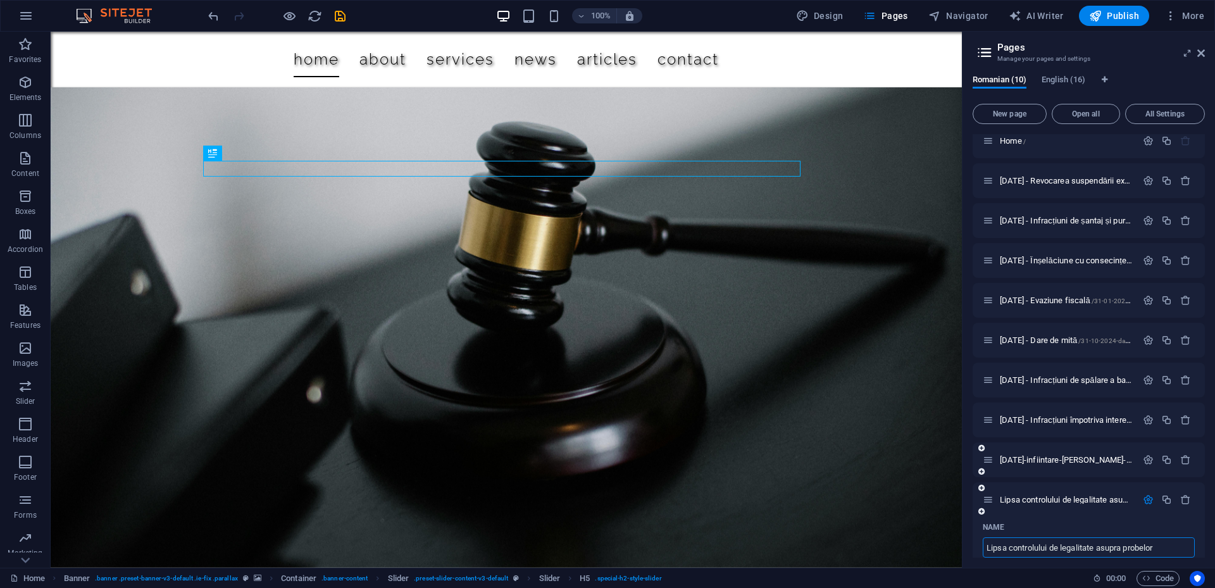
scroll to position [137, 0]
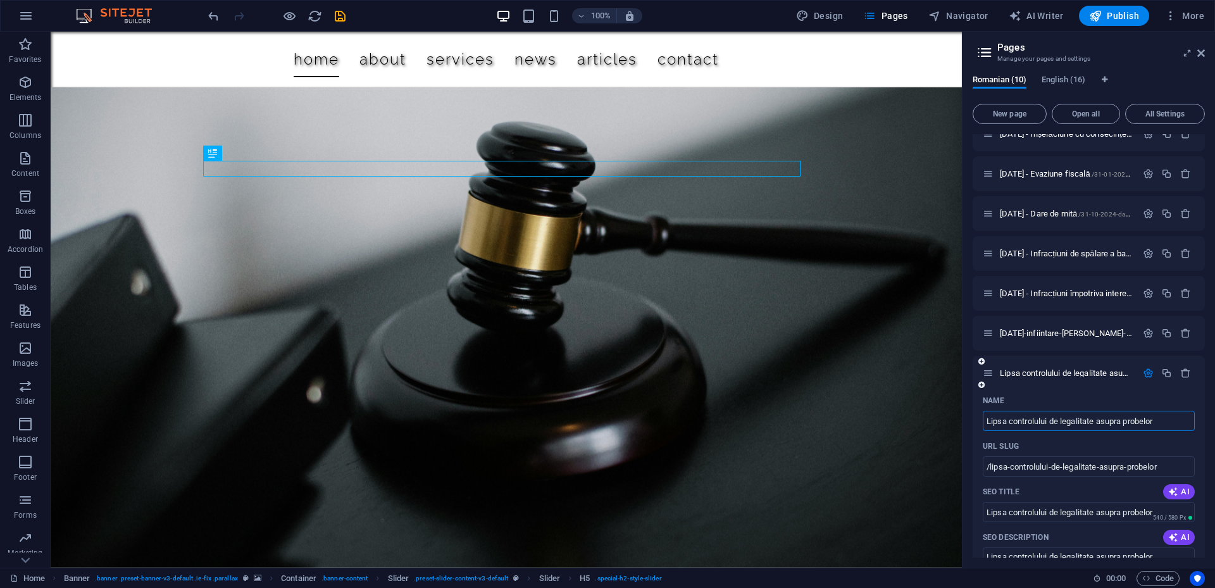
click at [1147, 377] on icon "button" at bounding box center [1148, 373] width 11 height 11
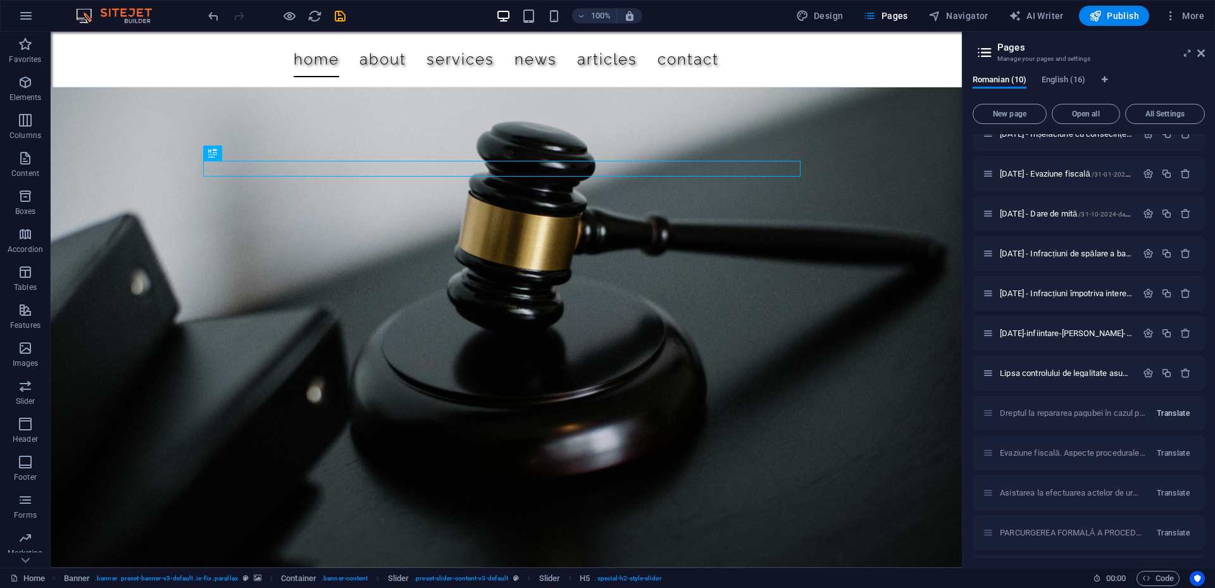
click at [1162, 411] on span "Translate" at bounding box center [1173, 413] width 33 height 10
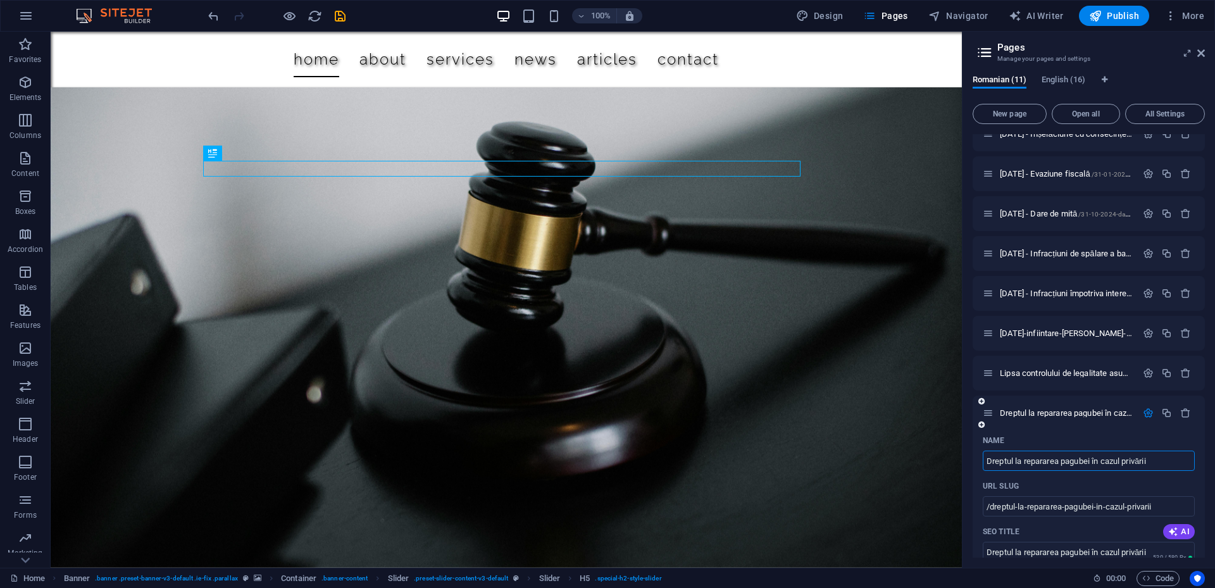
click at [1145, 412] on icon "button" at bounding box center [1148, 413] width 11 height 11
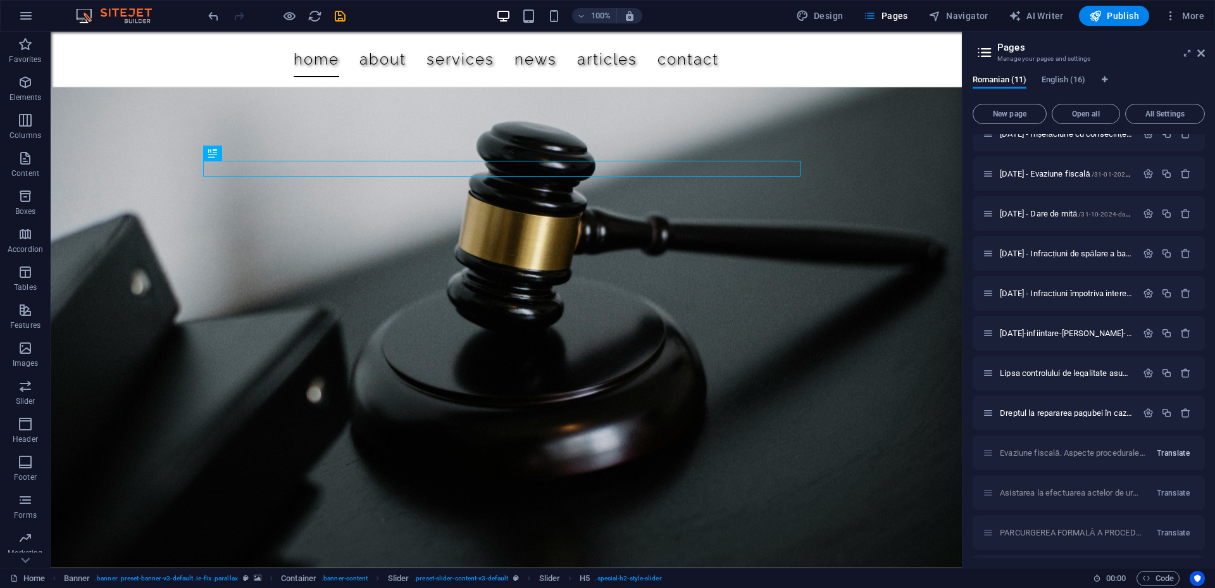
scroll to position [215, 0]
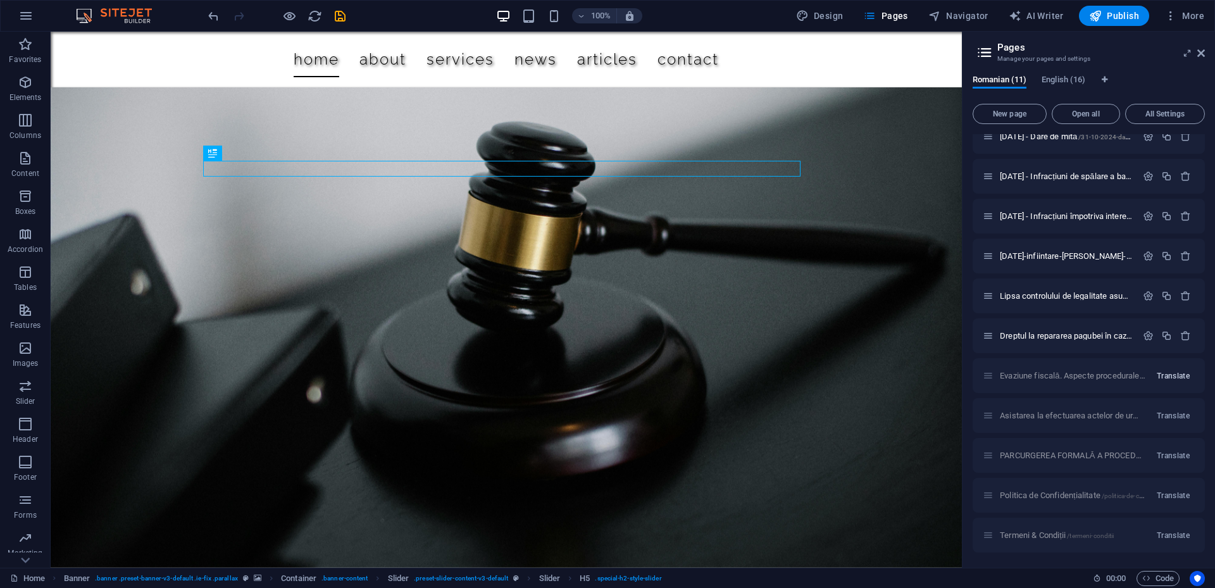
click at [1168, 375] on span "Translate" at bounding box center [1173, 376] width 33 height 10
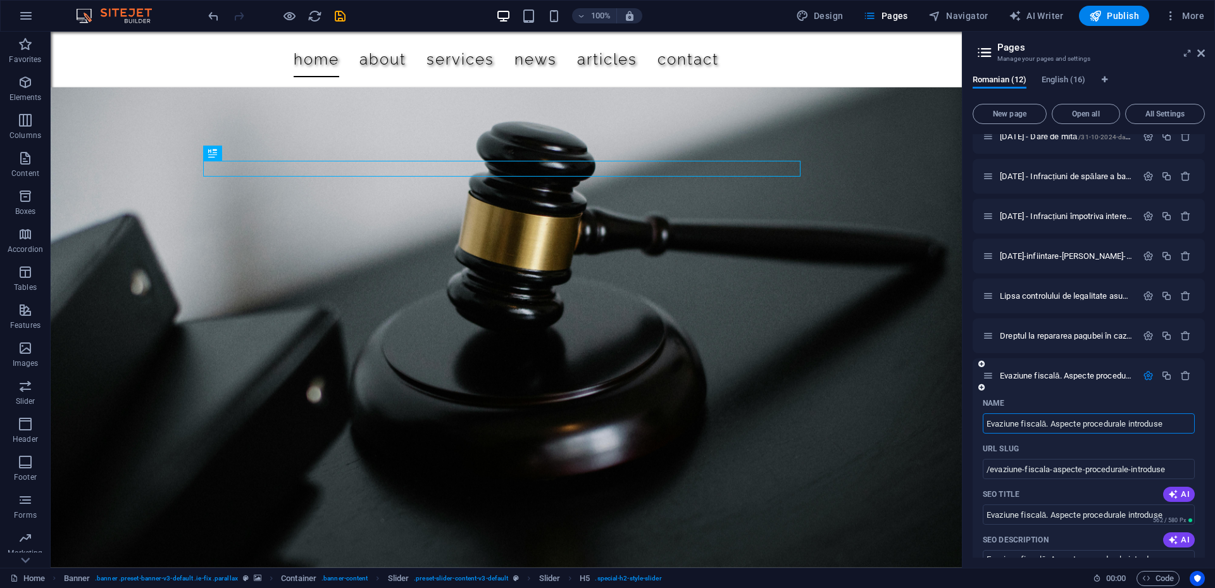
click at [1144, 373] on icon "button" at bounding box center [1148, 375] width 11 height 11
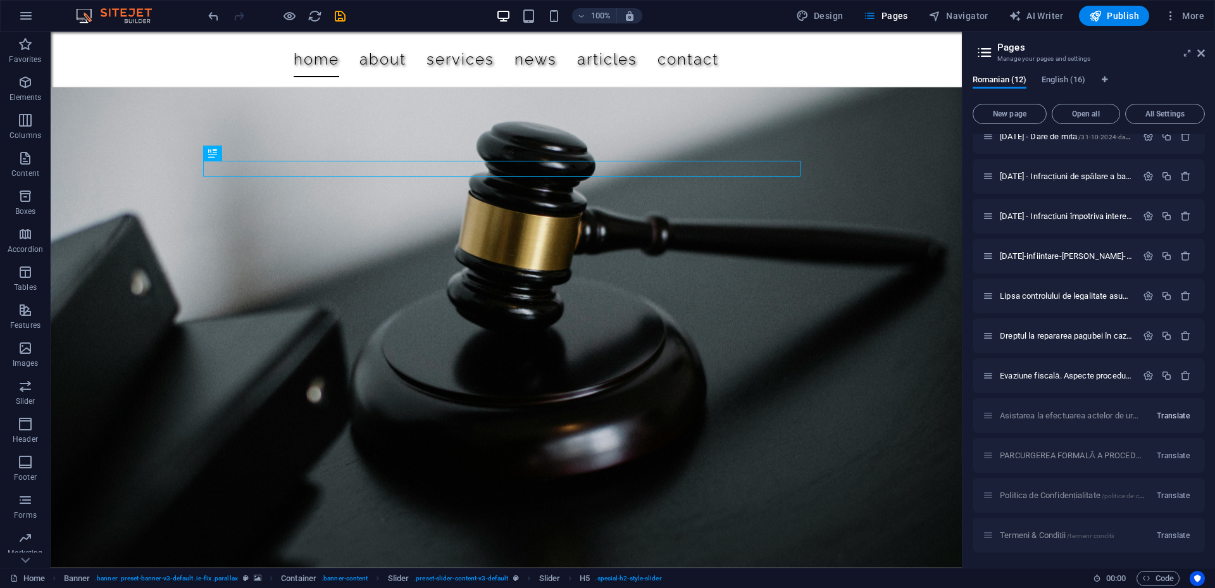
click at [1166, 416] on span "Translate" at bounding box center [1173, 416] width 33 height 10
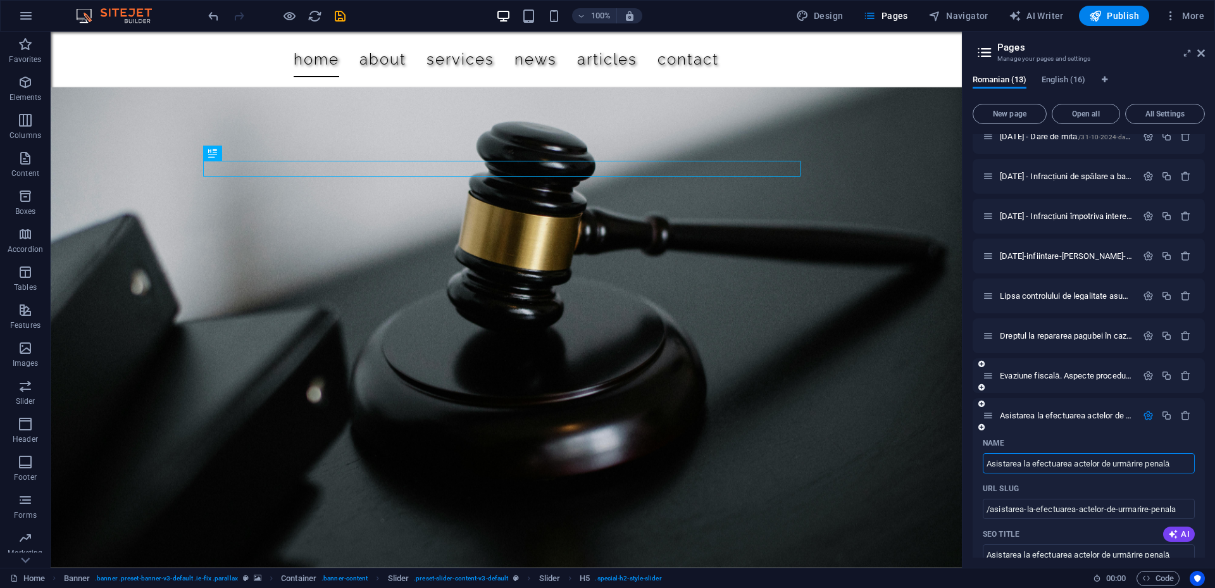
click at [1141, 384] on div "Evaziune fiscală. Aspecte procedurale introduse /evaziune-fiscala-aspecte-proce…" at bounding box center [1089, 375] width 232 height 35
click at [1146, 419] on icon "button" at bounding box center [1148, 415] width 11 height 11
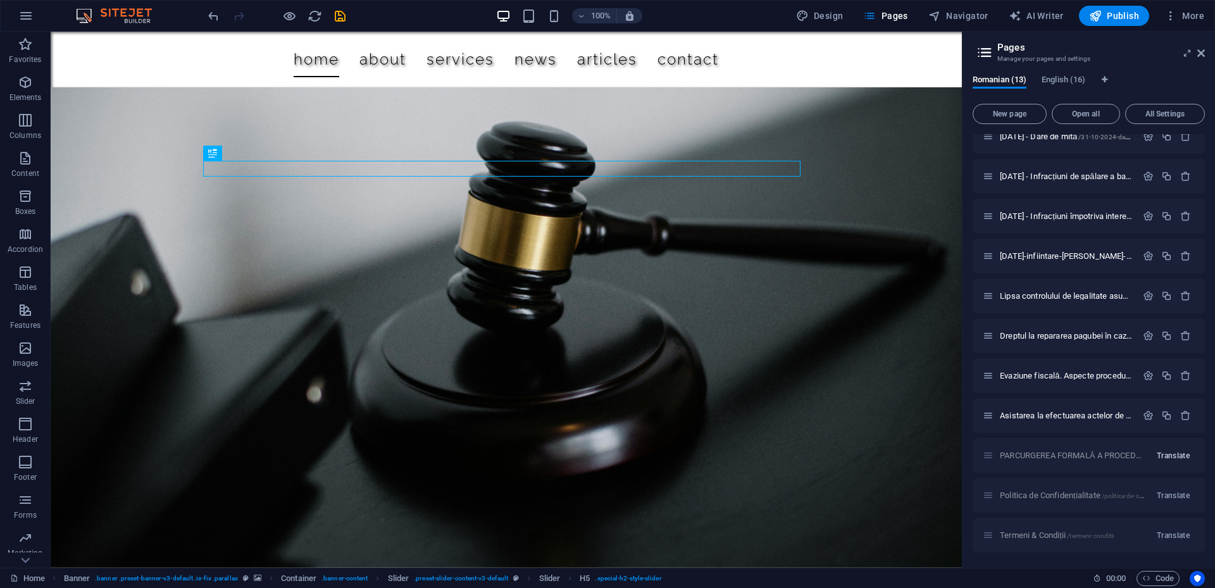
click at [1163, 453] on span "Translate" at bounding box center [1173, 456] width 33 height 10
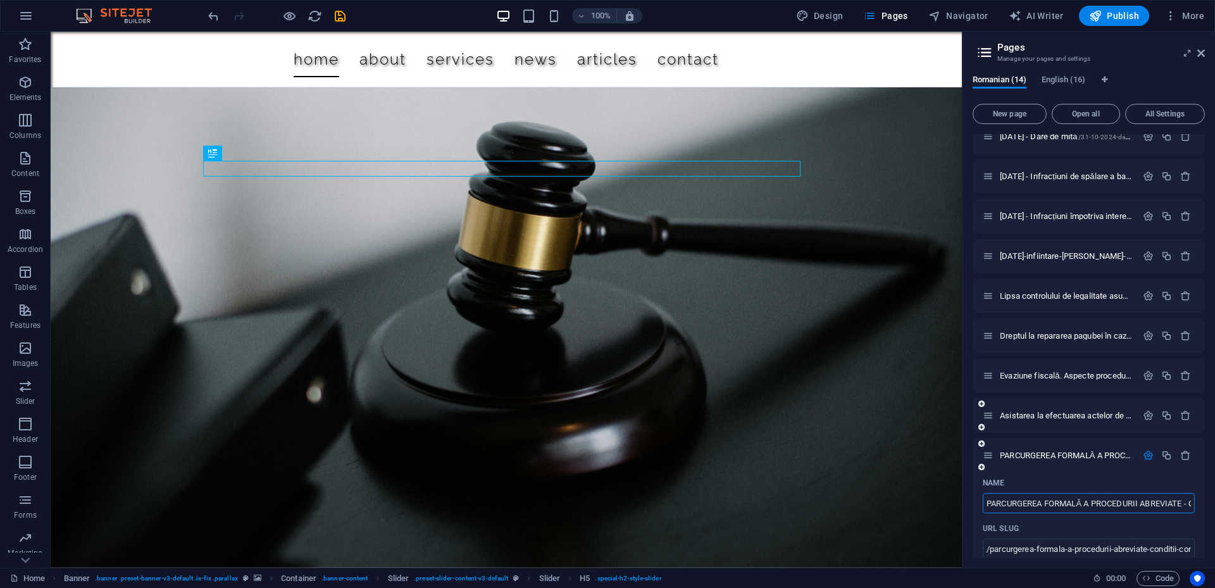
scroll to position [0, 132]
click at [1147, 453] on icon "button" at bounding box center [1148, 455] width 11 height 11
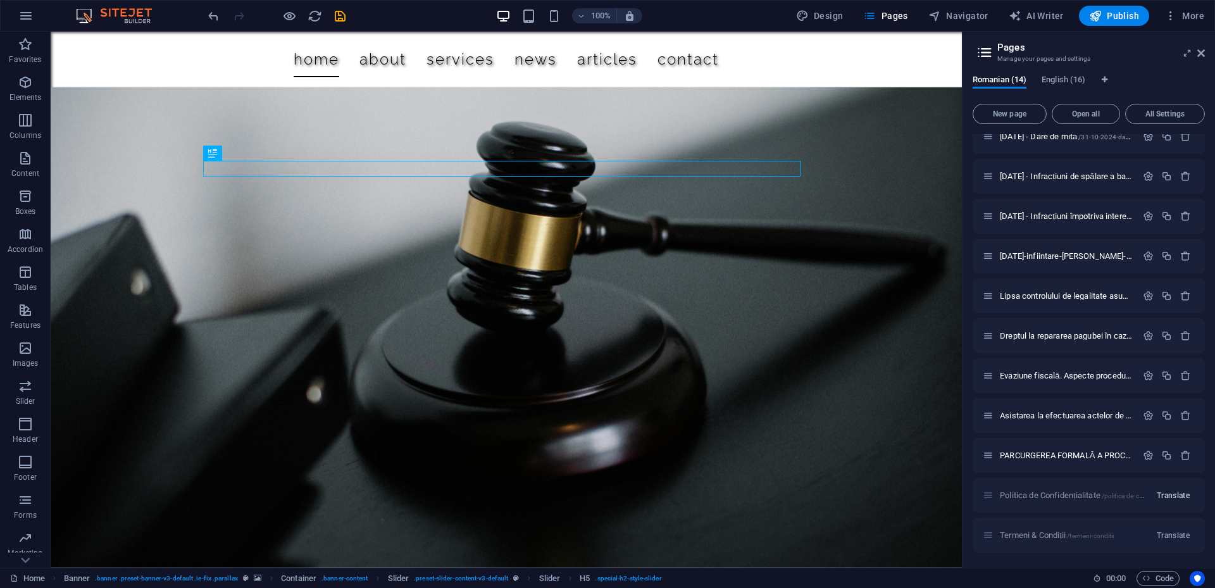
click at [1172, 496] on span "Translate" at bounding box center [1173, 496] width 33 height 10
click at [1146, 493] on icon "button" at bounding box center [1148, 495] width 11 height 11
click at [1173, 528] on button "Translate" at bounding box center [1173, 535] width 43 height 20
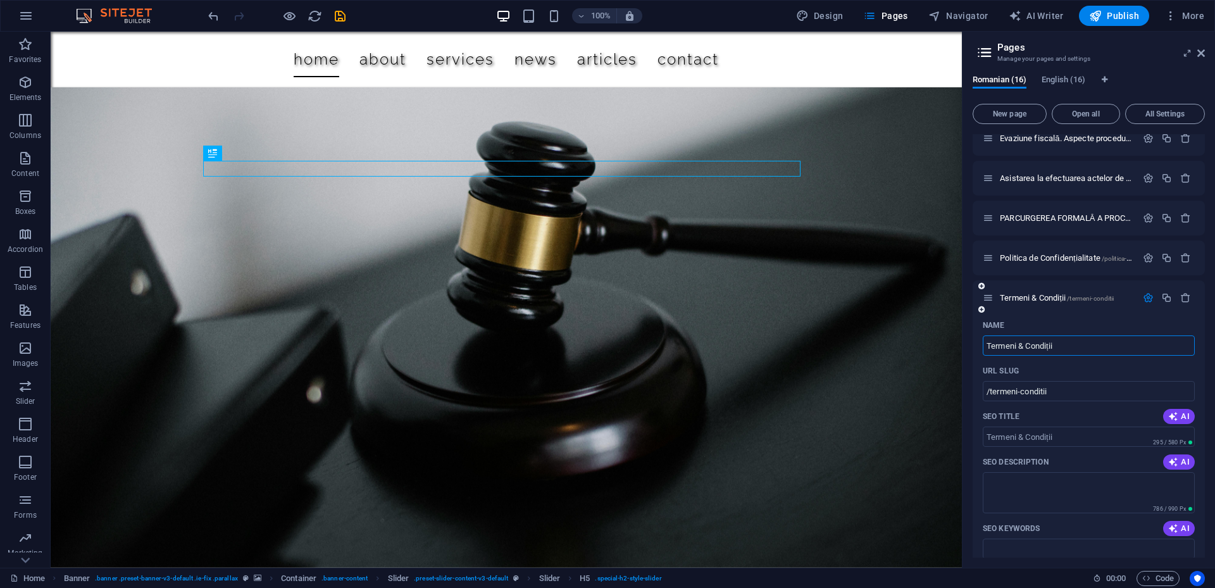
scroll to position [642, 0]
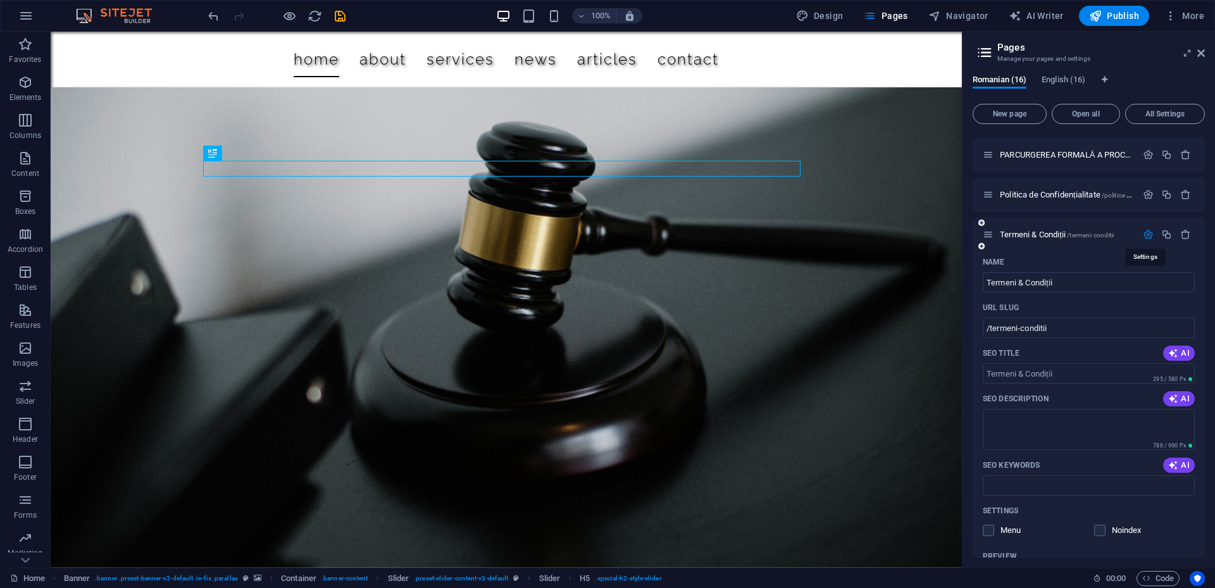
click at [1148, 232] on icon "button" at bounding box center [1148, 234] width 11 height 11
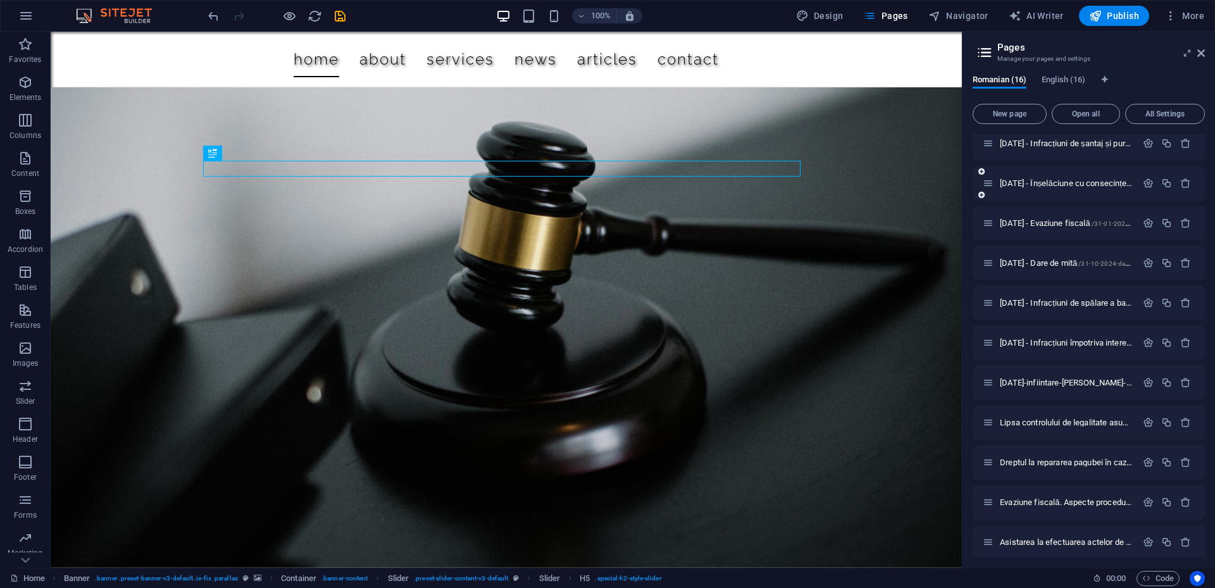
scroll to position [0, 0]
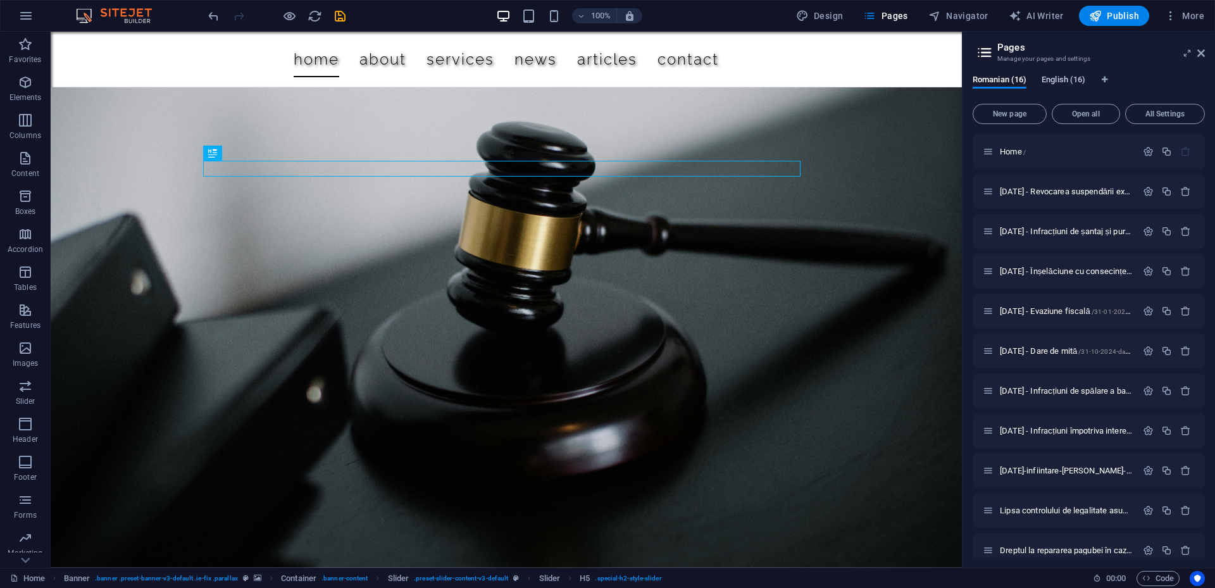
click at [1061, 80] on span "English (16)" at bounding box center [1064, 81] width 44 height 18
click at [1005, 79] on span "Romanian (16)" at bounding box center [1000, 81] width 54 height 18
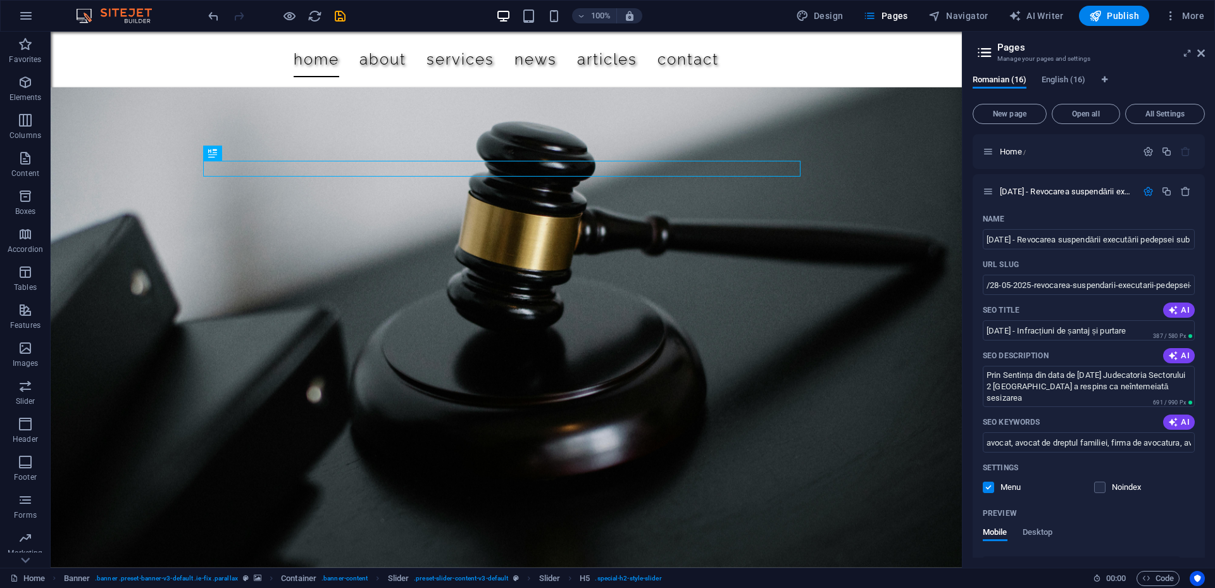
scroll to position [7644, 0]
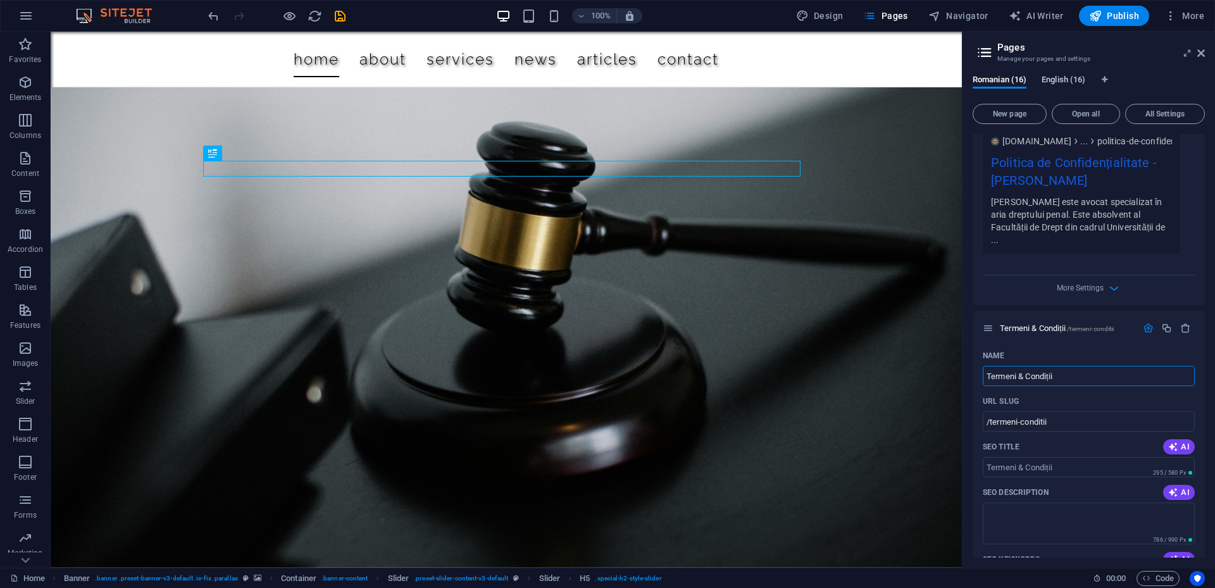
click at [1047, 79] on span "English (16)" at bounding box center [1064, 81] width 44 height 18
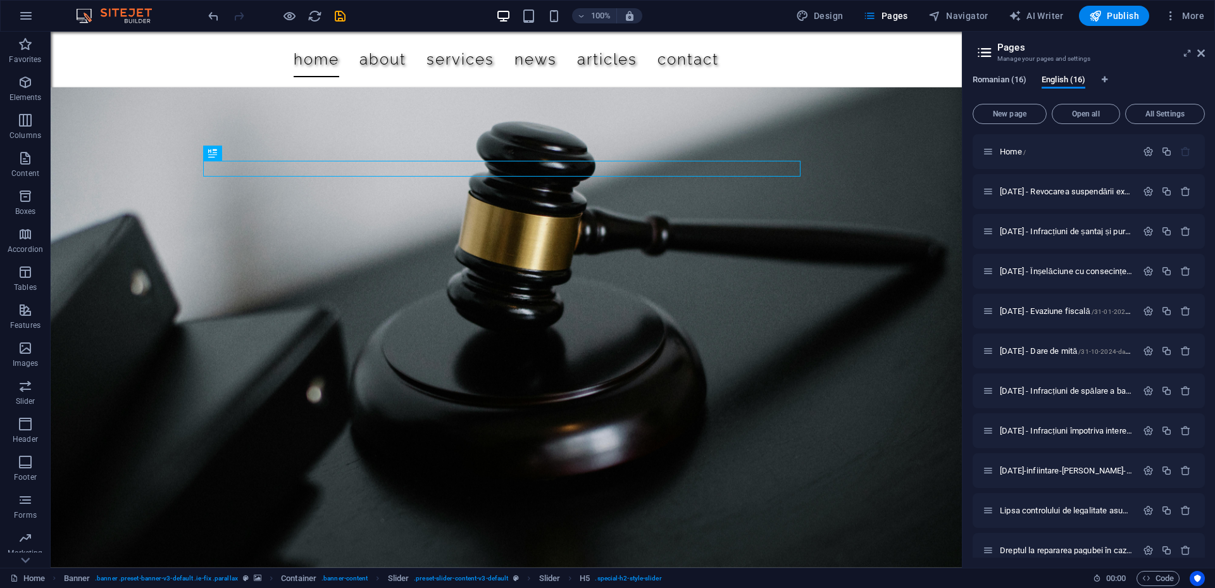
click at [1010, 80] on span "Romanian (16)" at bounding box center [1000, 81] width 54 height 18
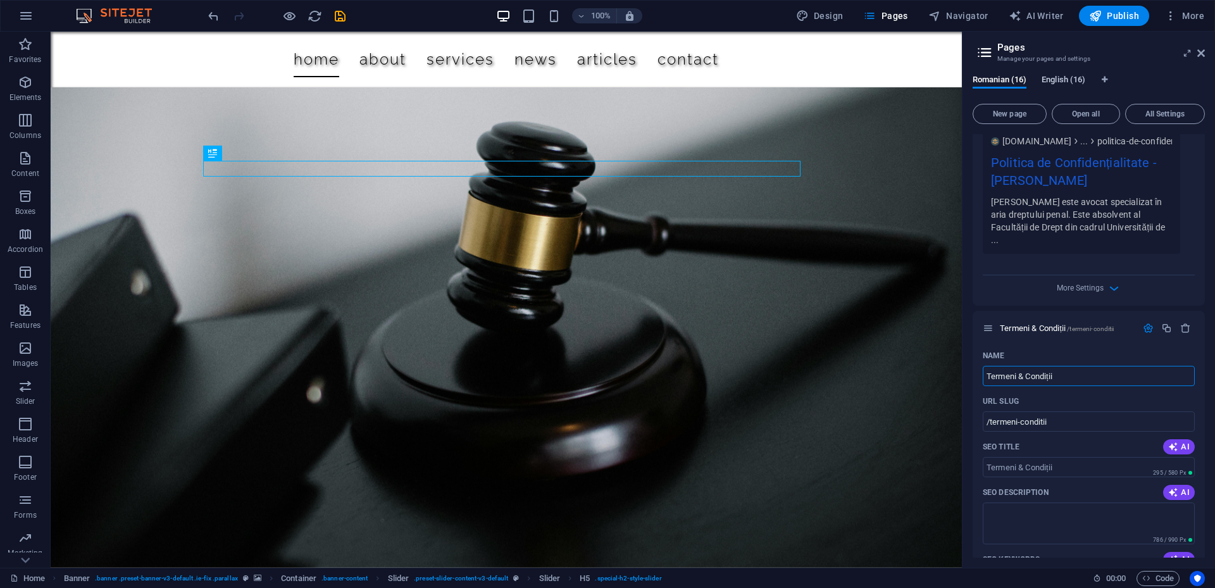
click at [1070, 81] on span "English (16)" at bounding box center [1064, 81] width 44 height 18
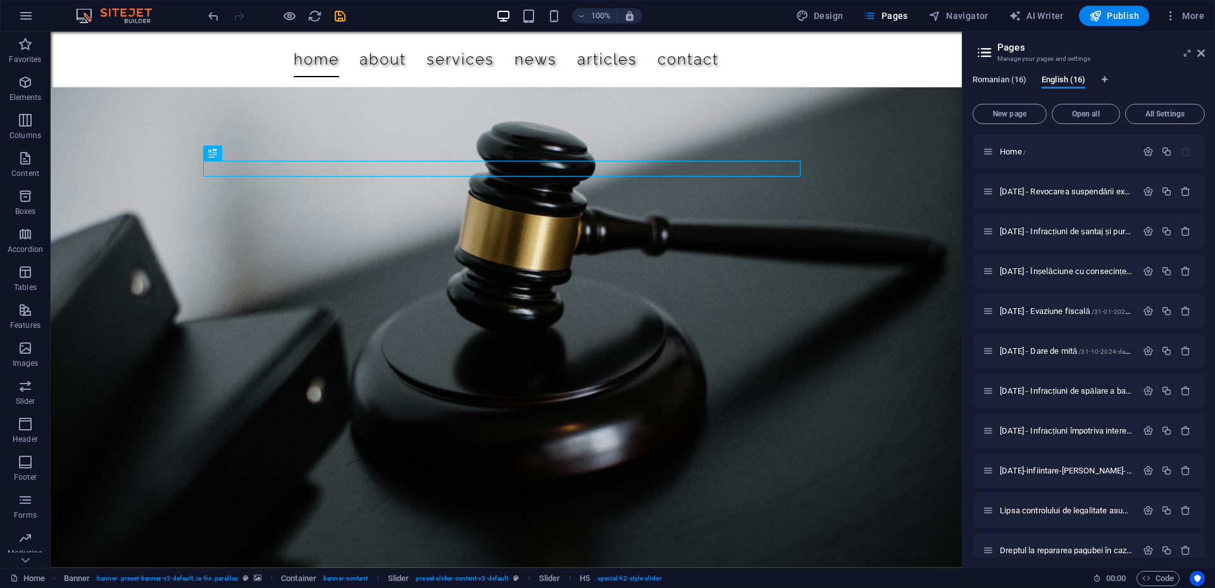
click at [1019, 79] on span "Romanian (16)" at bounding box center [1000, 81] width 54 height 18
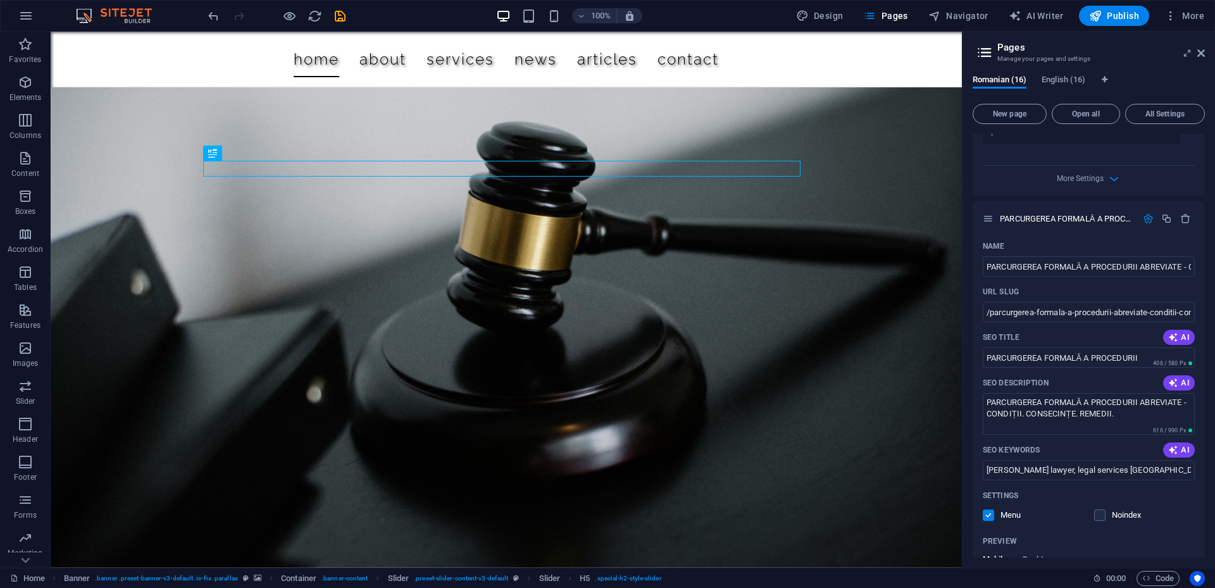
scroll to position [6505, 0]
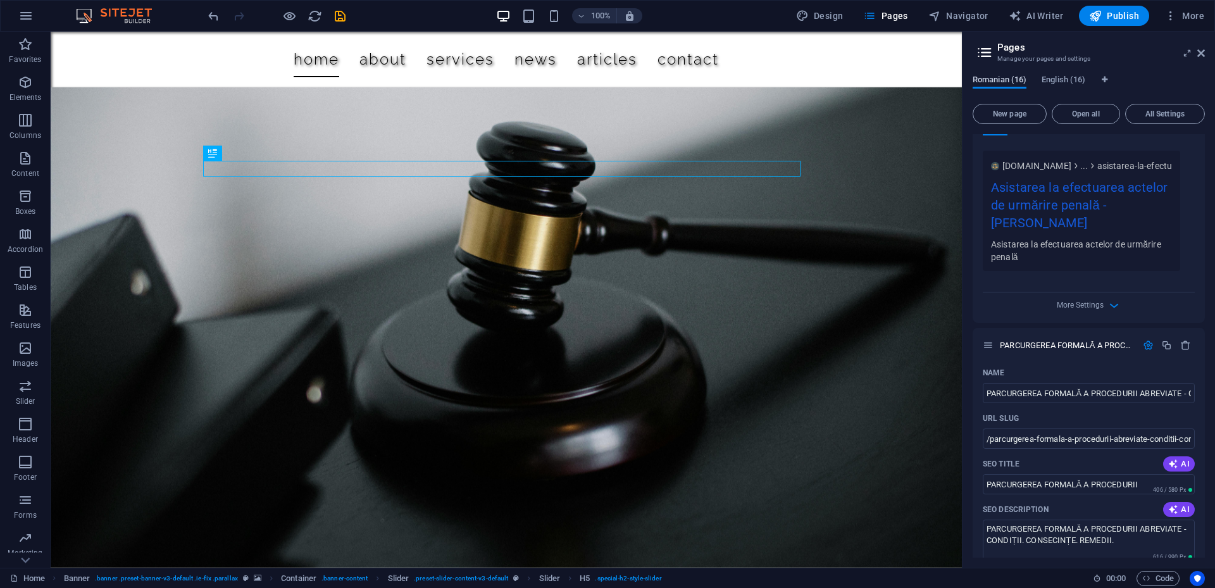
click at [1007, 84] on span "Romanian (16)" at bounding box center [1000, 81] width 54 height 18
click at [1060, 78] on span "English (16)" at bounding box center [1064, 81] width 44 height 18
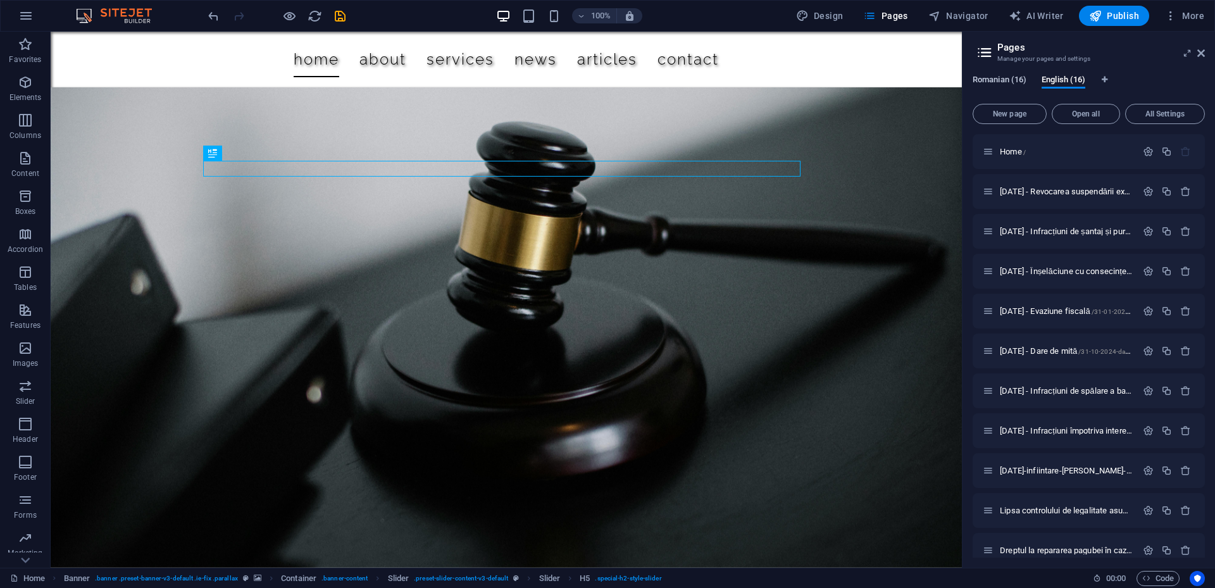
click at [1006, 77] on span "Romanian (16)" at bounding box center [1000, 81] width 54 height 18
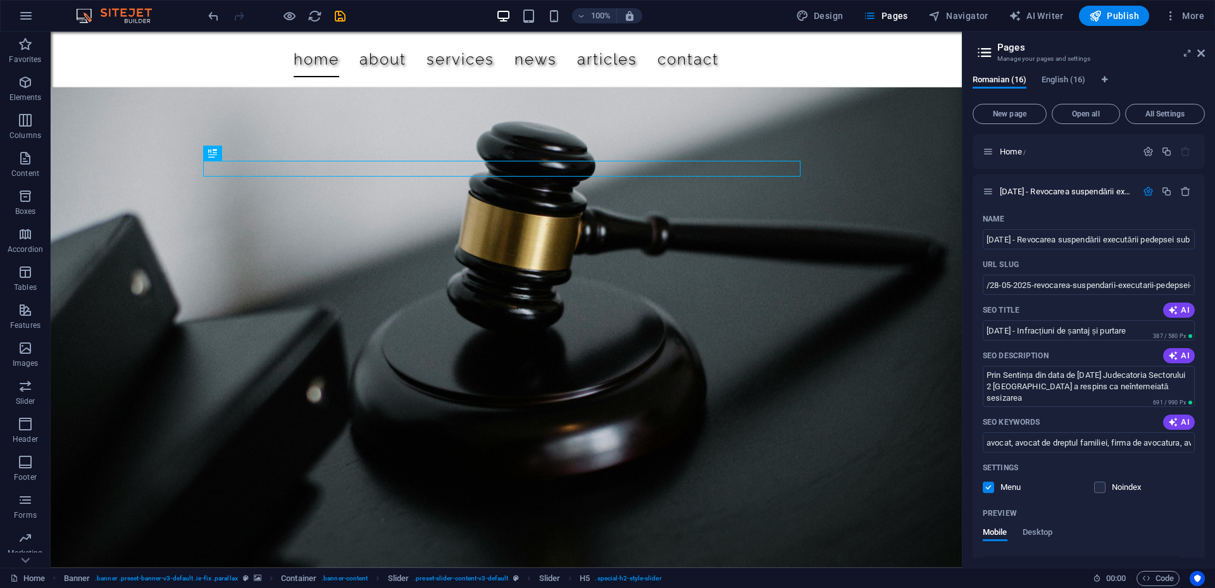
scroll to position [7644, 0]
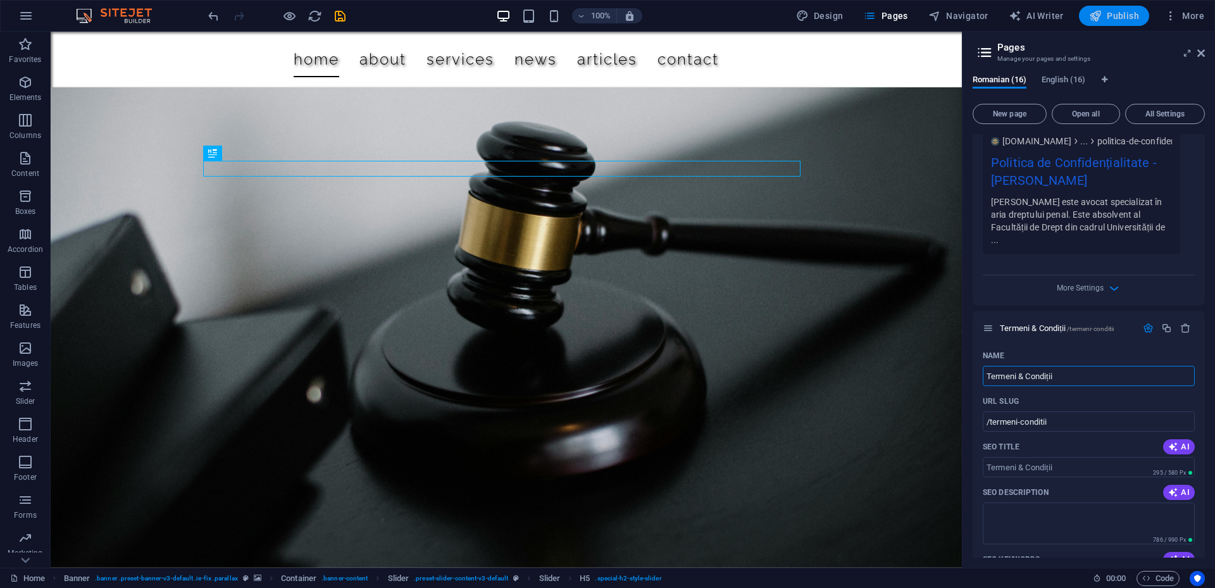
click at [1132, 15] on span "Publish" at bounding box center [1114, 15] width 50 height 13
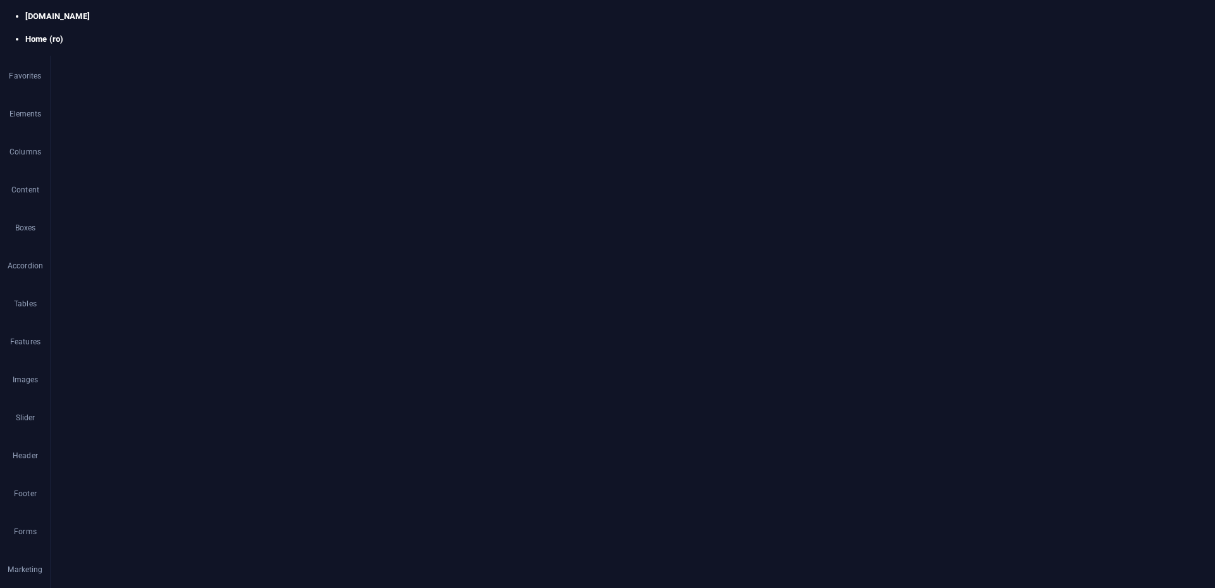
select select "131"
select select "41"
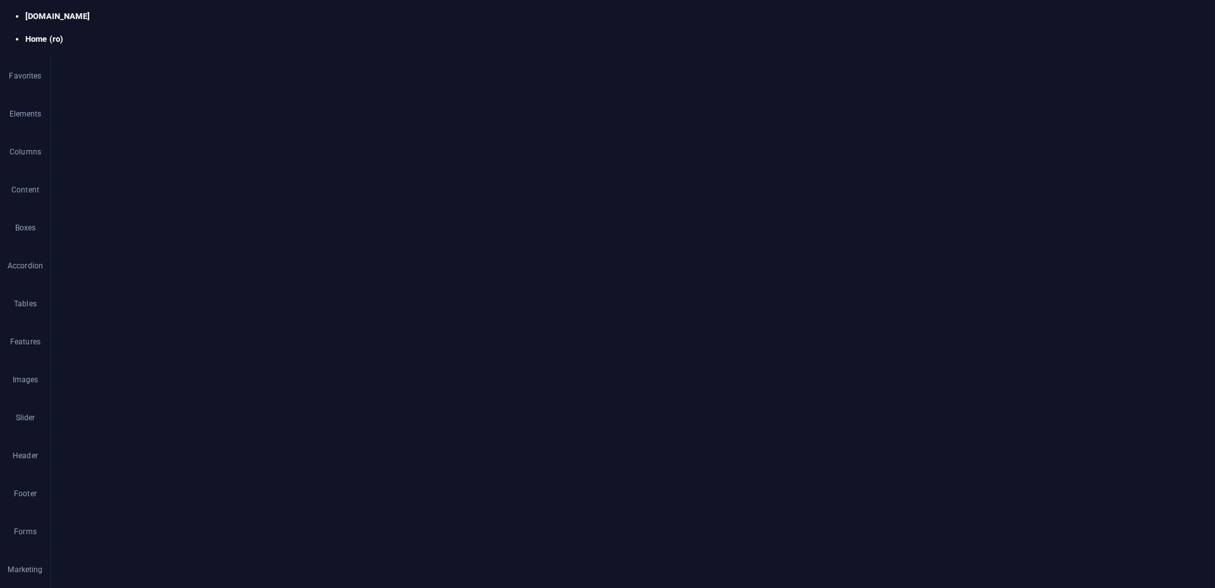
drag, startPoint x: 1055, startPoint y: 80, endPoint x: 987, endPoint y: 80, distance: 68.4
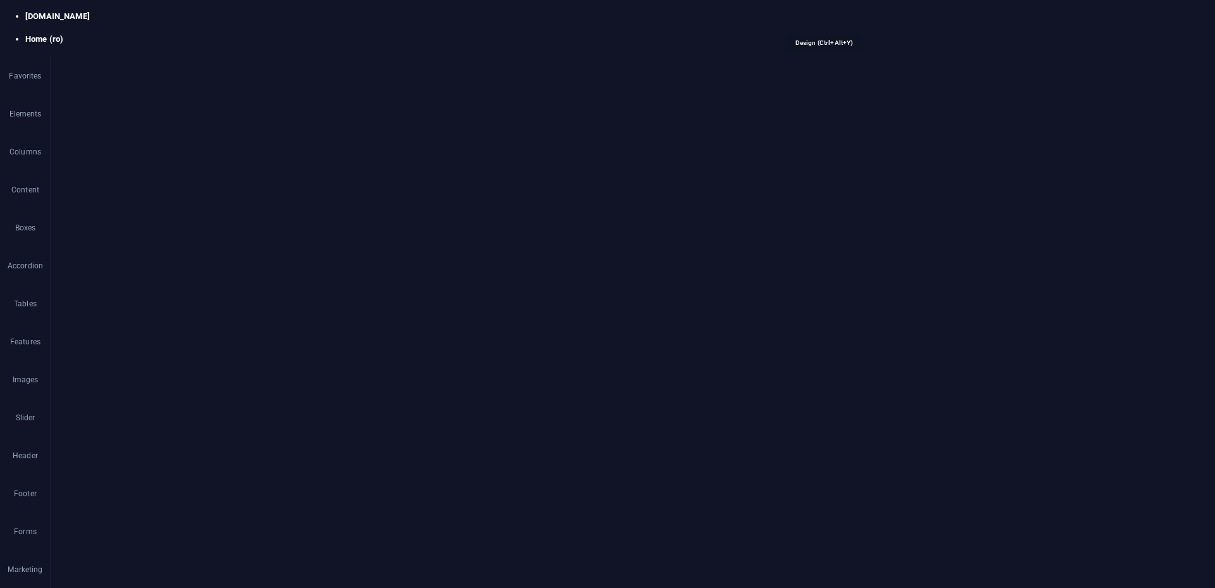
select select "px"
select select "300"
select select "px"
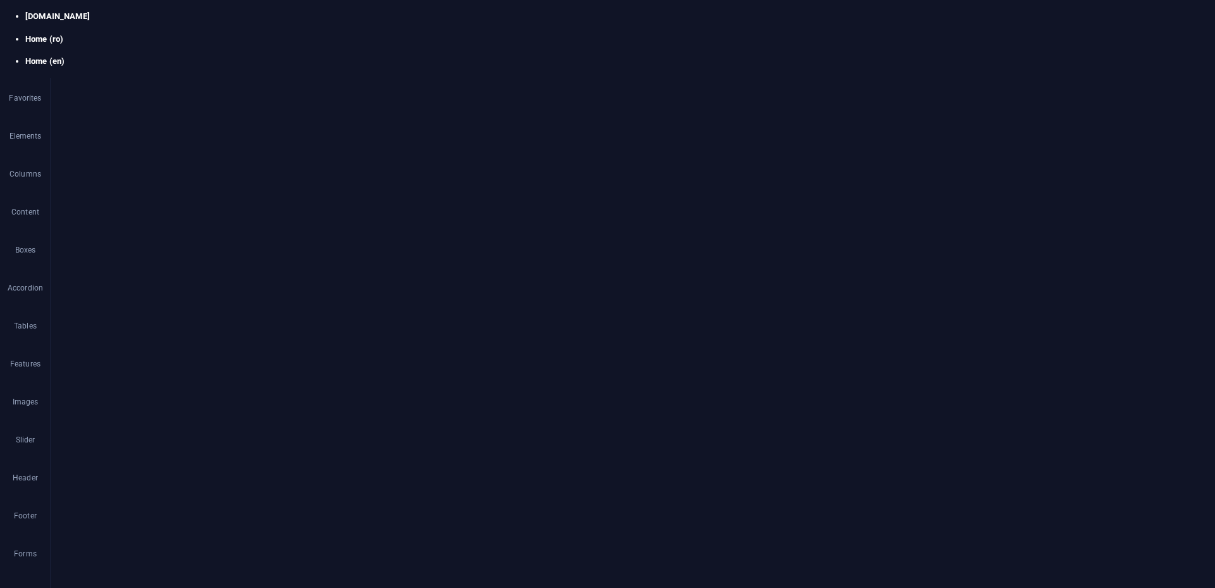
select select "17070304-ro"
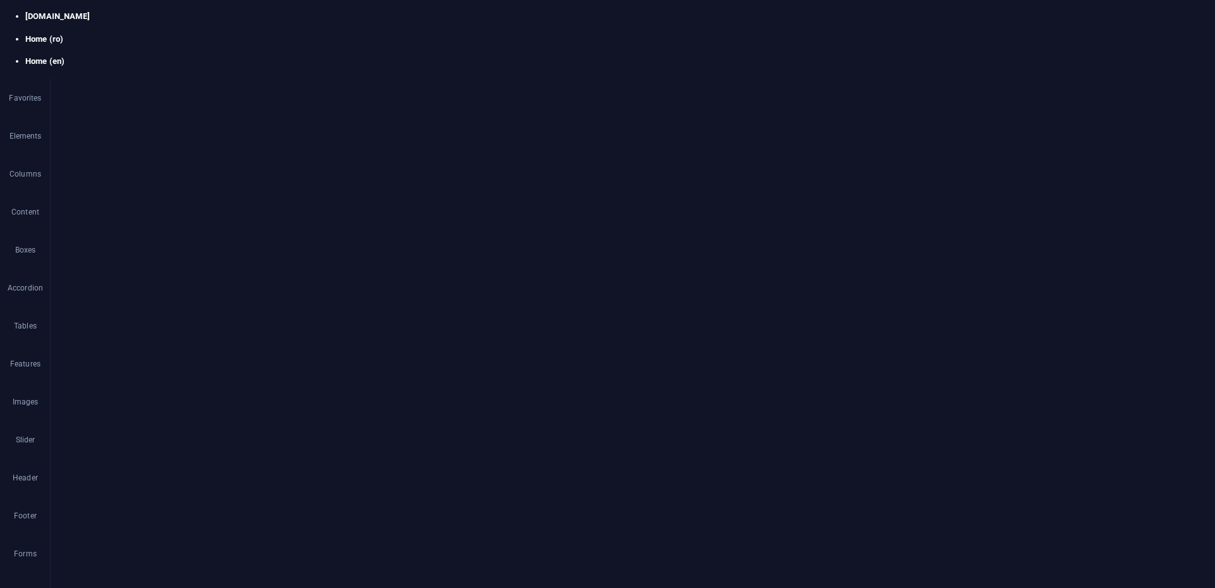
drag, startPoint x: 999, startPoint y: 109, endPoint x: 1047, endPoint y: 111, distance: 47.5
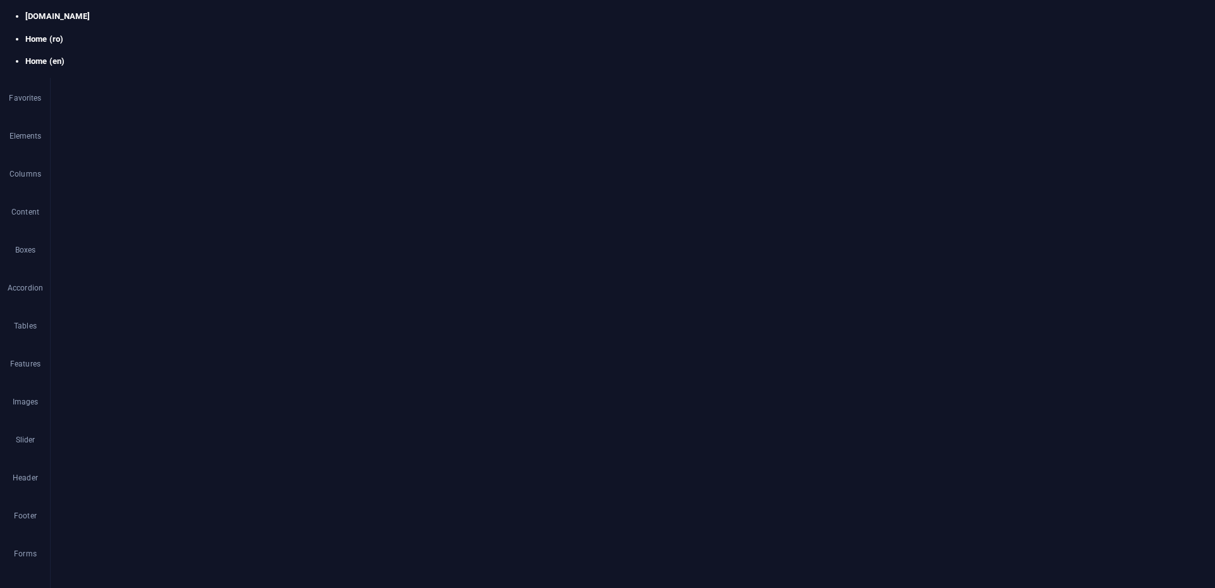
click at [244, 56] on h4 "Home (en)" at bounding box center [620, 61] width 1190 height 11
click at [116, 34] on h4 "Home (ro)" at bounding box center [620, 39] width 1190 height 11
click at [186, 56] on h4 "Home (en)" at bounding box center [620, 61] width 1190 height 11
click at [104, 34] on h4 "Home (ro)" at bounding box center [620, 39] width 1190 height 11
select select "17070304-ro"
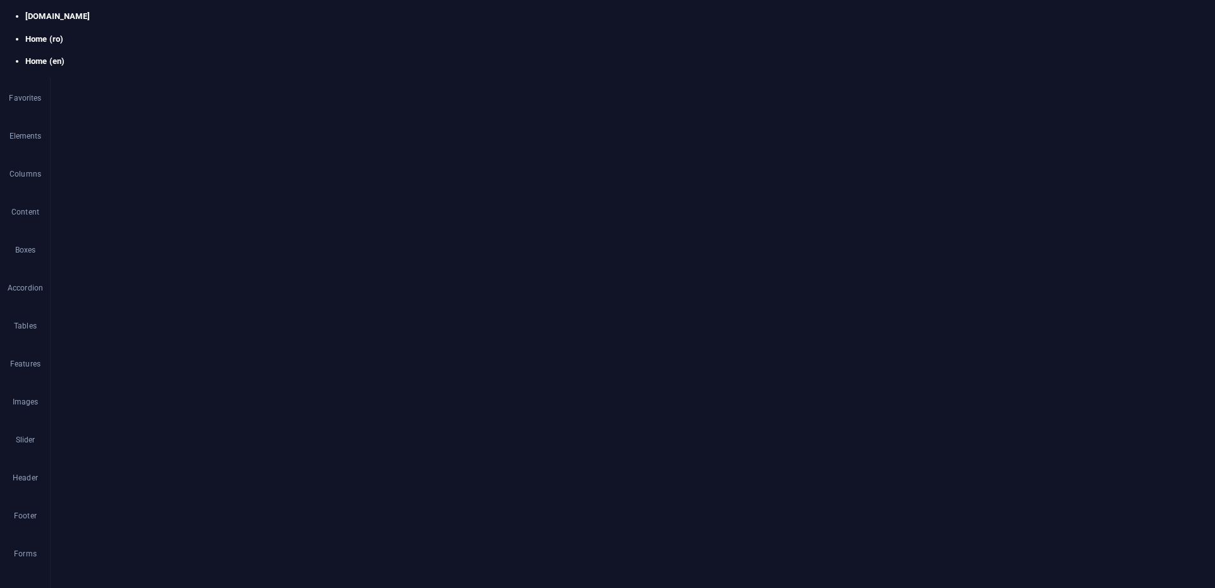
click at [0, 0] on icon "reload" at bounding box center [0, 0] width 0 height 0
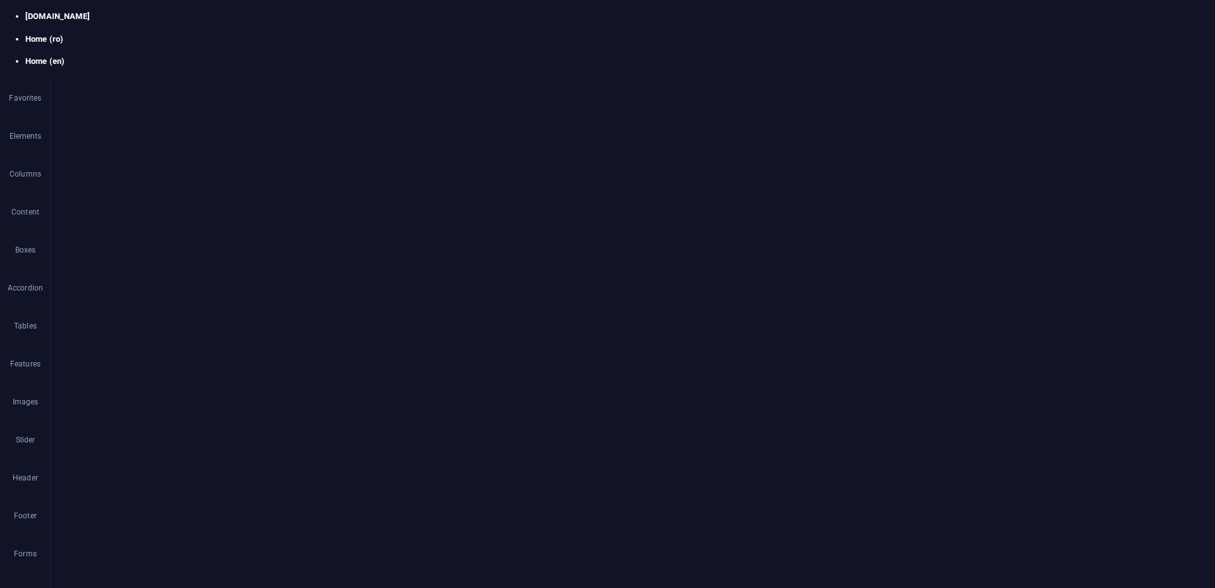
select select "px"
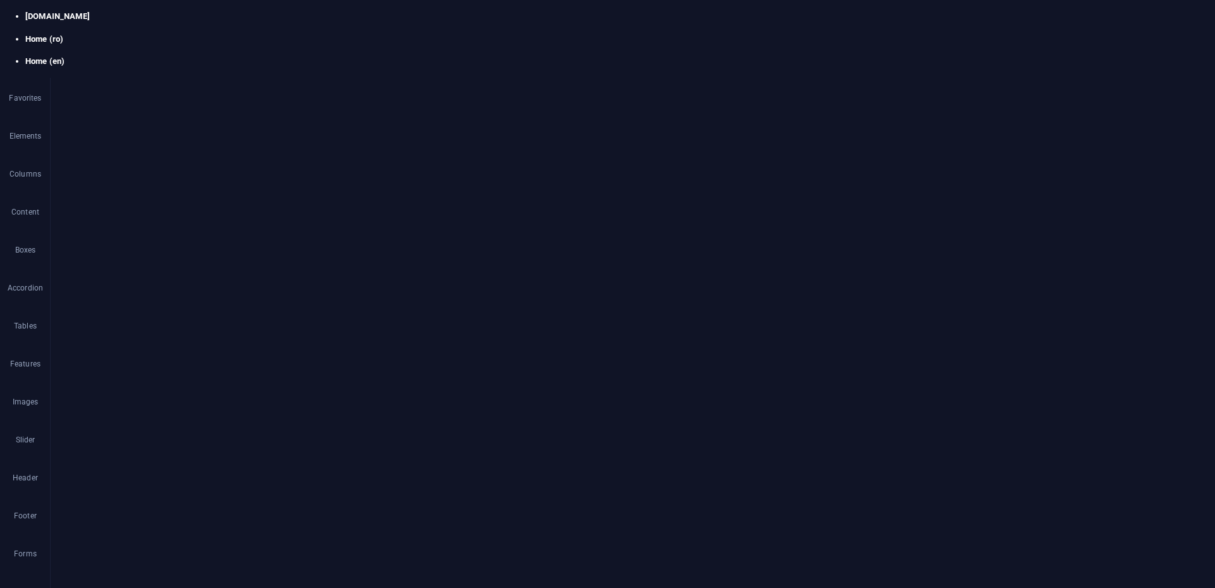
scroll to position [2873, 0]
select select "px"
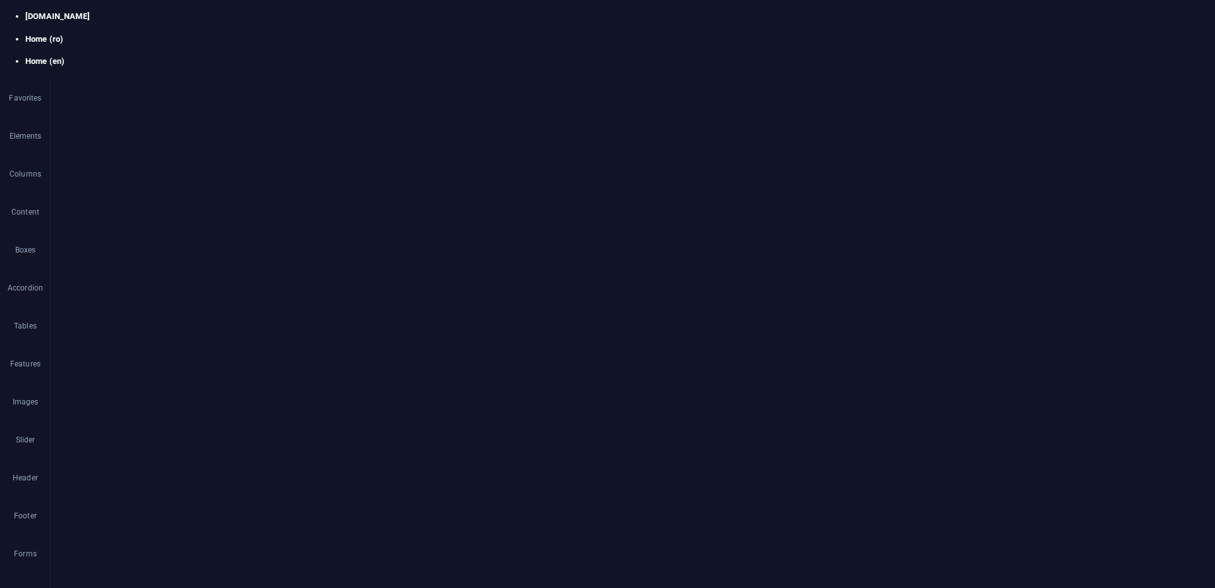
scroll to position [0, 3]
click at [117, 34] on h4 "Home (ro)" at bounding box center [620, 39] width 1190 height 11
click at [199, 56] on h4 "Home (en)" at bounding box center [620, 61] width 1190 height 11
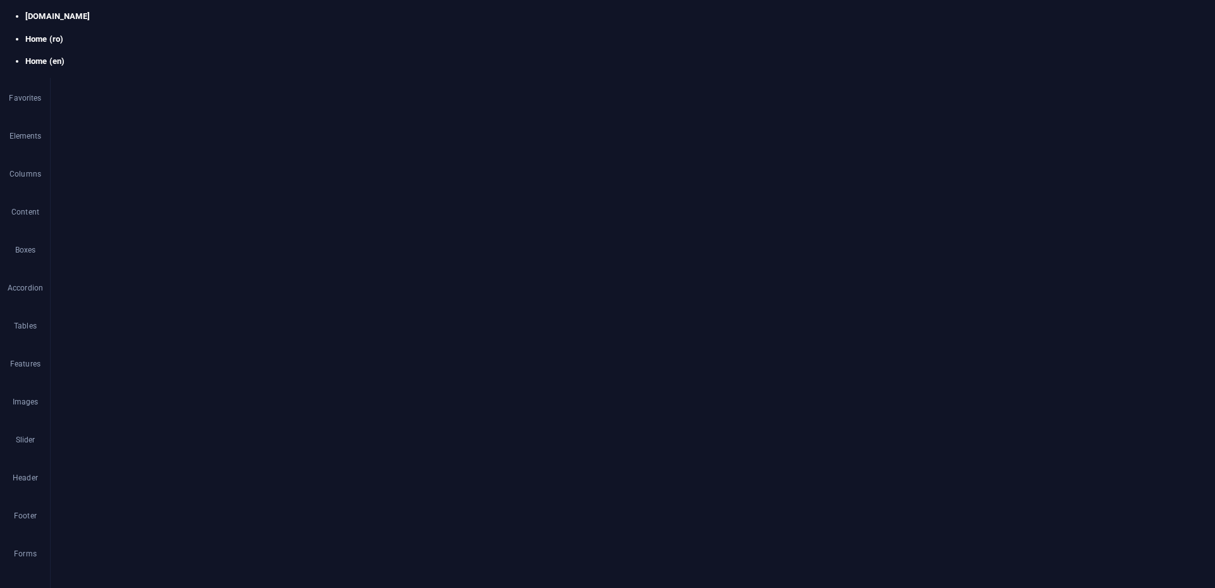
click at [116, 34] on h4 "Home (ro)" at bounding box center [620, 39] width 1190 height 11
click at [104, 34] on h4 "Home (ro)" at bounding box center [620, 39] width 1190 height 11
drag, startPoint x: 858, startPoint y: 813, endPoint x: 913, endPoint y: 717, distance: 110.3
click at [256, 56] on h4 "Home (en)" at bounding box center [620, 61] width 1190 height 11
click at [118, 34] on h4 "Home (ro)" at bounding box center [620, 39] width 1190 height 11
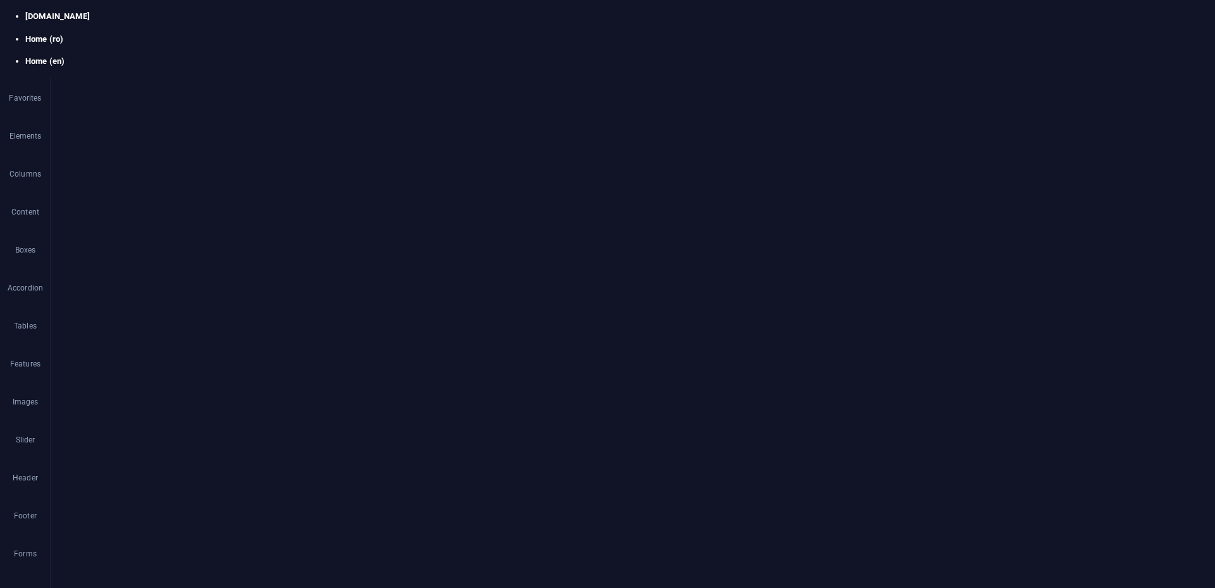
click at [237, 56] on h4 "Home (en)" at bounding box center [620, 61] width 1190 height 11
drag, startPoint x: 113, startPoint y: 9, endPoint x: 182, endPoint y: 72, distance: 93.2
click at [113, 34] on h4 "Home (ro)" at bounding box center [620, 39] width 1190 height 11
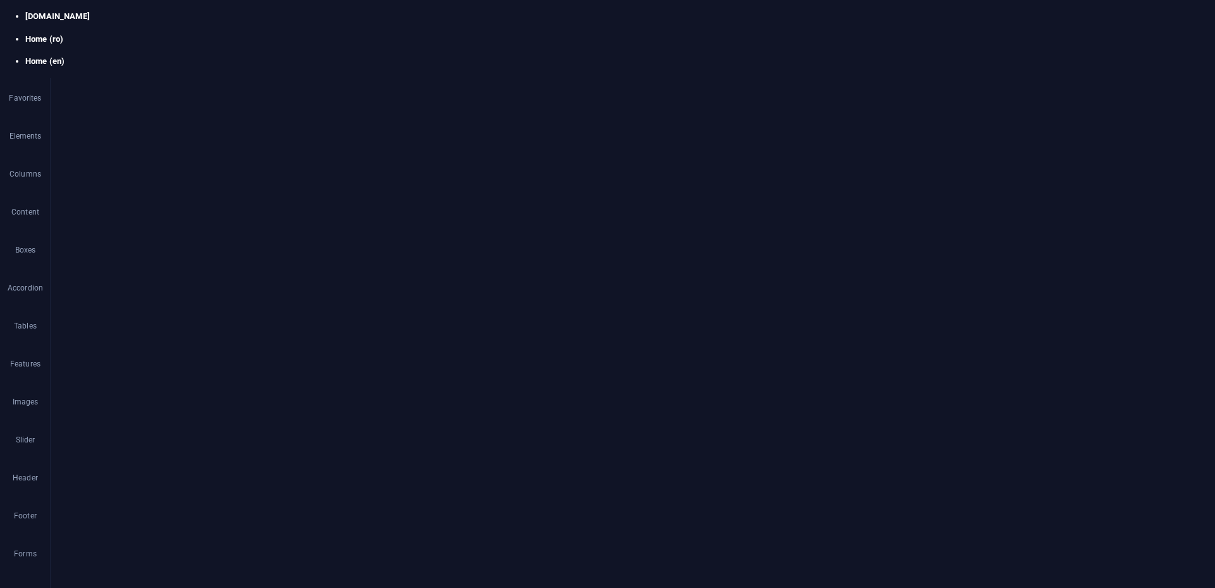
click at [257, 56] on h4 "Home (en)" at bounding box center [620, 61] width 1190 height 11
click at [125, 34] on h4 "Home (ro)" at bounding box center [620, 39] width 1190 height 11
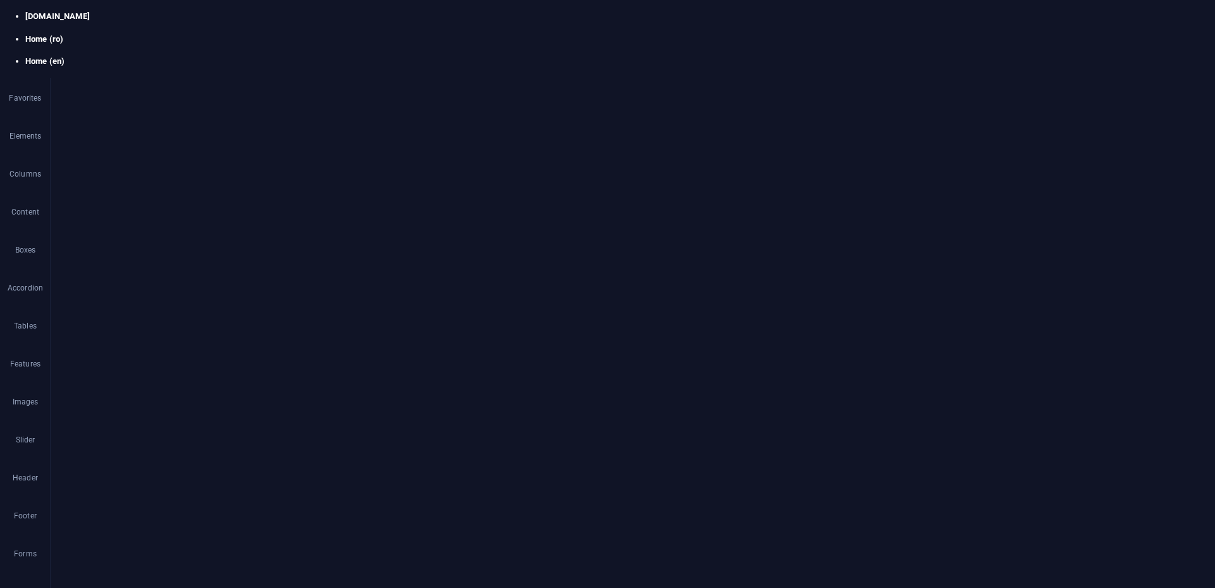
select select "17070304-ro"
click at [25, 128] on icon "button" at bounding box center [25, 128] width 0 height 0
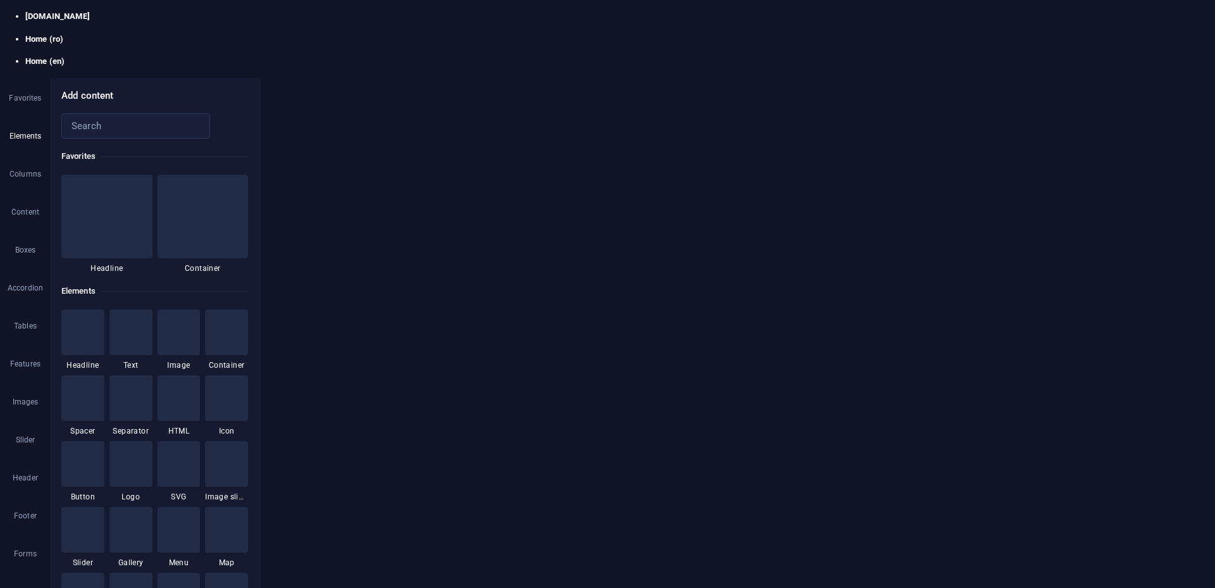
click at [25, 128] on icon "button" at bounding box center [25, 128] width 0 height 0
select select "px"
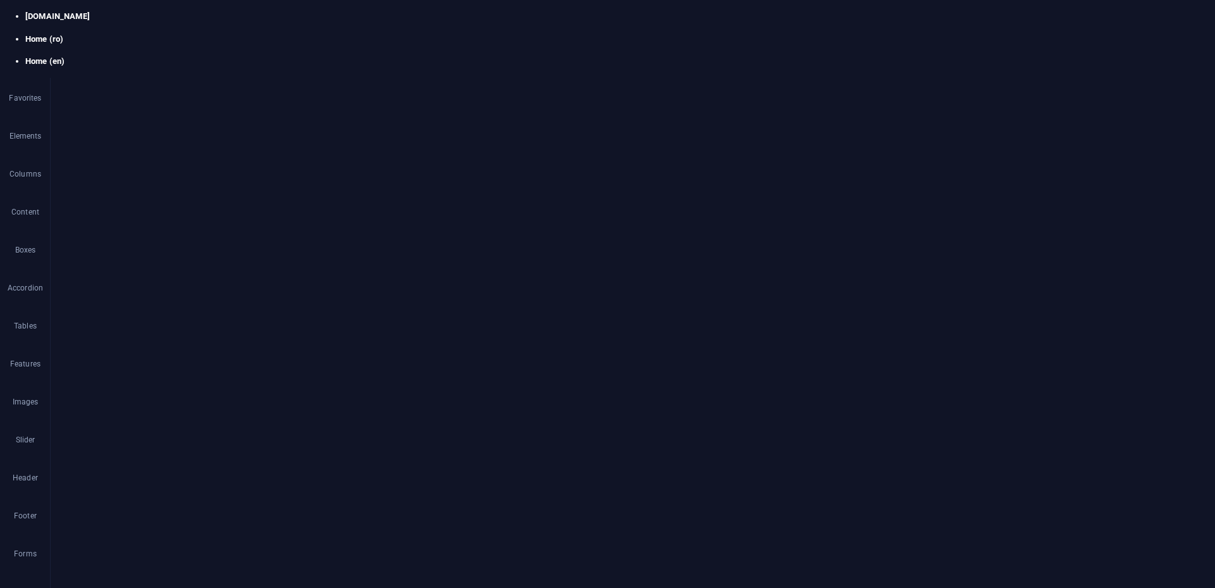
drag, startPoint x: 116, startPoint y: 2563, endPoint x: 395, endPoint y: 2621, distance: 285.0
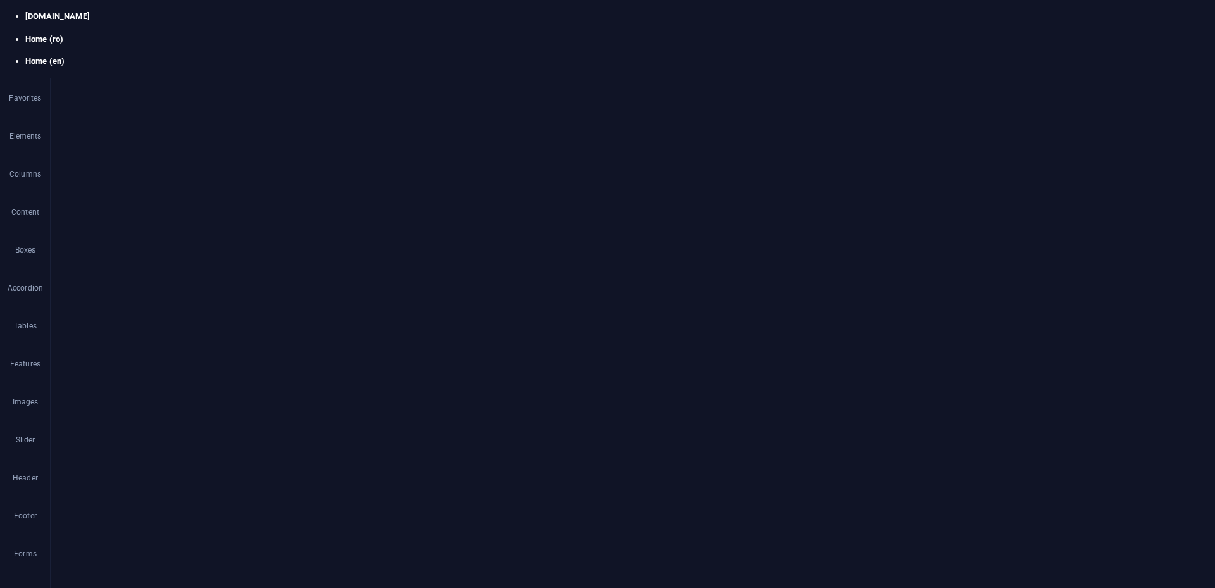
select select "px"
type input "80"
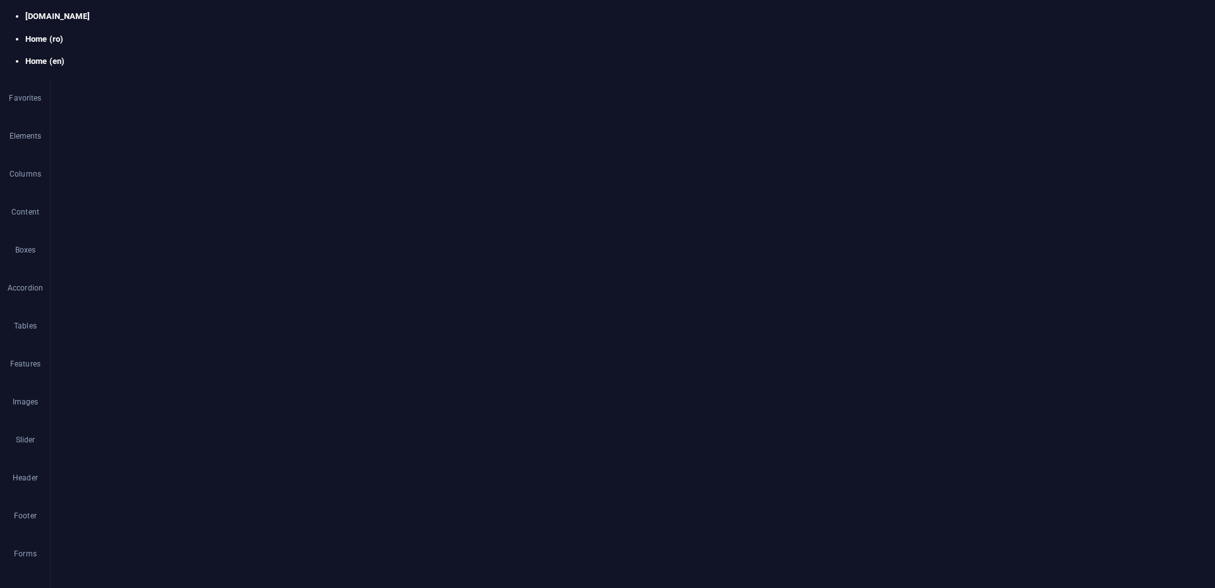
click at [227, 56] on h4 "Home (en)" at bounding box center [620, 61] width 1190 height 11
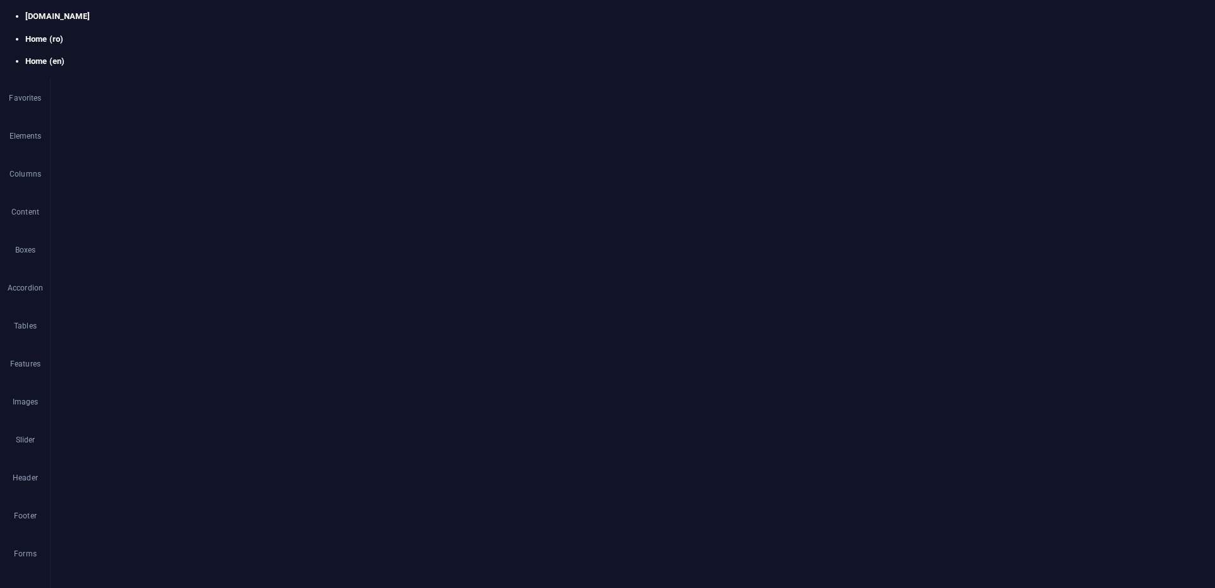
click at [122, 34] on h4 "Home (ro)" at bounding box center [620, 39] width 1190 height 11
click at [244, 56] on h4 "Home (en)" at bounding box center [620, 61] width 1190 height 11
click at [101, 34] on h4 "Home (ro)" at bounding box center [620, 39] width 1190 height 11
click at [214, 56] on h4 "Home (en)" at bounding box center [620, 61] width 1190 height 11
click at [113, 34] on h4 "Home (ro)" at bounding box center [620, 39] width 1190 height 11
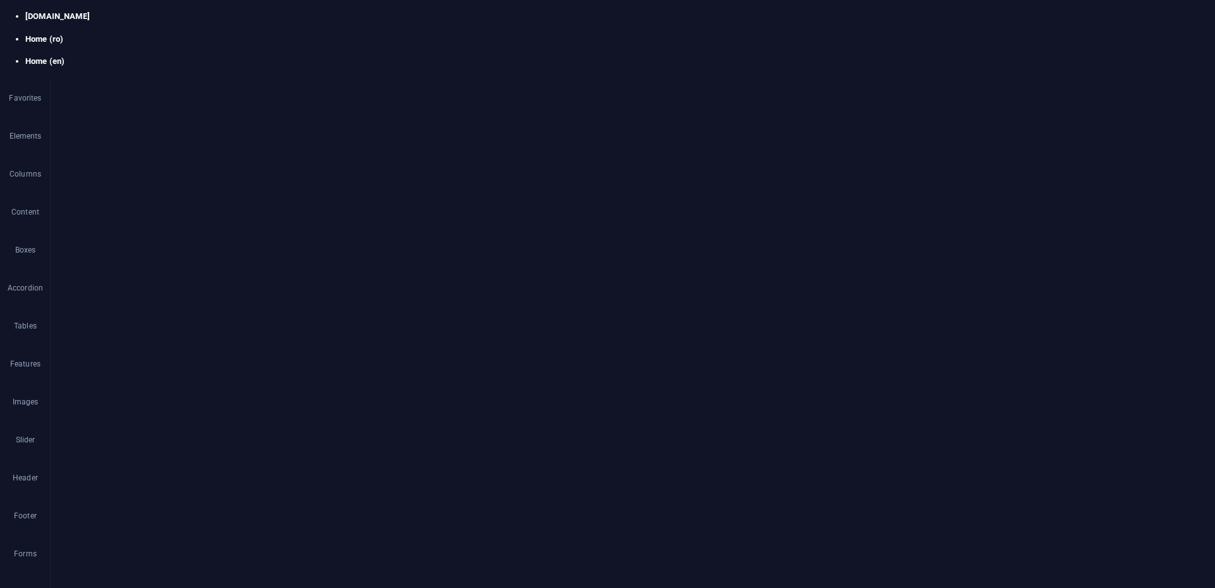
click at [269, 56] on h4 "Home (en)" at bounding box center [620, 61] width 1190 height 11
click at [115, 34] on h4 "Home (ro)" at bounding box center [620, 39] width 1190 height 11
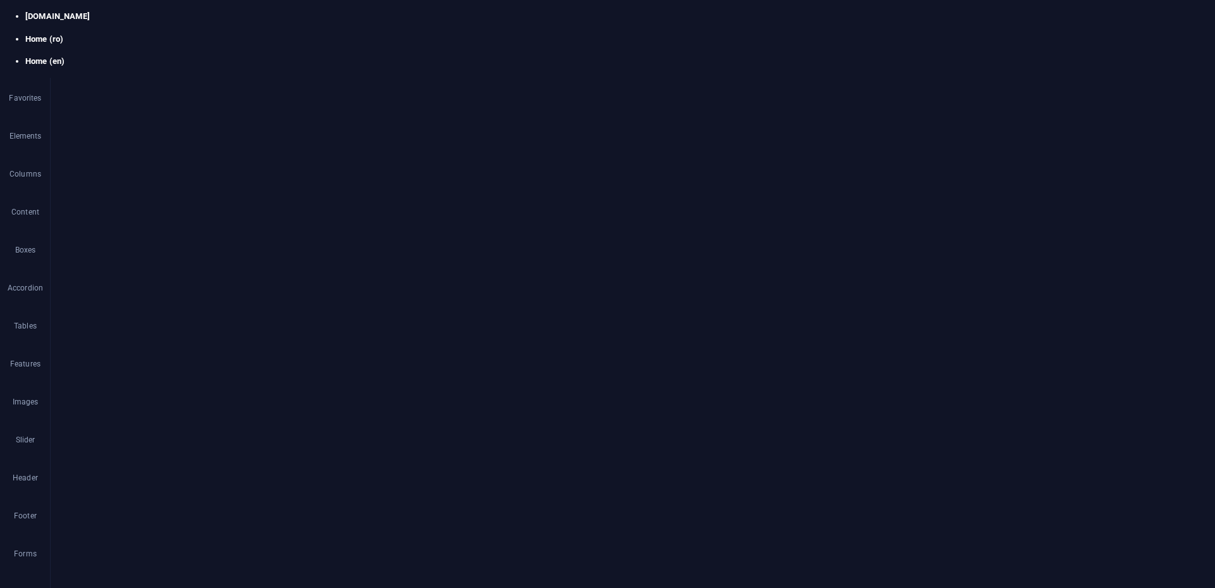
select select "17070304-ro"
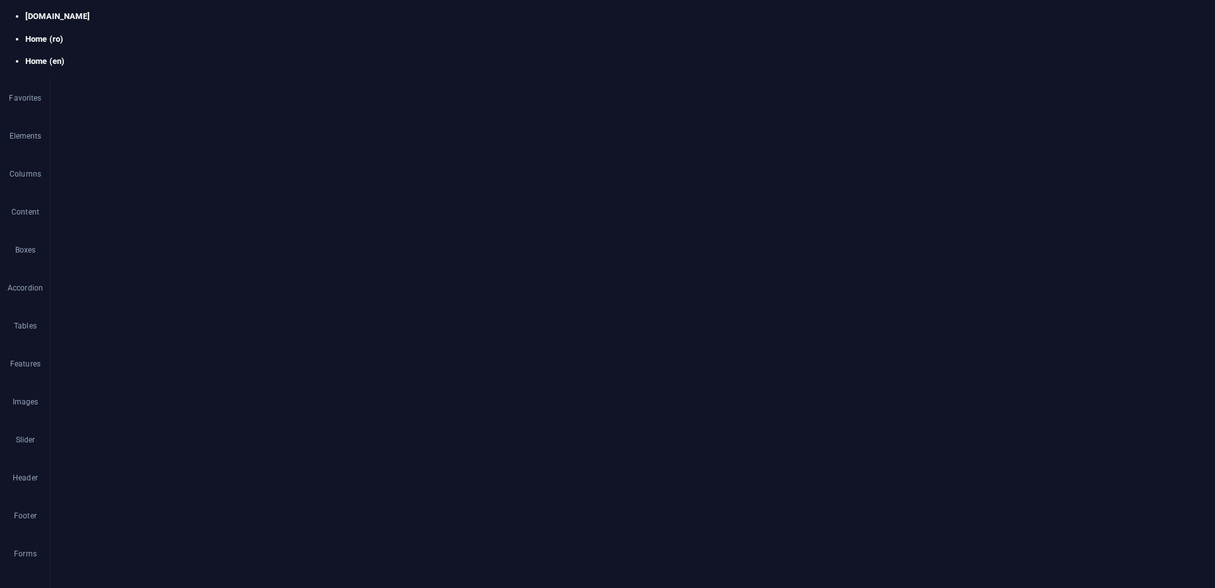
select select "fade"
select select "ms"
select select "s"
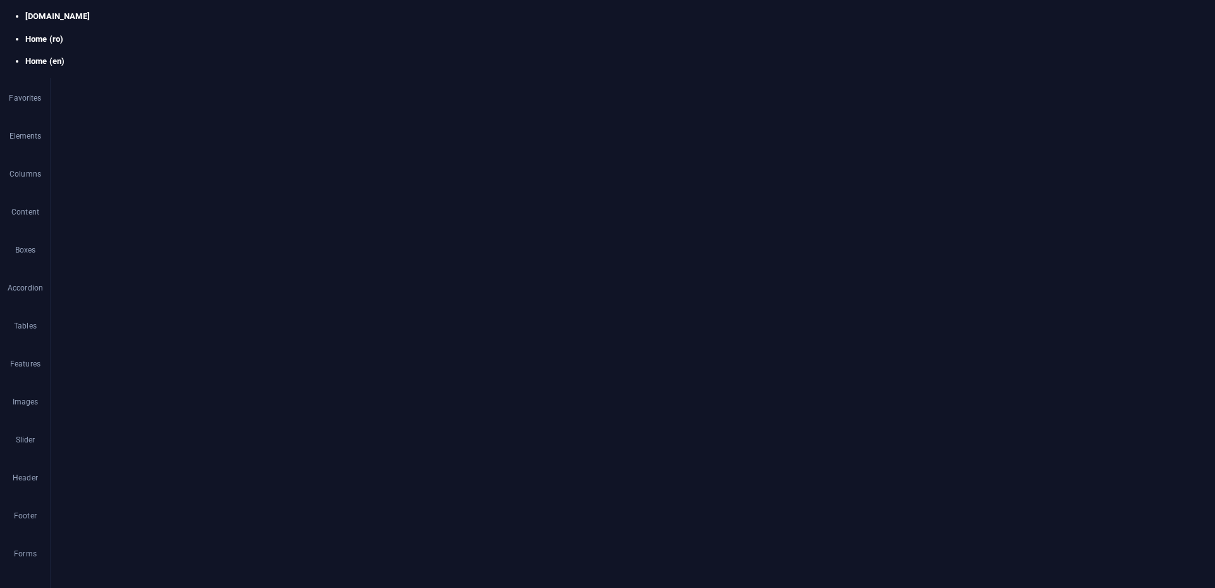
click at [227, 56] on h4 "Home (en)" at bounding box center [620, 61] width 1190 height 11
click at [88, 34] on h4 "Home (ro)" at bounding box center [620, 39] width 1190 height 11
drag, startPoint x: 433, startPoint y: 882, endPoint x: 466, endPoint y: 959, distance: 84.2
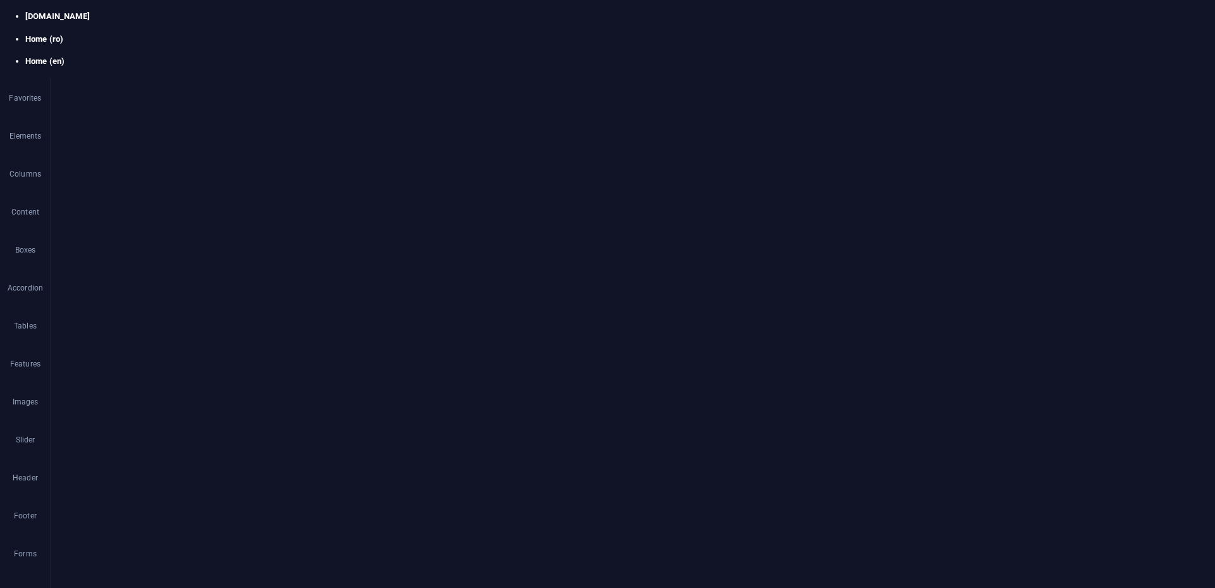
click at [252, 56] on h4 "Home (en)" at bounding box center [620, 61] width 1190 height 11
click at [85, 34] on h4 "Home (ro)" at bounding box center [620, 39] width 1190 height 11
click at [246, 56] on h4 "Home (en)" at bounding box center [620, 61] width 1190 height 11
click at [141, 34] on h4 "Home (ro)" at bounding box center [620, 39] width 1190 height 11
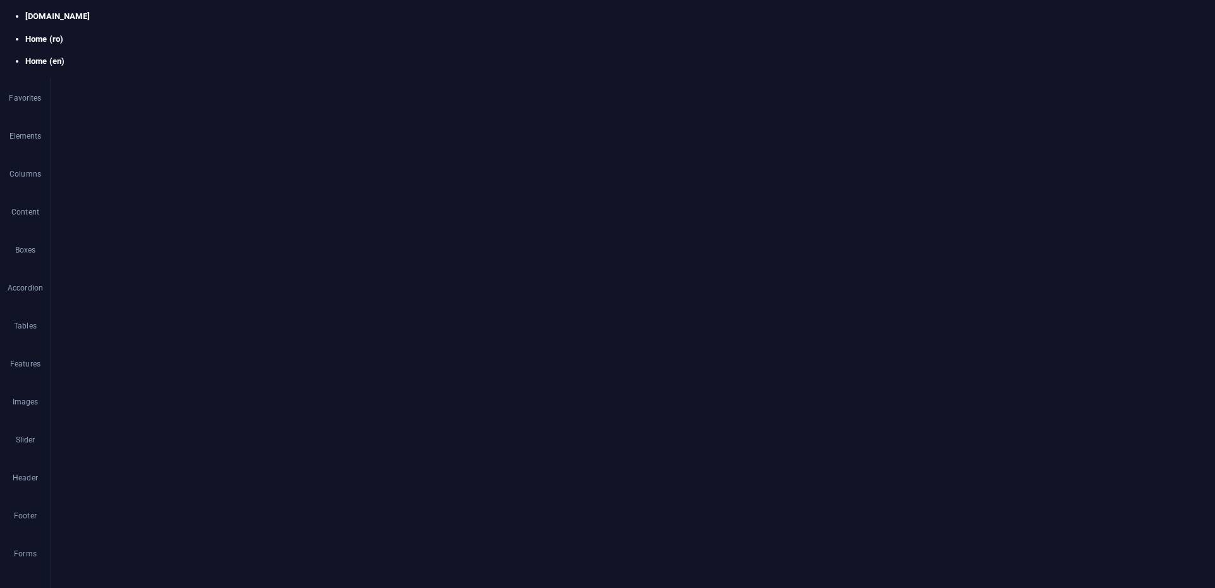
click at [234, 56] on h4 "Home (en)" at bounding box center [620, 61] width 1190 height 11
click at [135, 34] on h4 "Home (ro)" at bounding box center [620, 39] width 1190 height 11
select select "17070304-ro"
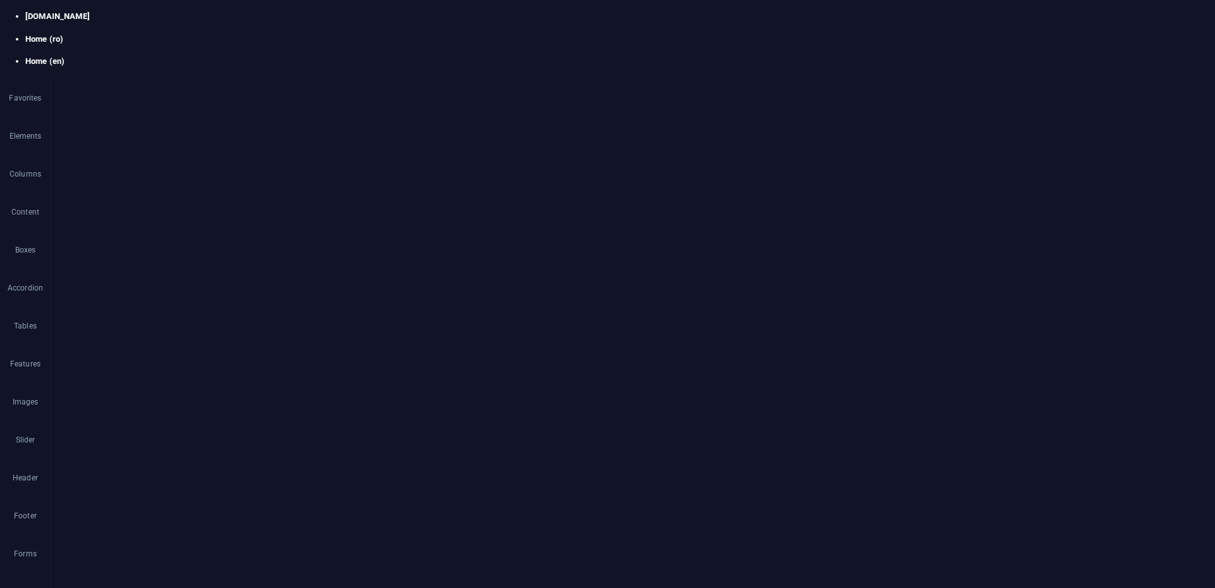
select select "px"
drag, startPoint x: 161, startPoint y: 168, endPoint x: 128, endPoint y: 168, distance: 32.3
type input "60"
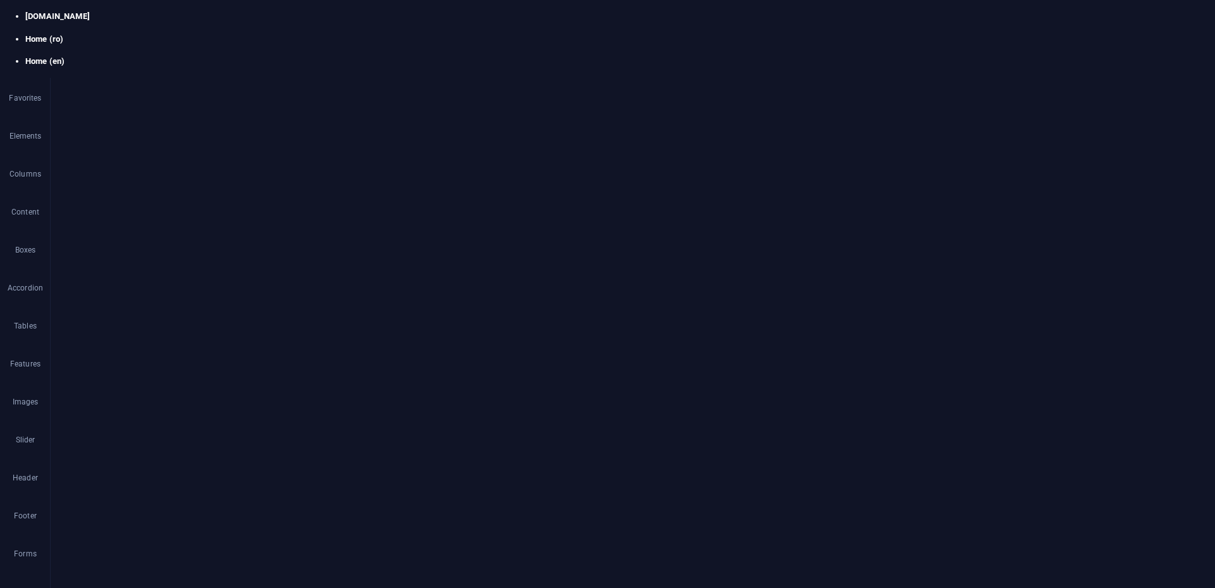
click at [235, 56] on h4 "Home (en)" at bounding box center [620, 61] width 1190 height 11
click at [111, 34] on h4 "Home (ro)" at bounding box center [620, 39] width 1190 height 11
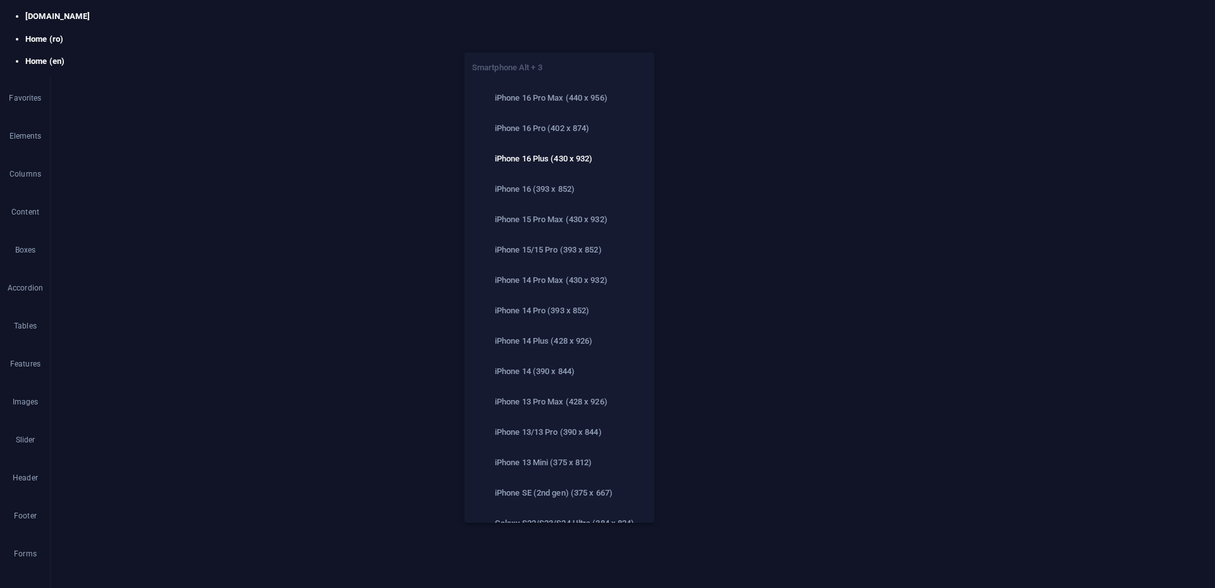
click at [0, 0] on icon "button" at bounding box center [0, 0] width 0 height 0
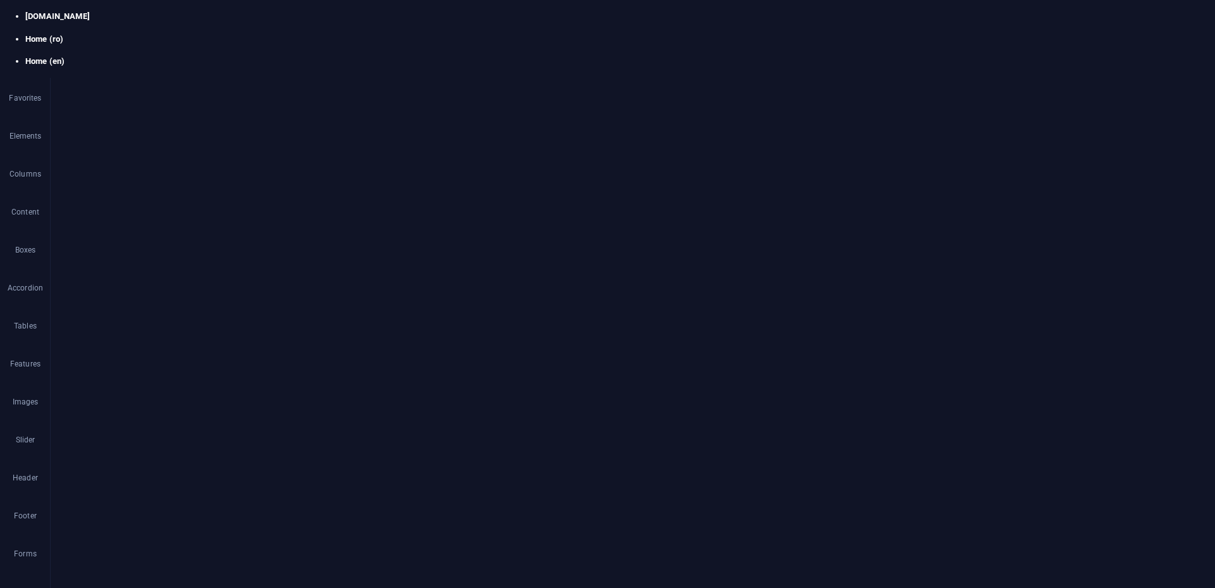
click at [231, 56] on h4 "Home (en)" at bounding box center [620, 61] width 1190 height 11
click at [116, 34] on h4 "Home (ro)" at bounding box center [620, 39] width 1190 height 11
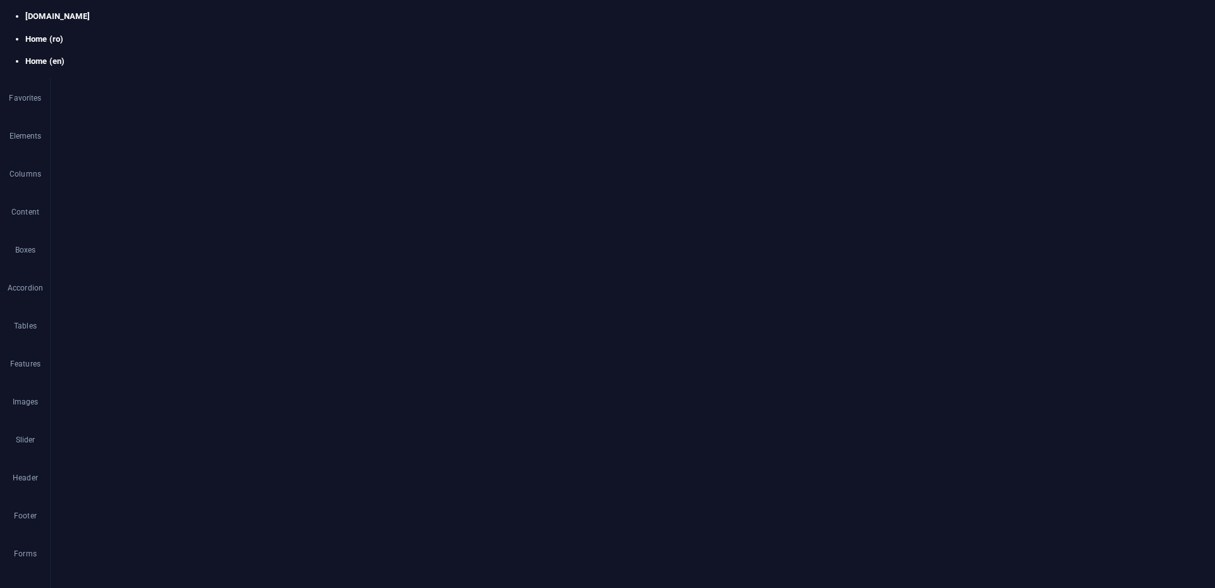
click at [231, 56] on h4 "Home (en)" at bounding box center [620, 61] width 1190 height 11
click at [111, 34] on li "Home (ro)" at bounding box center [620, 39] width 1190 height 11
click at [247, 56] on h4 "Home (en)" at bounding box center [620, 61] width 1190 height 11
click at [128, 34] on h4 "Home (ro)" at bounding box center [620, 39] width 1190 height 11
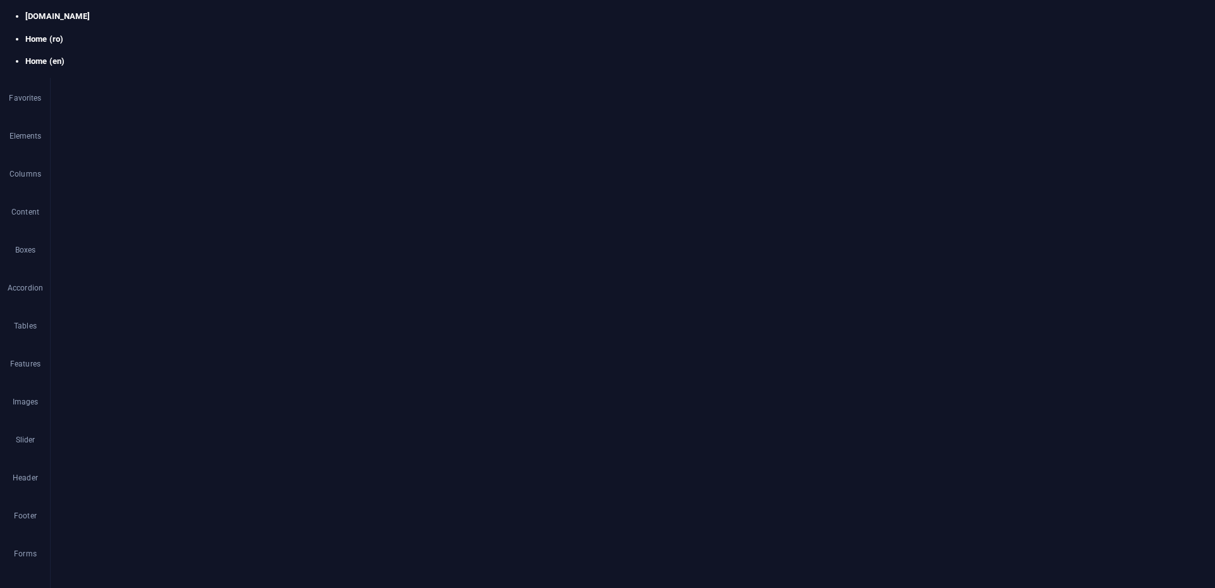
scroll to position [0, 0]
click at [235, 56] on h4 "Home (en)" at bounding box center [620, 61] width 1190 height 11
click at [138, 34] on h4 "Home (ro)" at bounding box center [620, 39] width 1190 height 11
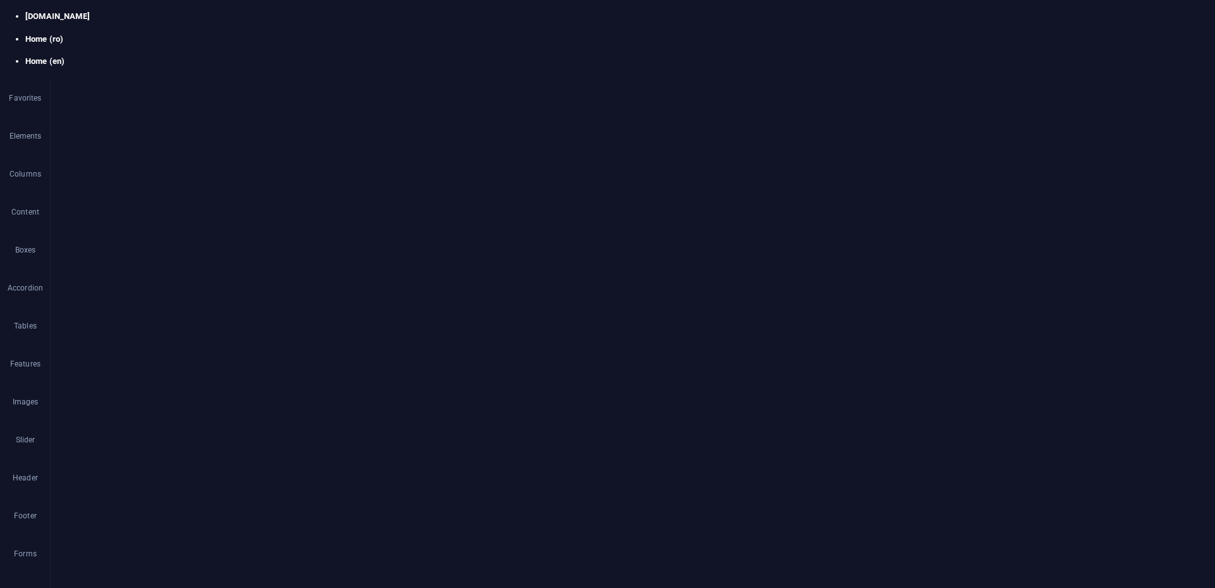
click at [267, 56] on h4 "Home (en)" at bounding box center [620, 61] width 1190 height 11
click at [118, 34] on li "Home (ro)" at bounding box center [620, 39] width 1190 height 11
select select "17070304-ro"
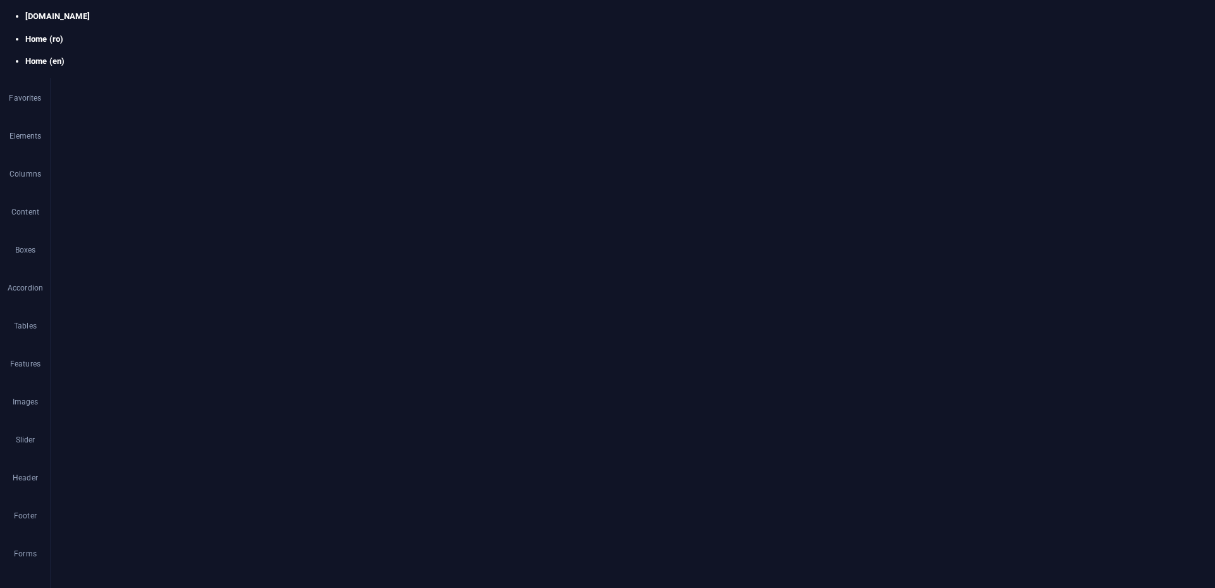
click at [117, 34] on h4 "Home (ro)" at bounding box center [620, 39] width 1190 height 11
click at [198, 56] on h4 "Home (en)" at bounding box center [620, 61] width 1190 height 11
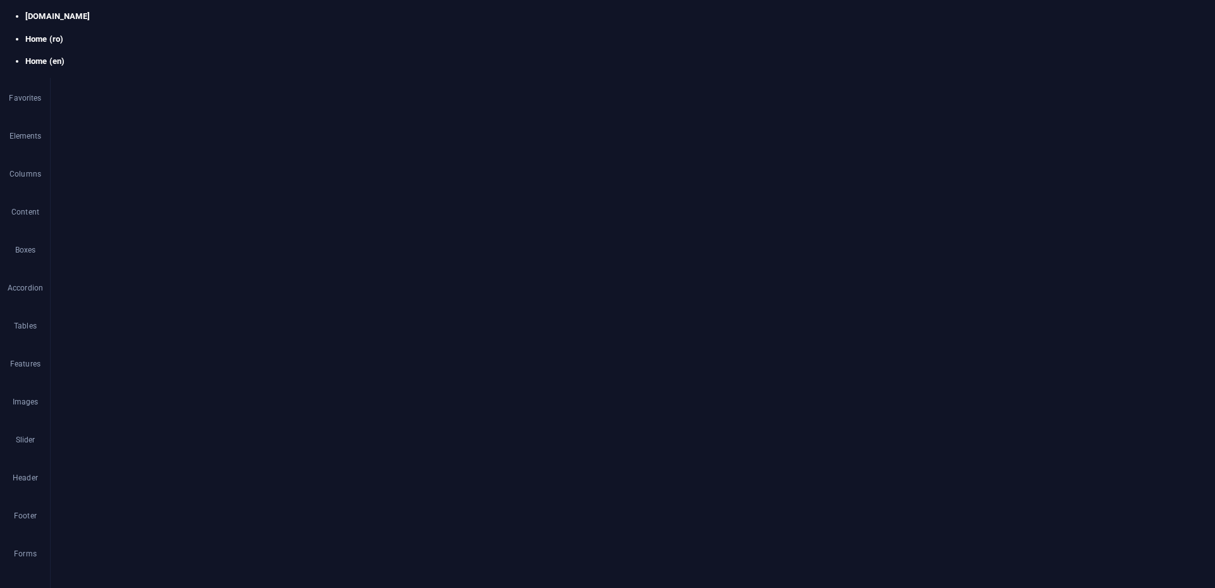
scroll to position [1582, 0]
click at [98, 34] on h4 "Home (ro)" at bounding box center [620, 39] width 1190 height 11
click at [218, 56] on h4 "Home (en)" at bounding box center [620, 61] width 1190 height 11
drag, startPoint x: 1160, startPoint y: 13680, endPoint x: 1166, endPoint y: 13616, distance: 64.3
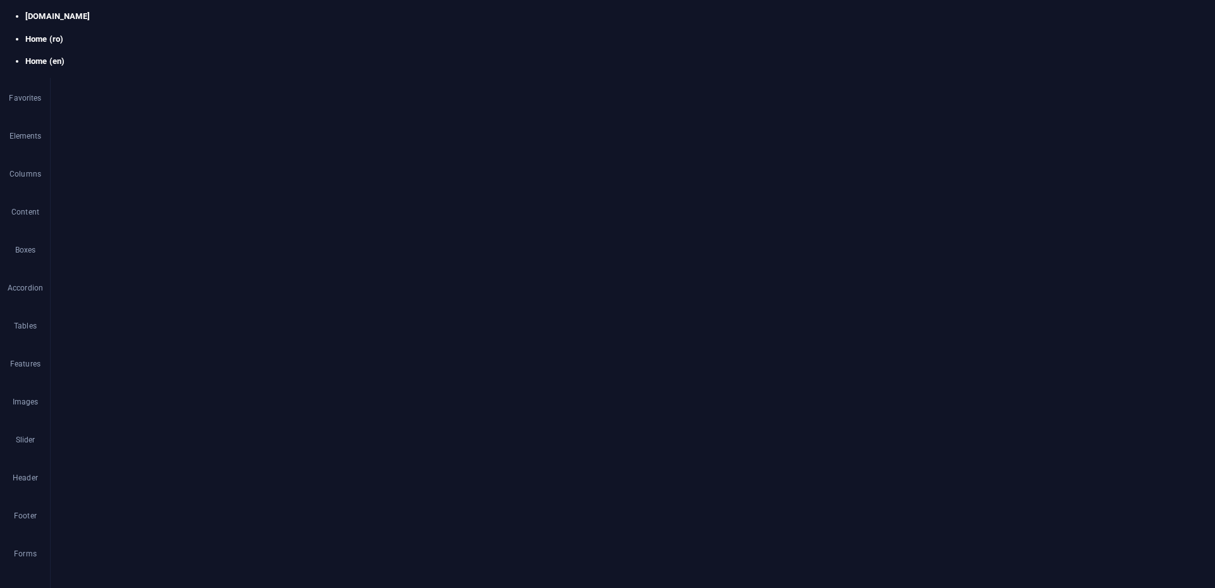
click at [106, 34] on h4 "Home (ro)" at bounding box center [620, 39] width 1190 height 11
drag, startPoint x: 236, startPoint y: 5, endPoint x: 205, endPoint y: 8, distance: 31.1
click at [87, 34] on h4 "Home (ro)" at bounding box center [620, 39] width 1190 height 11
click at [218, 56] on h4 "Home (en)" at bounding box center [620, 61] width 1190 height 11
click at [125, 34] on h4 "Home (ro)" at bounding box center [620, 39] width 1190 height 11
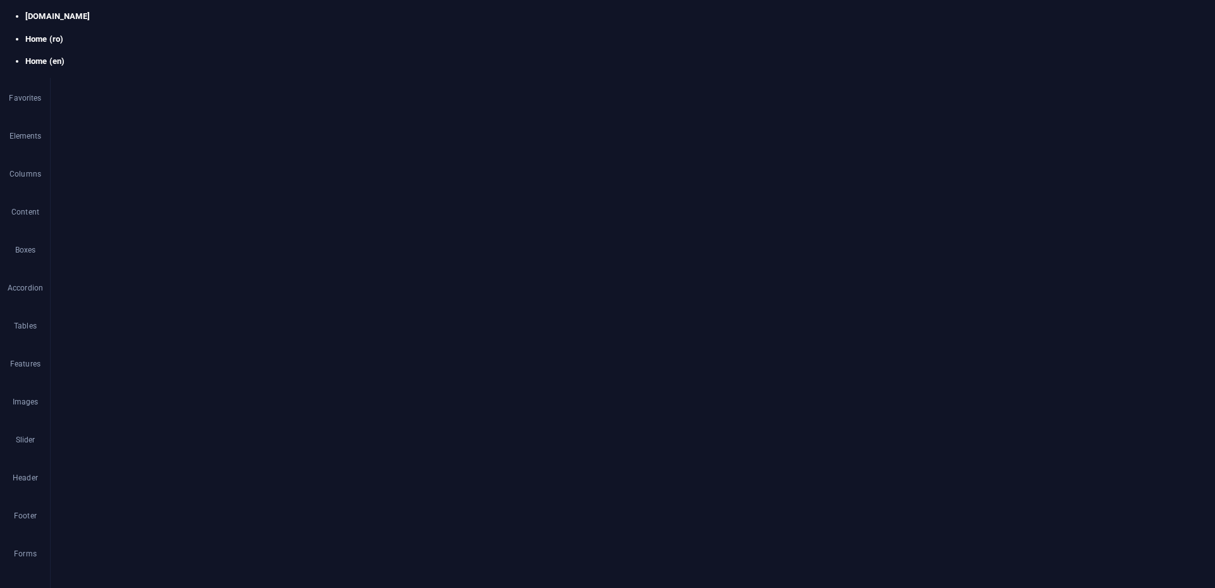
click at [244, 56] on h4 "Home (en)" at bounding box center [620, 61] width 1190 height 11
click at [125, 34] on h4 "Home (ro)" at bounding box center [620, 39] width 1190 height 11
click at [210, 56] on h4 "Home (en)" at bounding box center [620, 61] width 1190 height 11
click at [121, 34] on h4 "Home (ro)" at bounding box center [620, 39] width 1190 height 11
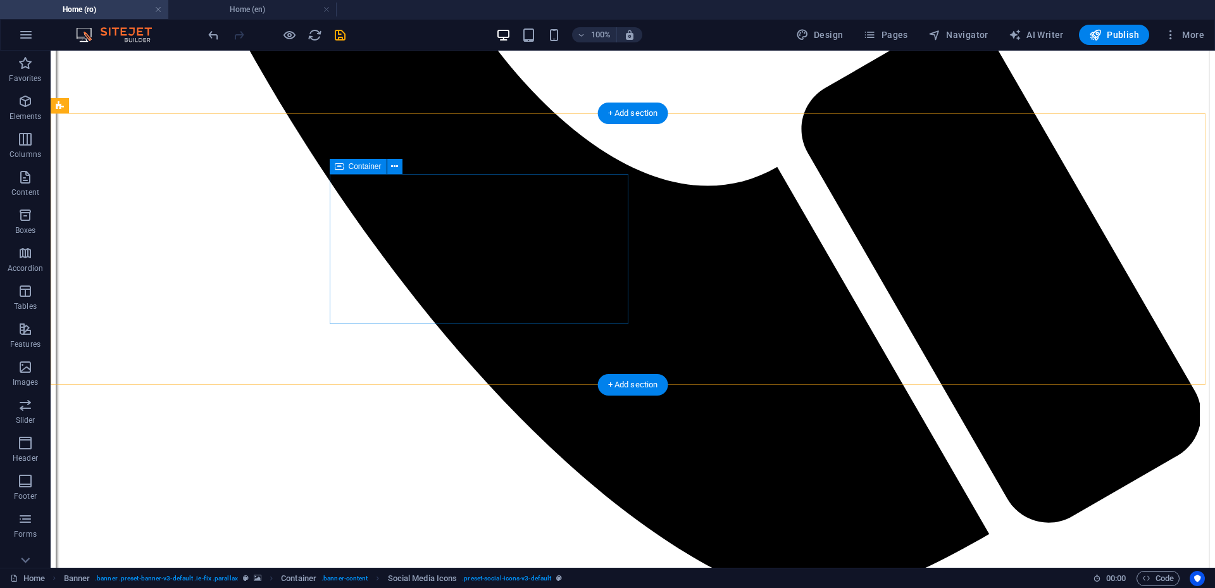
select select "px"
select select "1"
select select
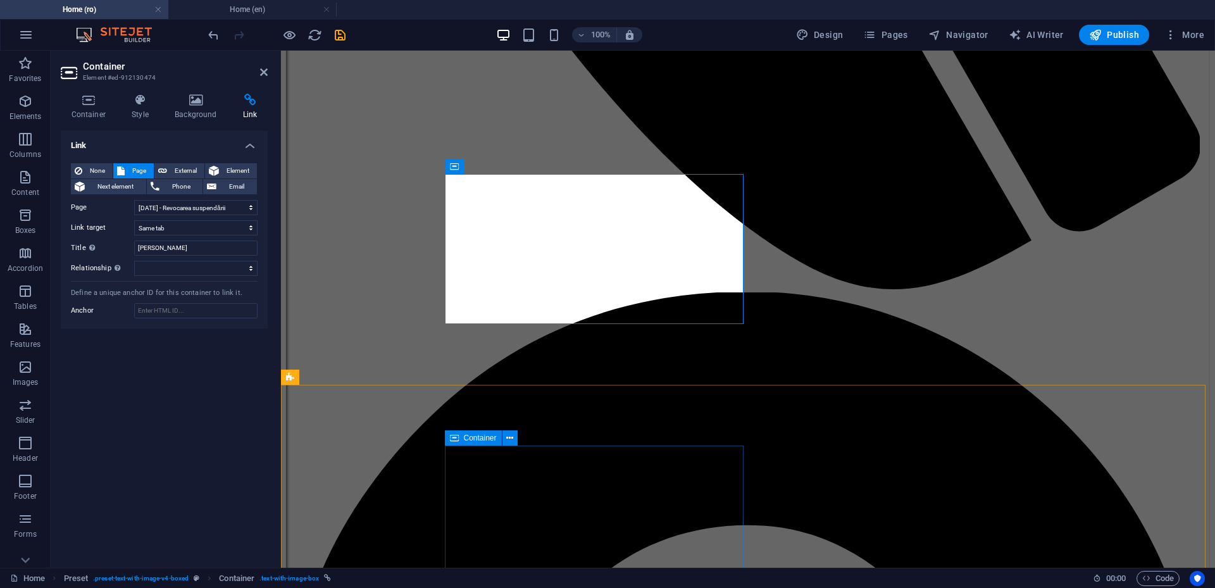
drag, startPoint x: 481, startPoint y: 4648, endPoint x: 192, endPoint y: 4590, distance: 295.0
select select "px"
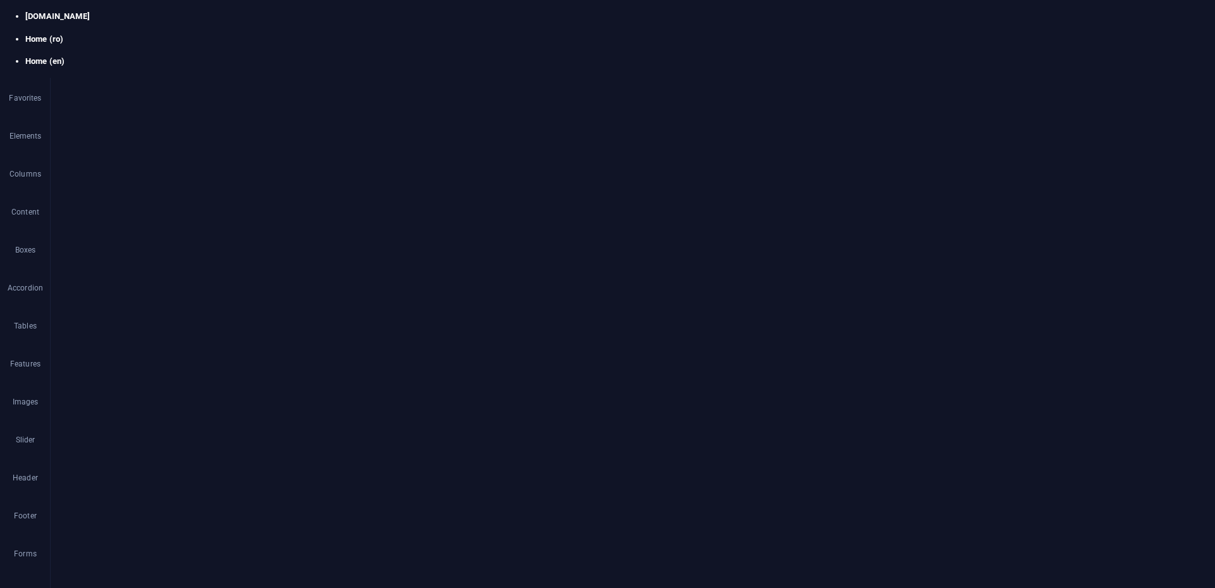
select select "2"
select select
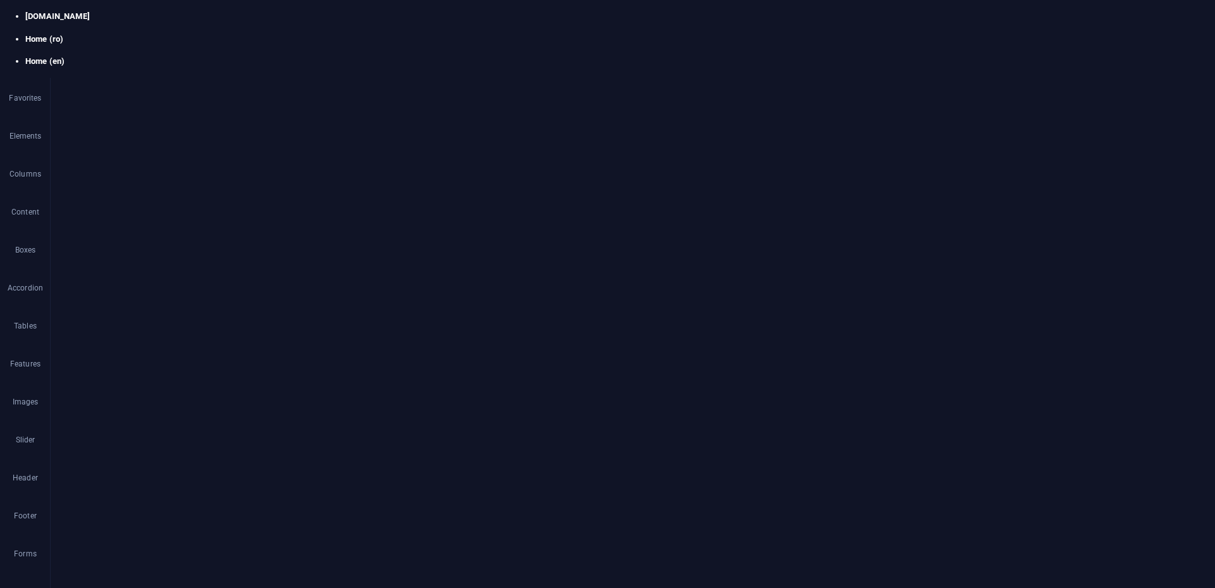
click at [254, 56] on li "Home (en)" at bounding box center [620, 61] width 1190 height 11
select select "px"
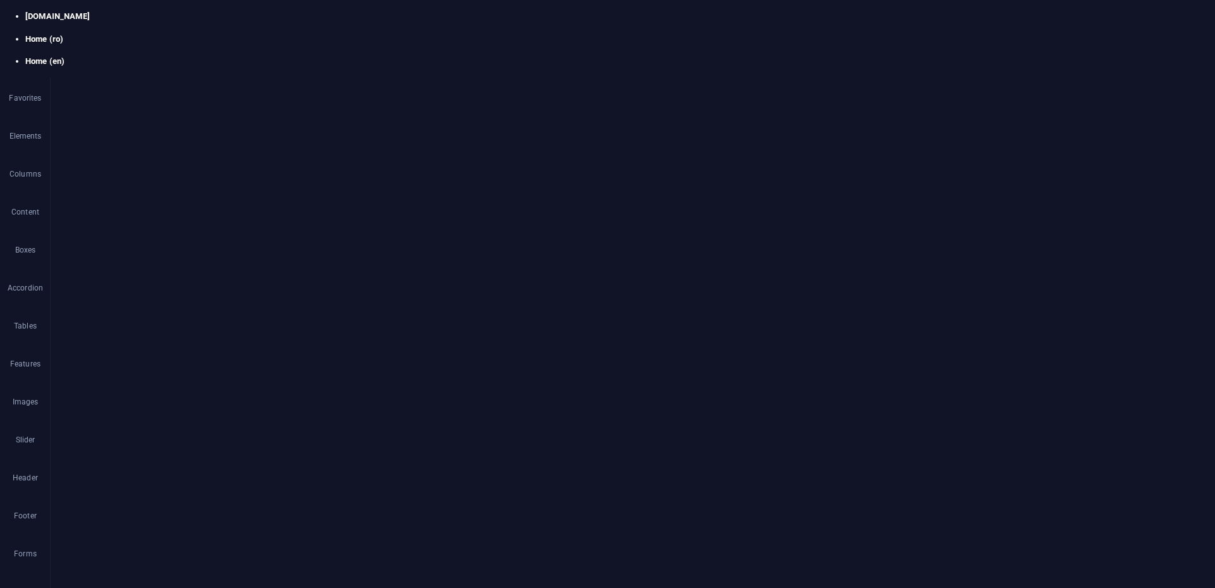
select select "1"
select select
select select "17"
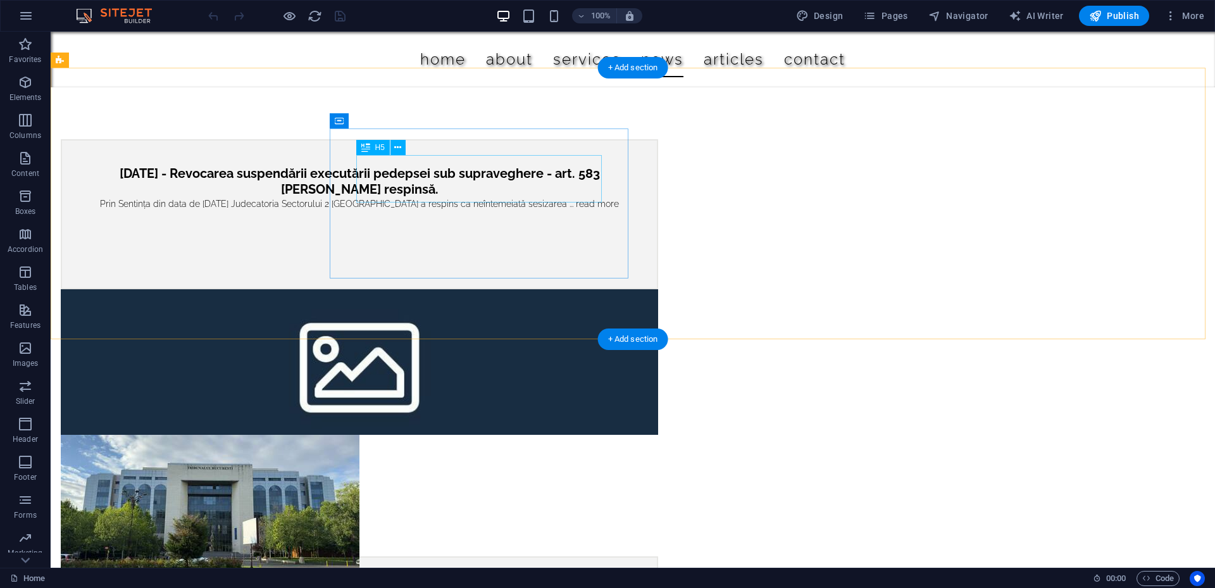
scroll to position [2089, 0]
